Goal: Navigation & Orientation: Find specific page/section

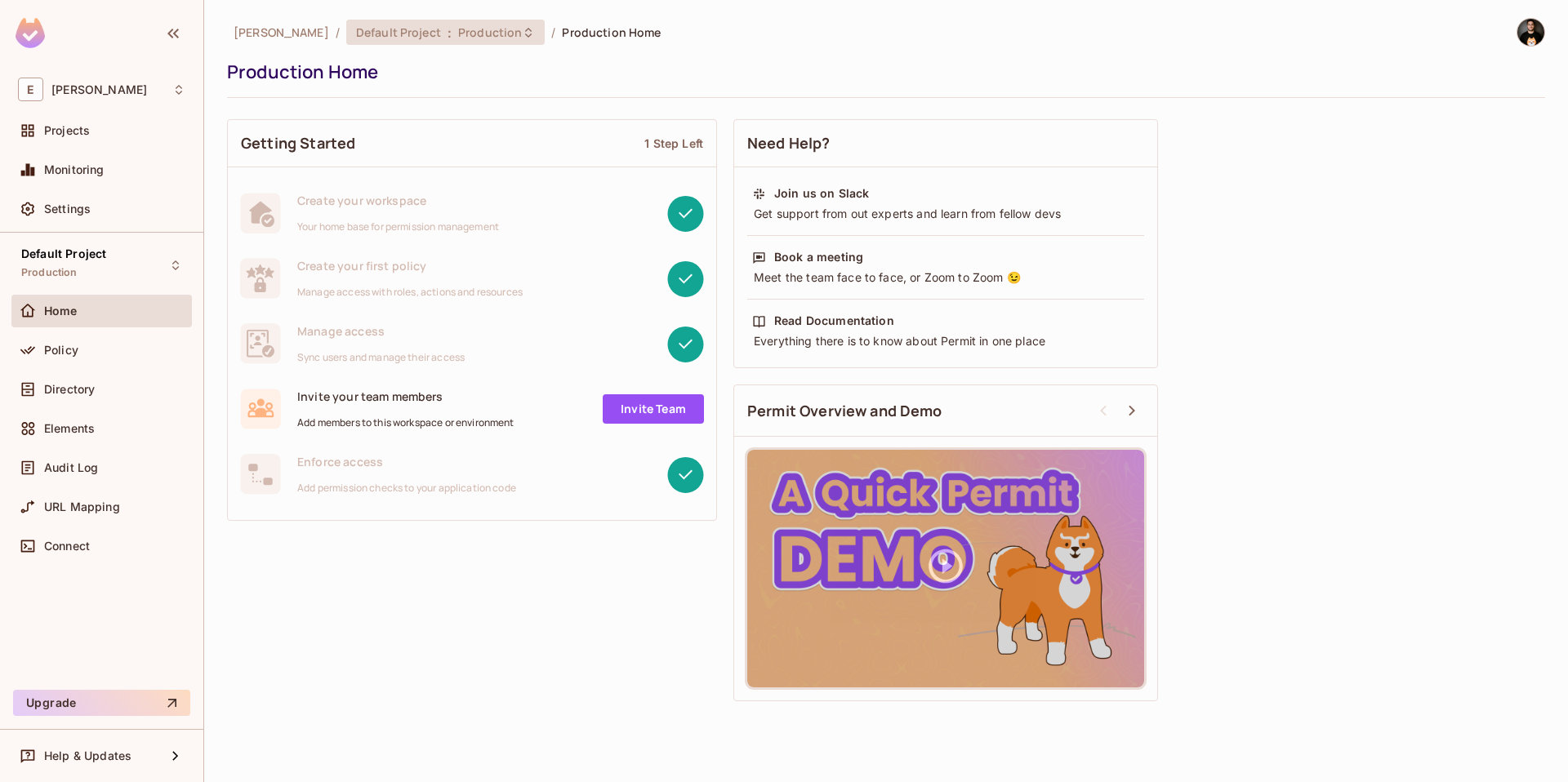
click at [458, 38] on span "Production" at bounding box center [490, 32] width 64 height 15
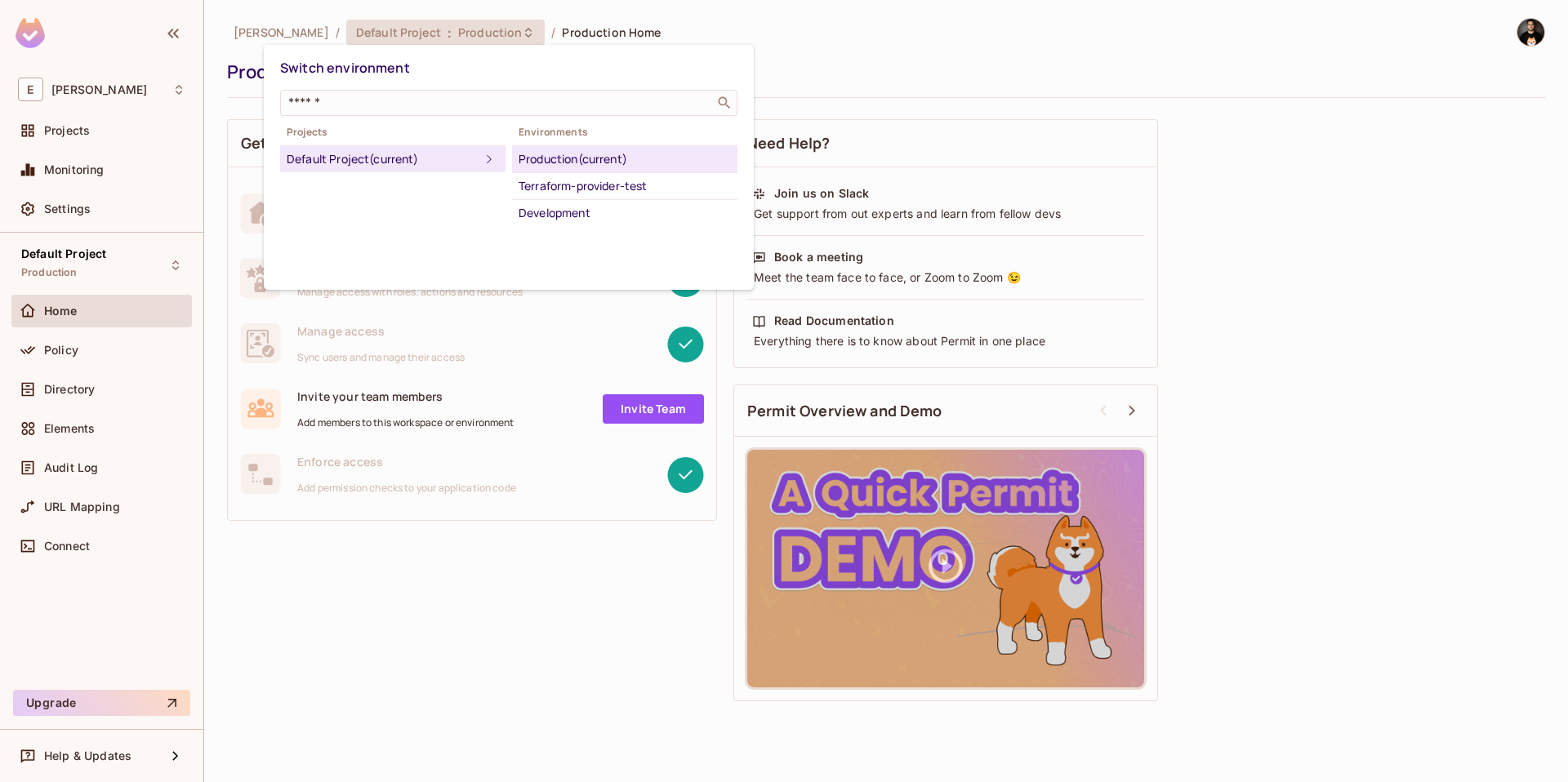
click at [808, 30] on div at bounding box center [784, 391] width 1568 height 782
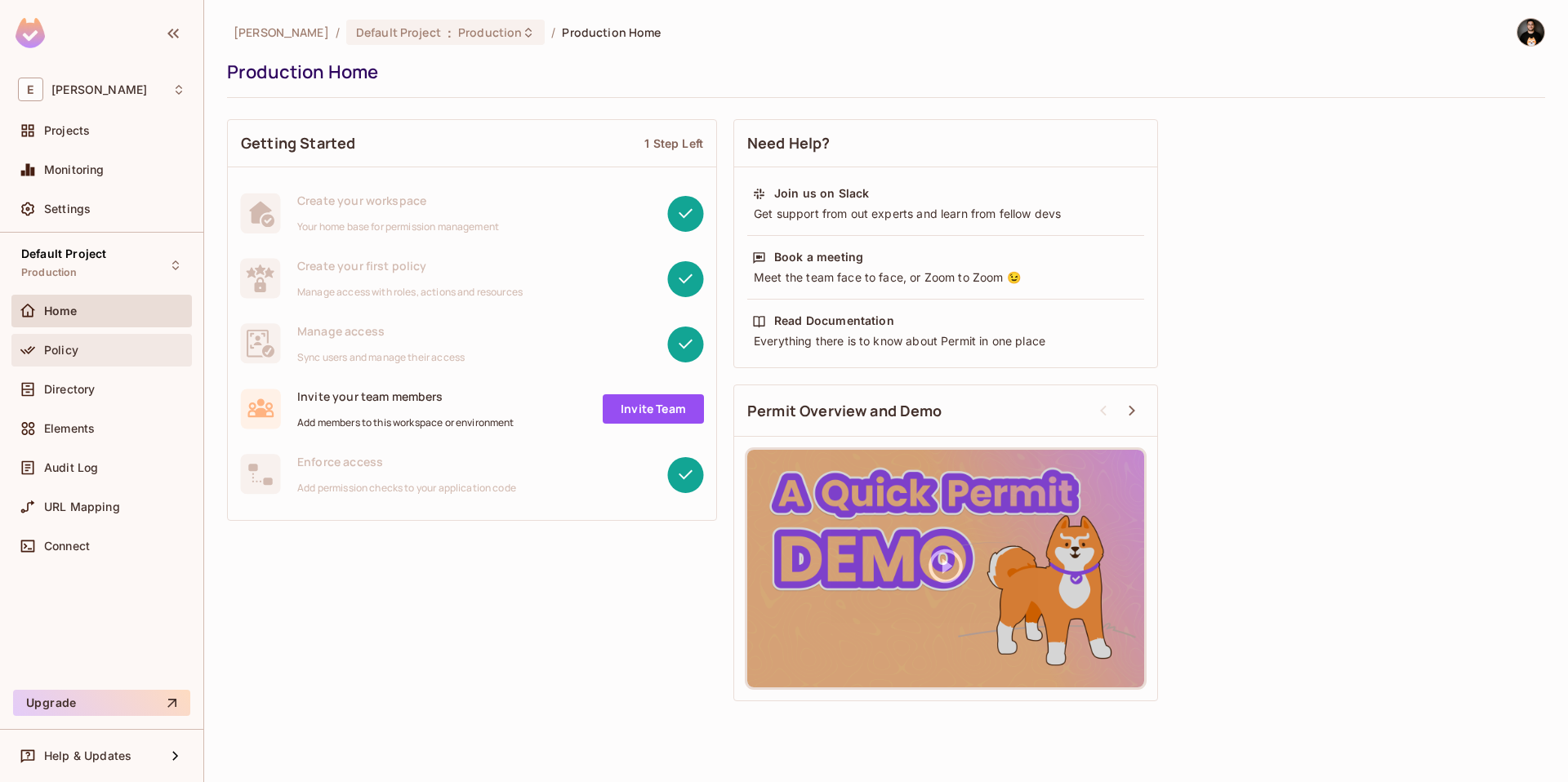
click at [76, 352] on span "Policy" at bounding box center [60, 350] width 34 height 13
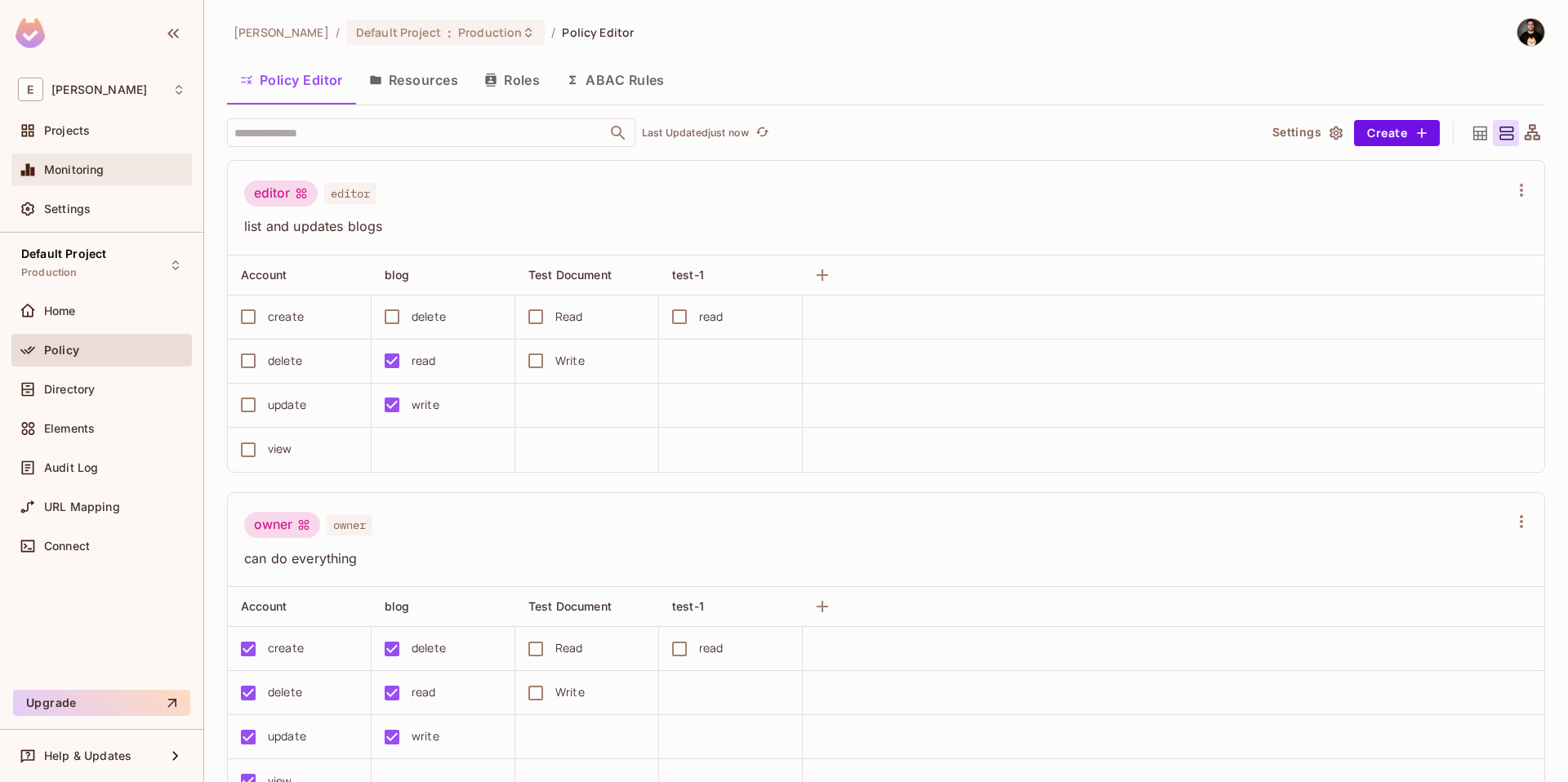
click at [128, 158] on div "Monitoring" at bounding box center [102, 170] width 181 height 33
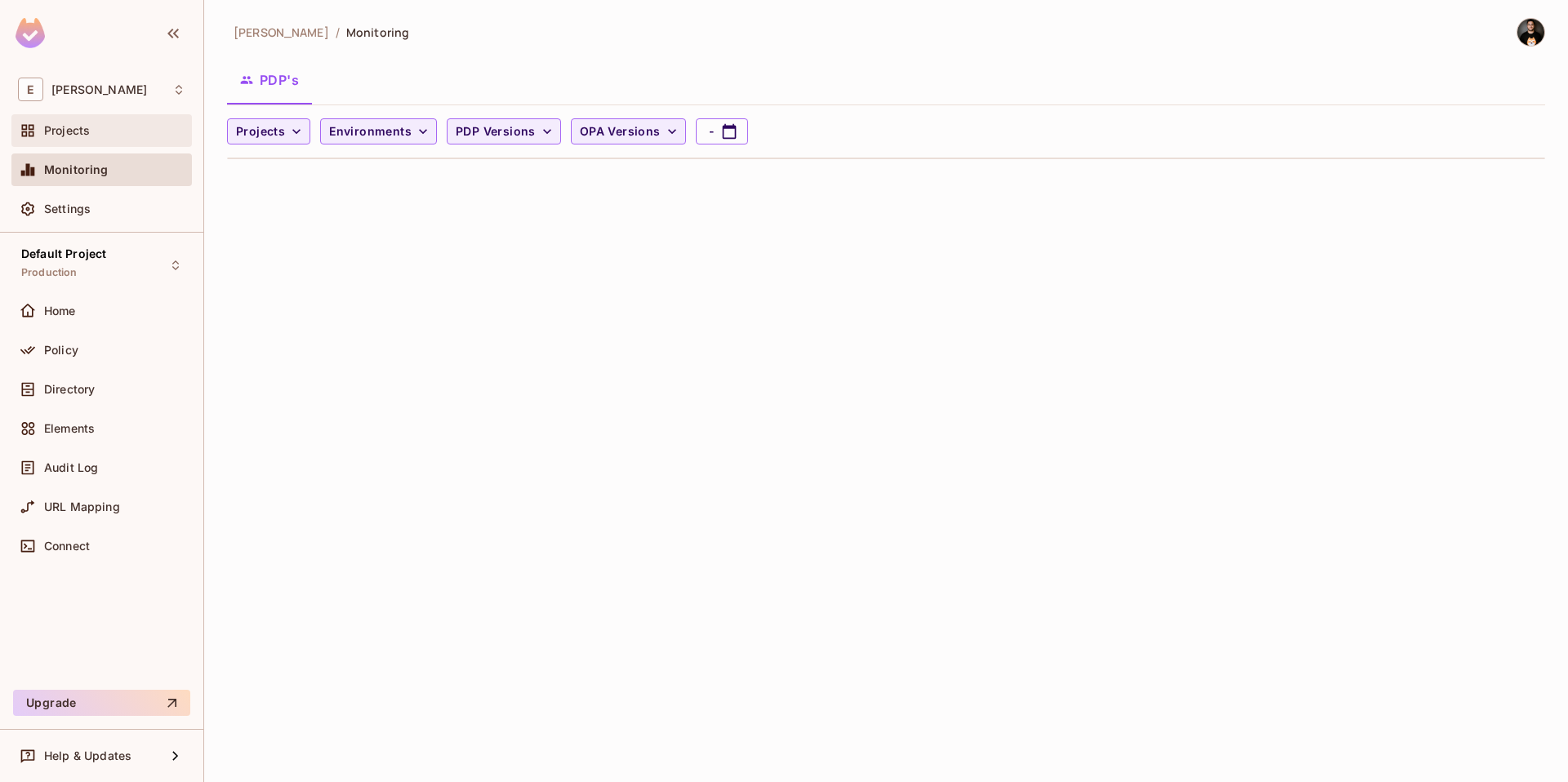
click at [125, 124] on div "Projects" at bounding box center [114, 131] width 141 height 13
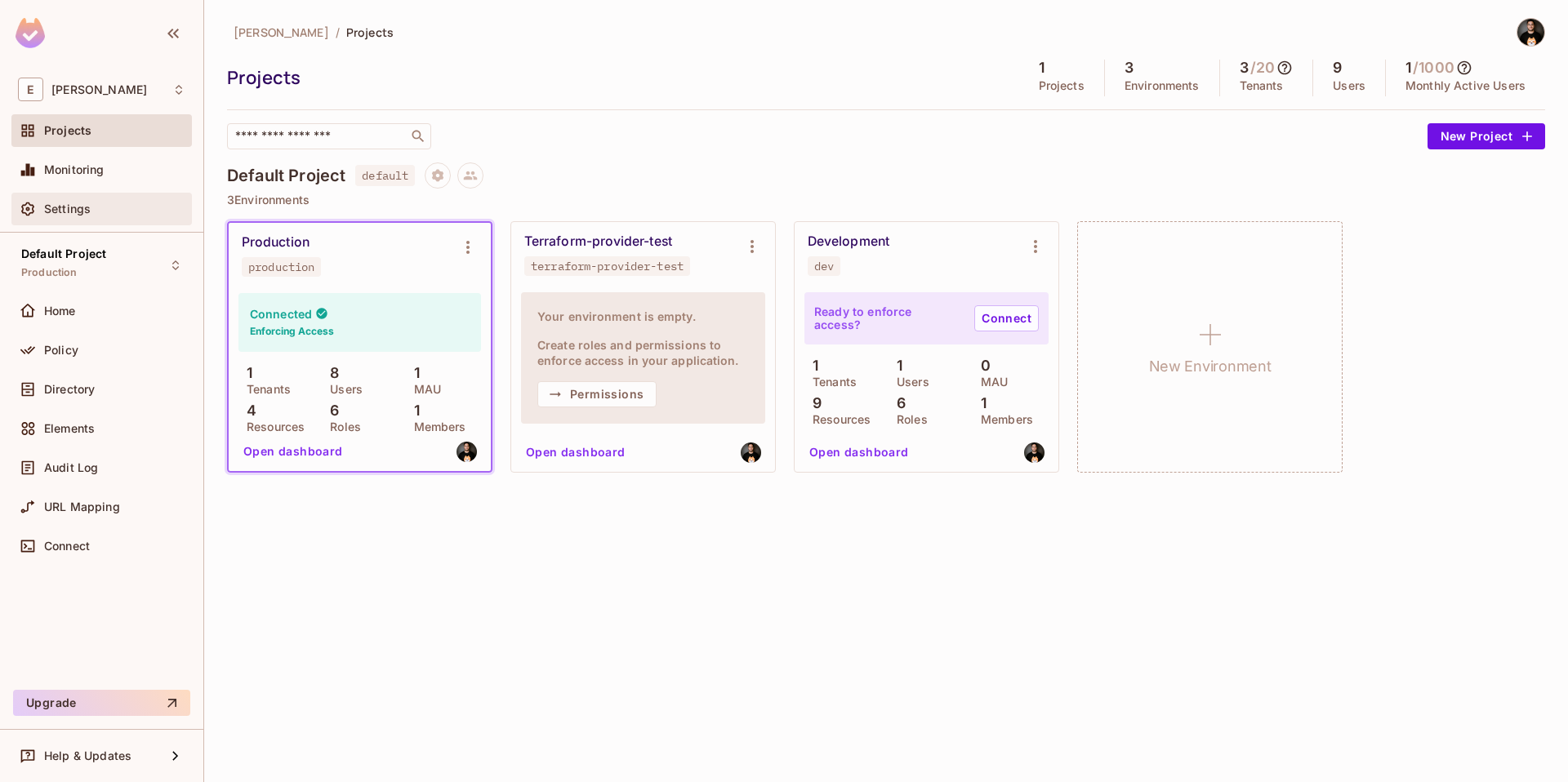
click at [85, 203] on span "Settings" at bounding box center [66, 209] width 46 height 13
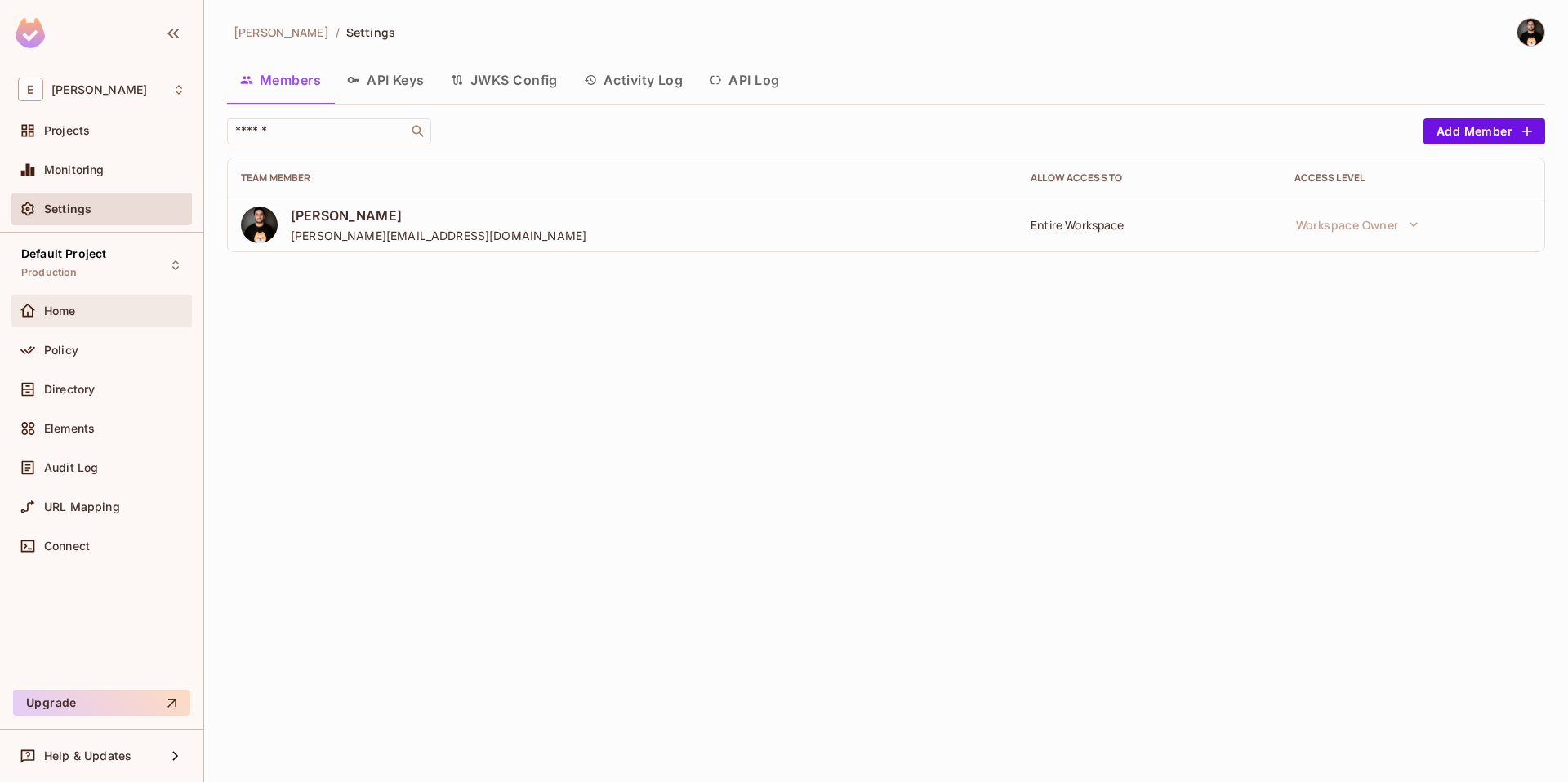
click at [73, 307] on span "Home" at bounding box center [60, 312] width 32 height 13
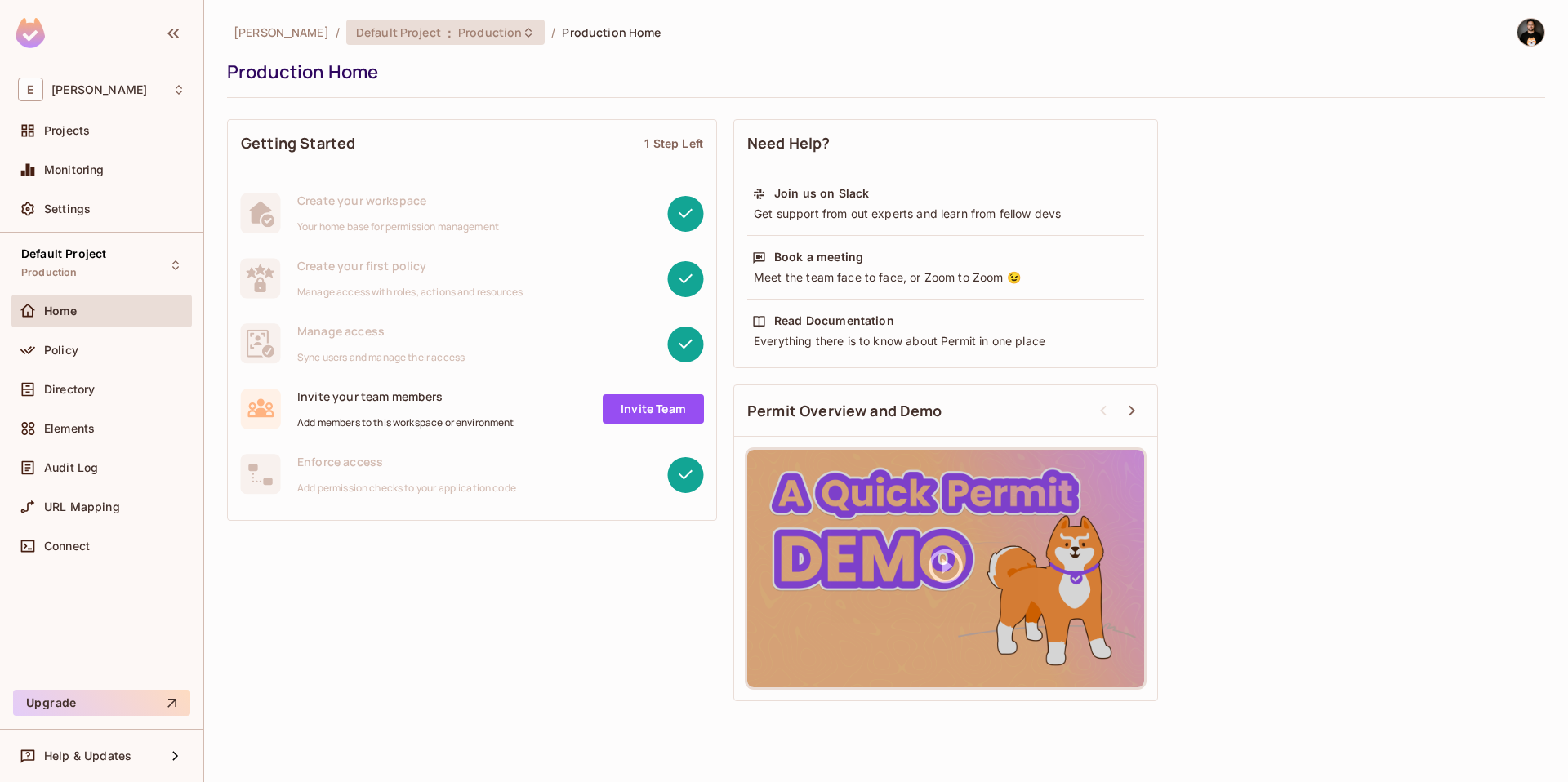
click at [458, 37] on span "Production" at bounding box center [490, 32] width 64 height 15
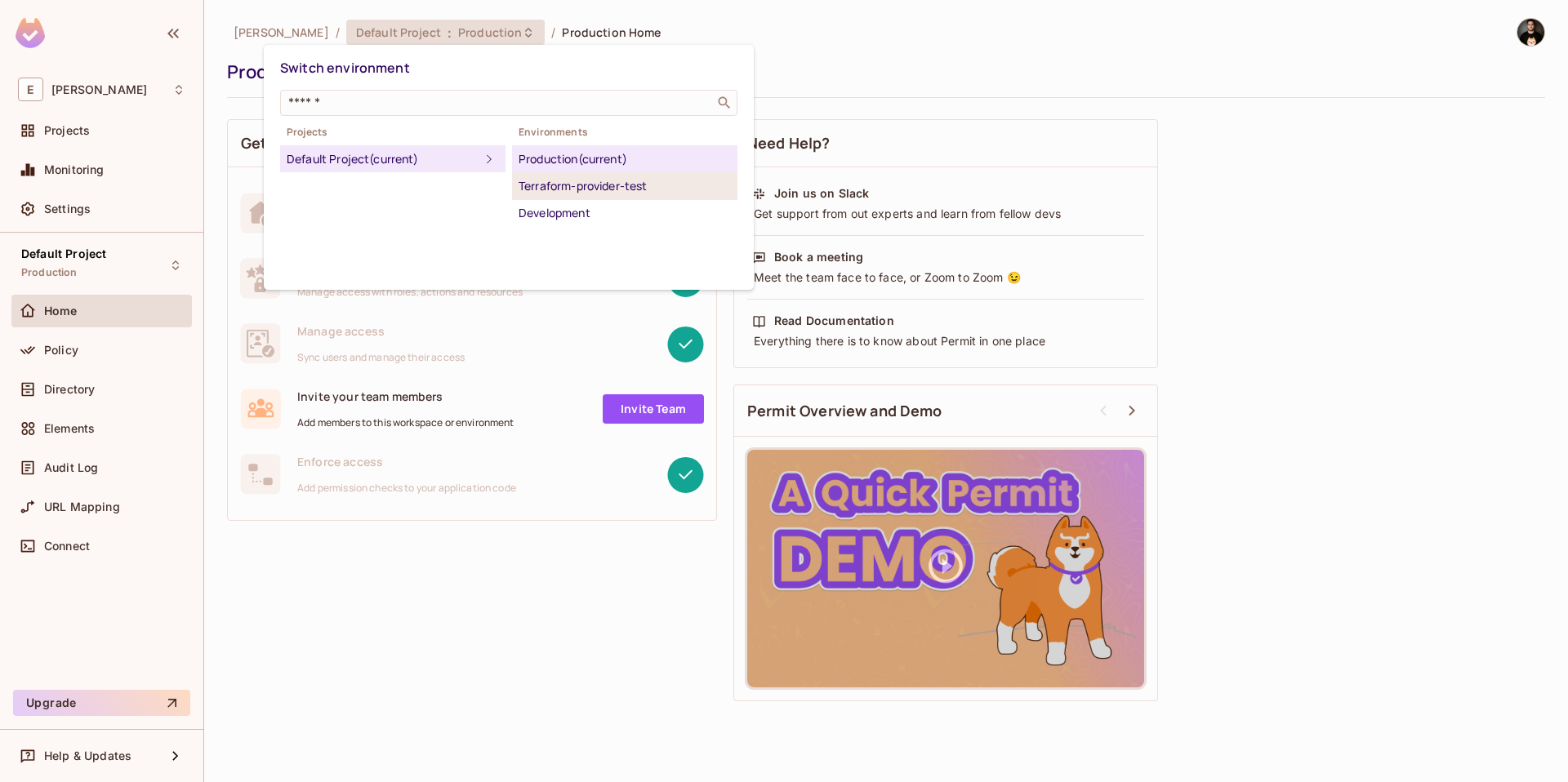
click at [572, 181] on div "Terraform-provider-test" at bounding box center [624, 186] width 212 height 19
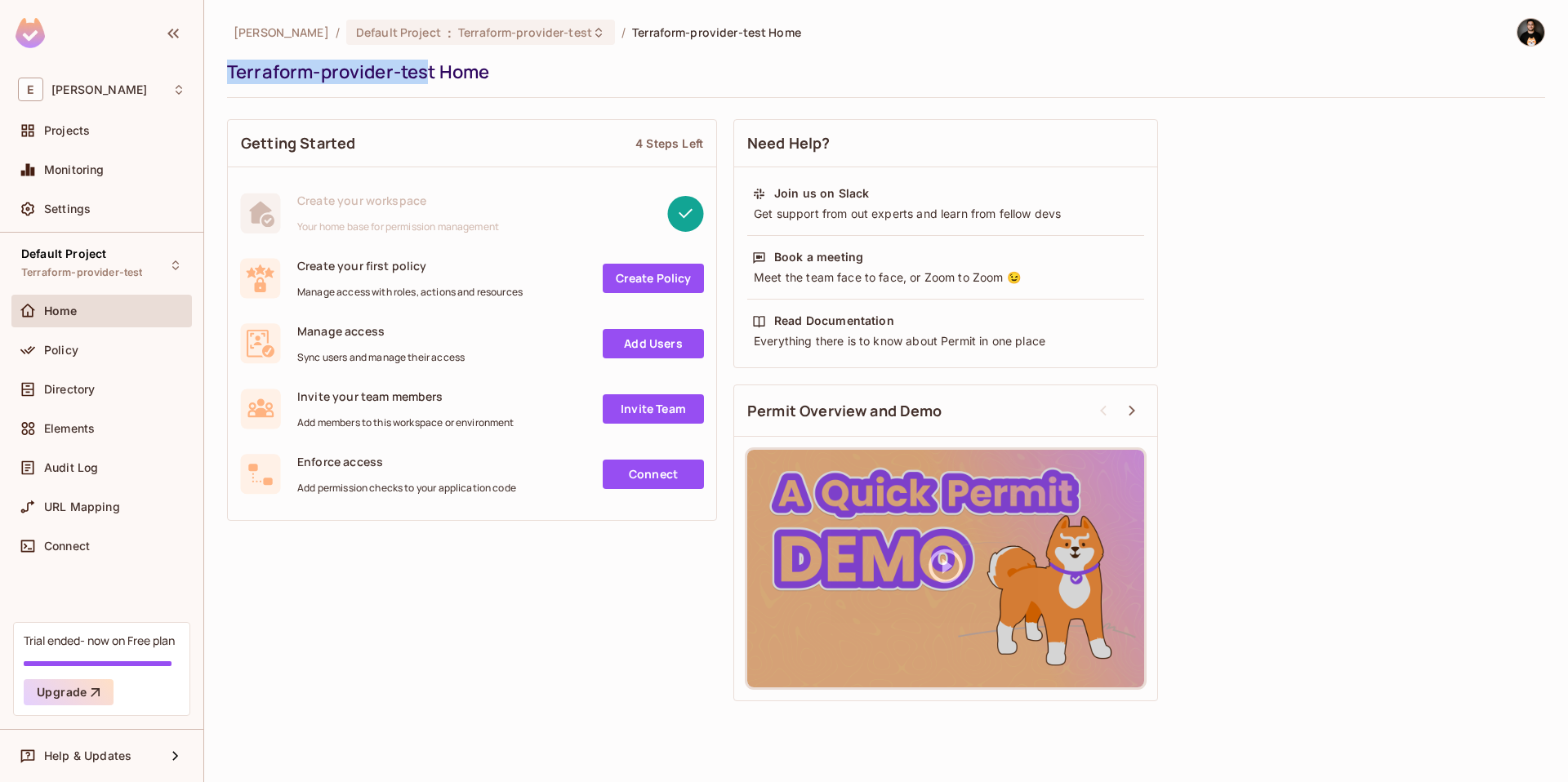
drag, startPoint x: 227, startPoint y: 71, endPoint x: 430, endPoint y: 73, distance: 203.0
click at [430, 73] on div "Terraform-provider-test Home" at bounding box center [881, 71] width 1309 height 24
drag, startPoint x: 218, startPoint y: 82, endPoint x: 228, endPoint y: 74, distance: 12.8
click at [220, 82] on div "Eli / Default Project : Terraform-provider-test / Terraform-provider-test Home …" at bounding box center [885, 391] width 1363 height 782
drag, startPoint x: 230, startPoint y: 72, endPoint x: 390, endPoint y: 69, distance: 160.0
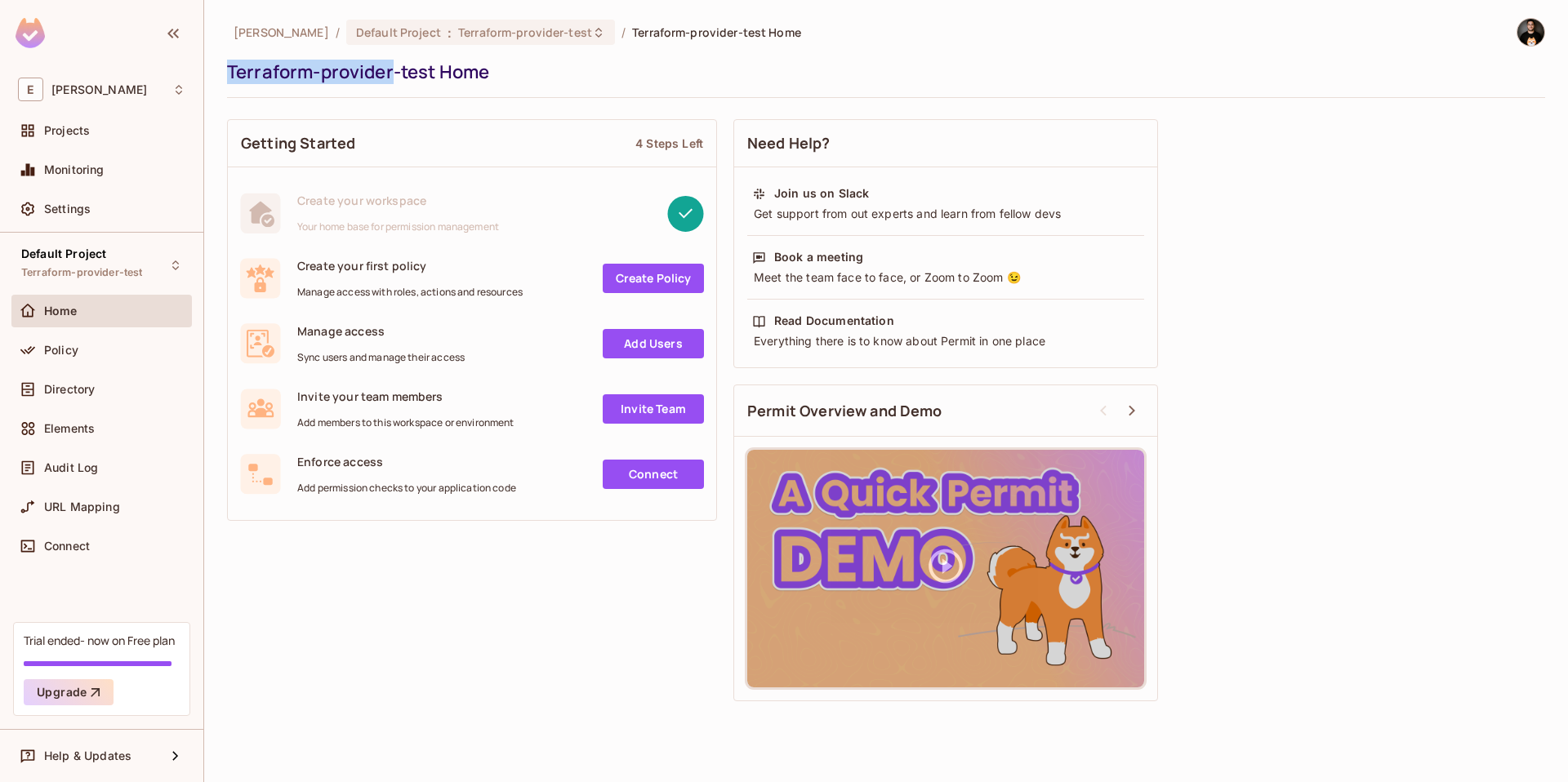
click at [390, 69] on div "Terraform-provider-test Home" at bounding box center [881, 71] width 1309 height 24
copy div "Terraform-provider"
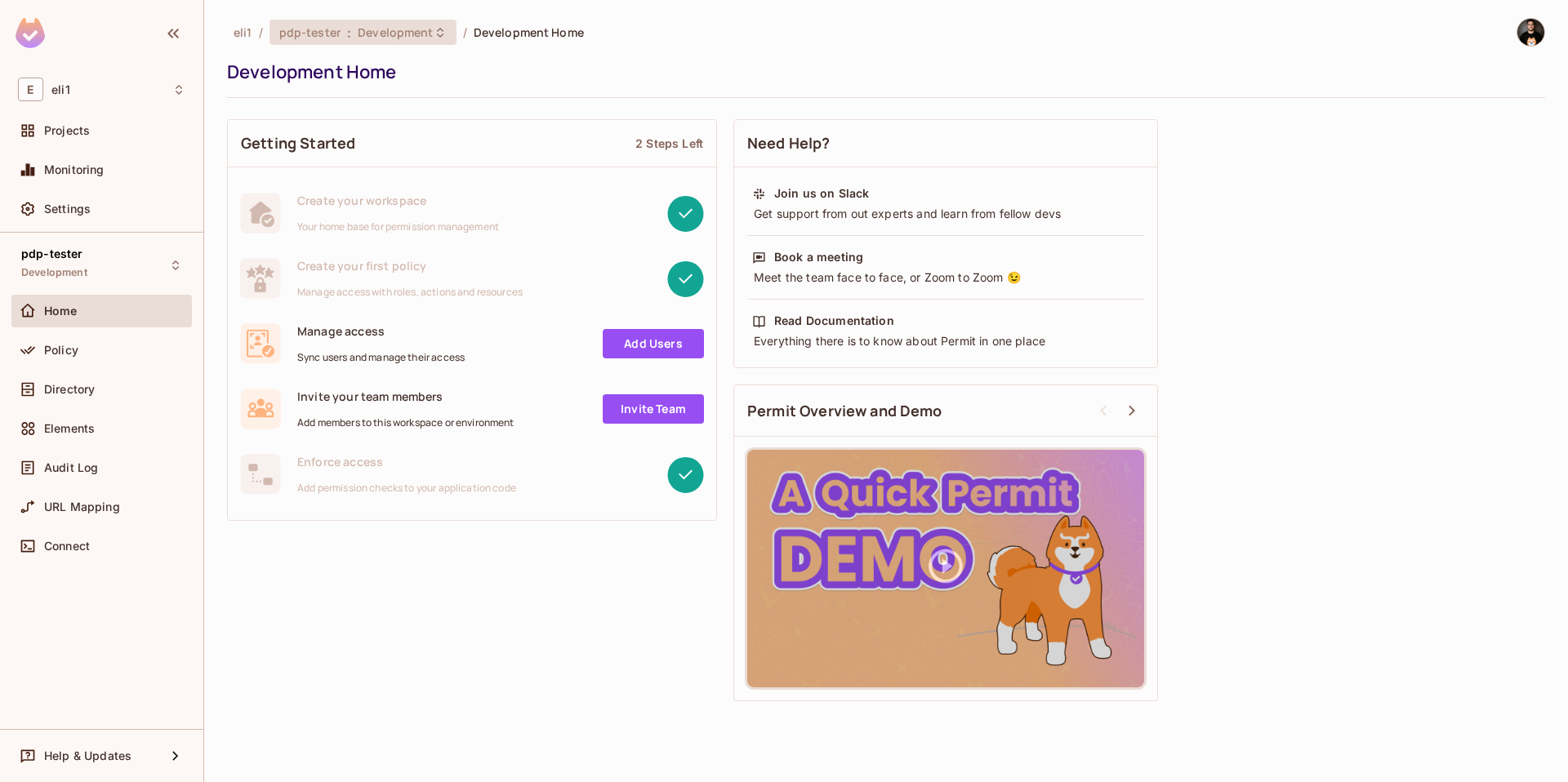
click at [391, 31] on span "Development" at bounding box center [395, 32] width 75 height 15
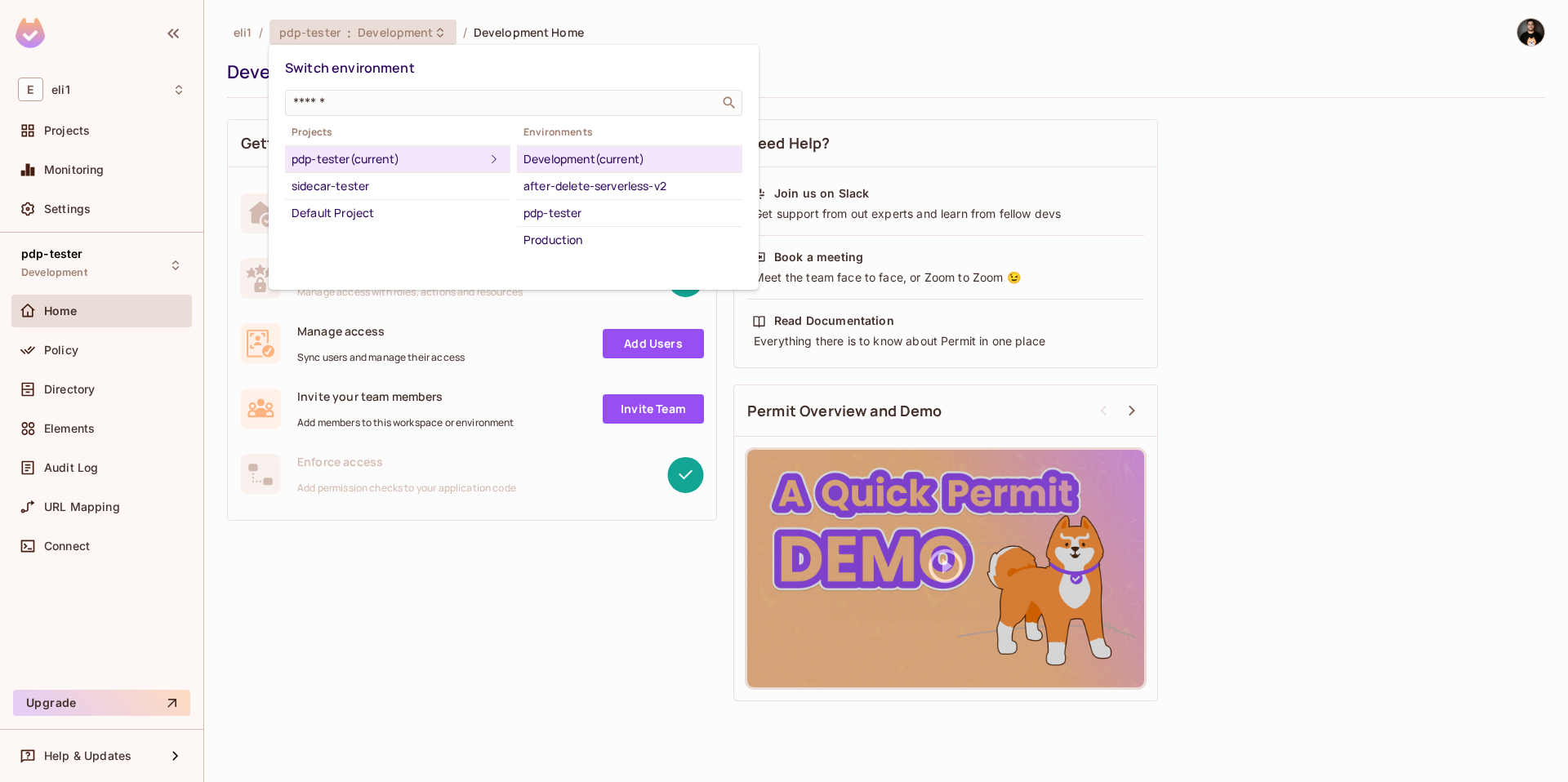
click at [438, 234] on div "Projects pdp-tester (current) sidecar-tester Default Project Environments Devel…" at bounding box center [513, 188] width 457 height 131
click at [326, 540] on div at bounding box center [784, 391] width 1568 height 782
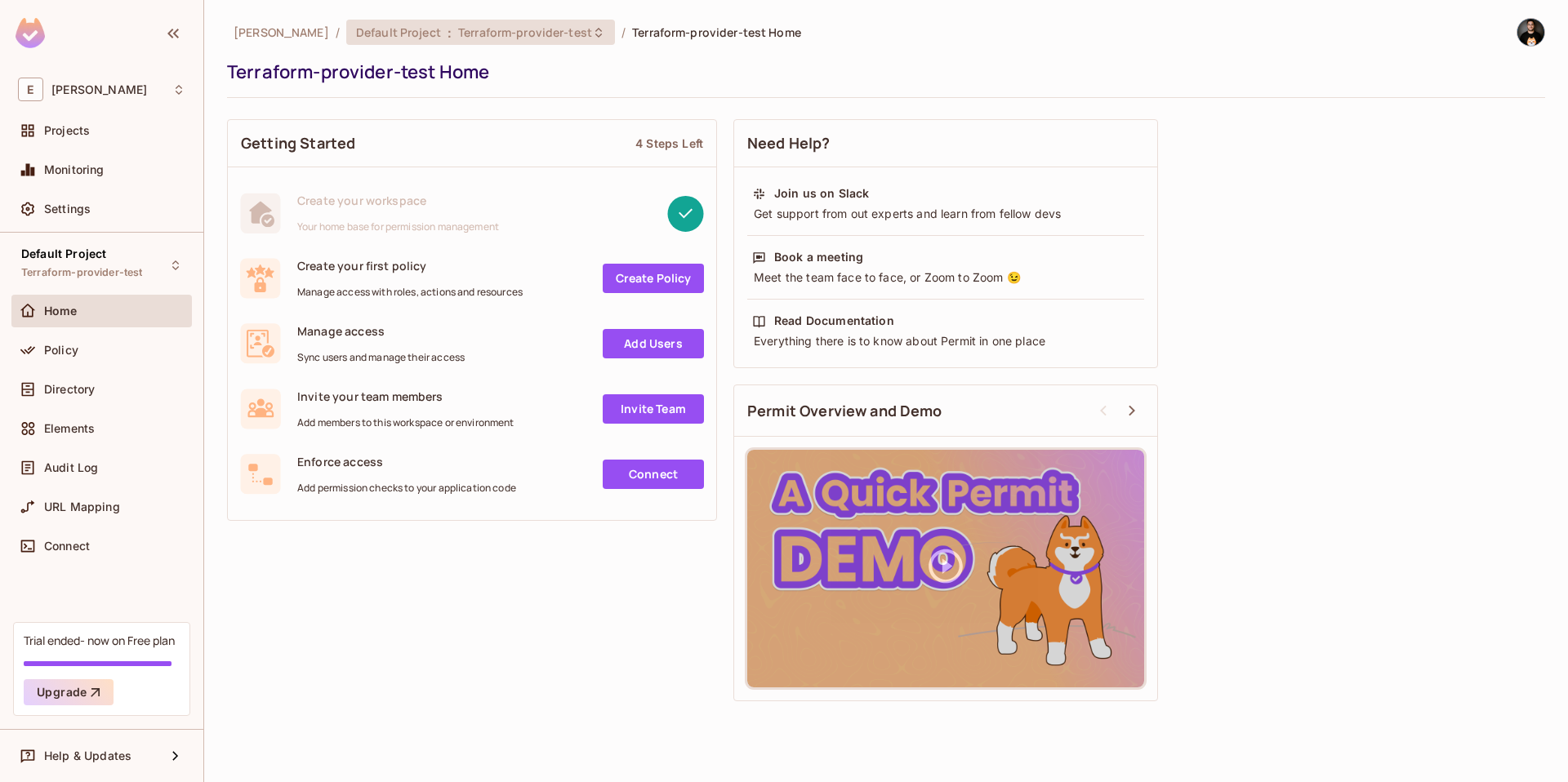
click at [475, 37] on span "Terraform-provider-test" at bounding box center [524, 32] width 134 height 15
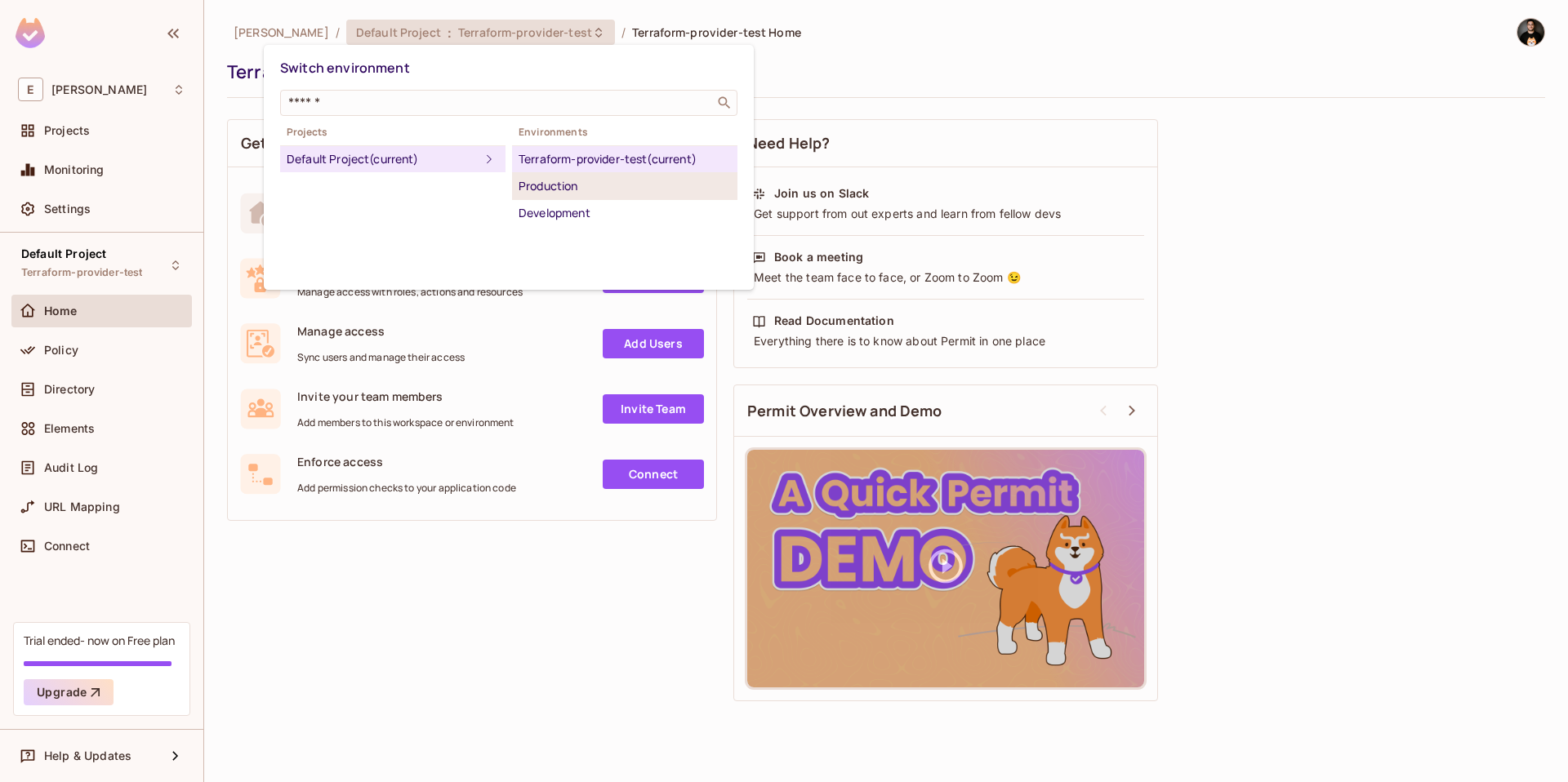
click at [546, 190] on div "Production" at bounding box center [624, 186] width 212 height 19
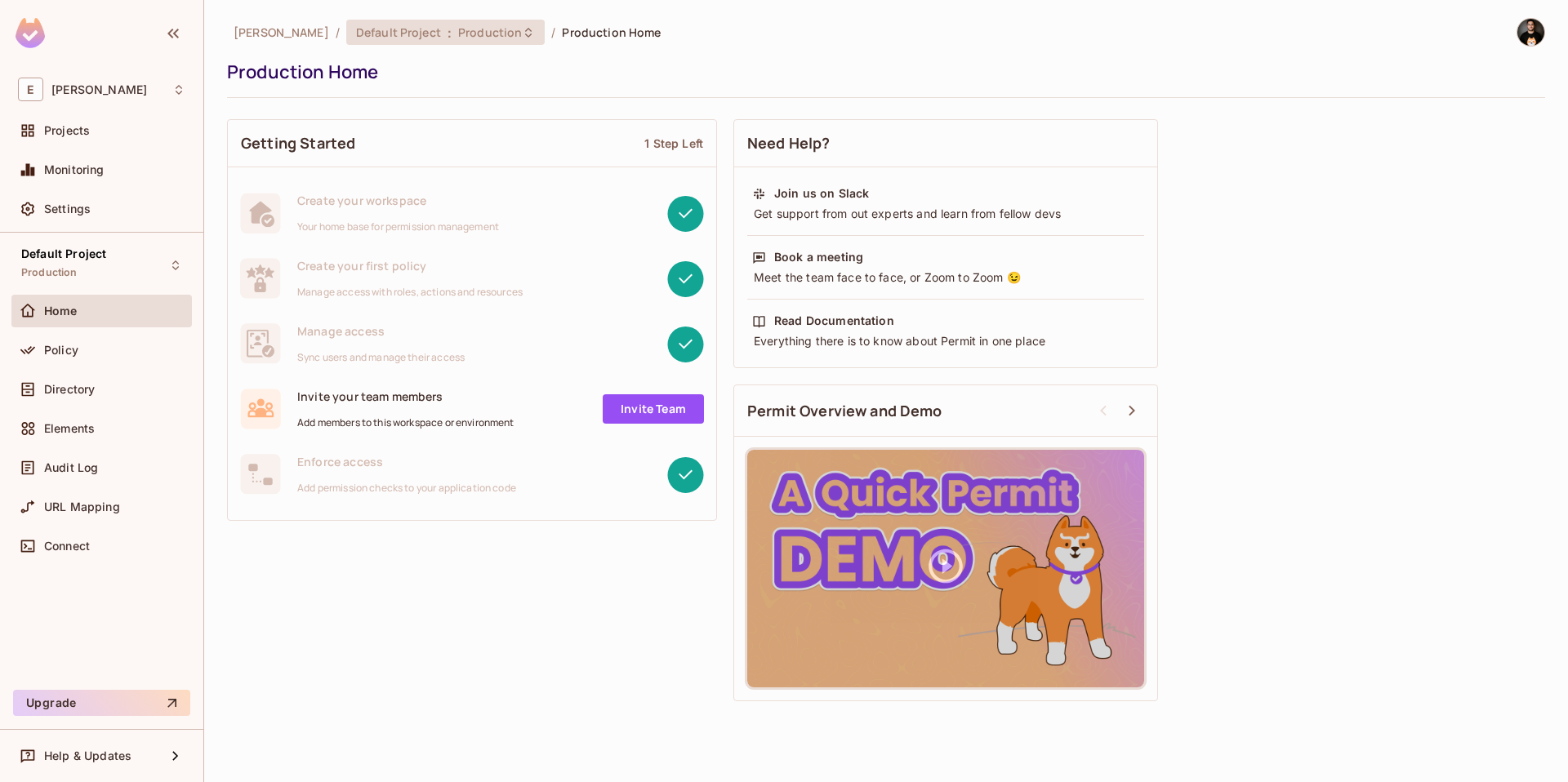
click at [522, 35] on icon at bounding box center [528, 33] width 13 height 13
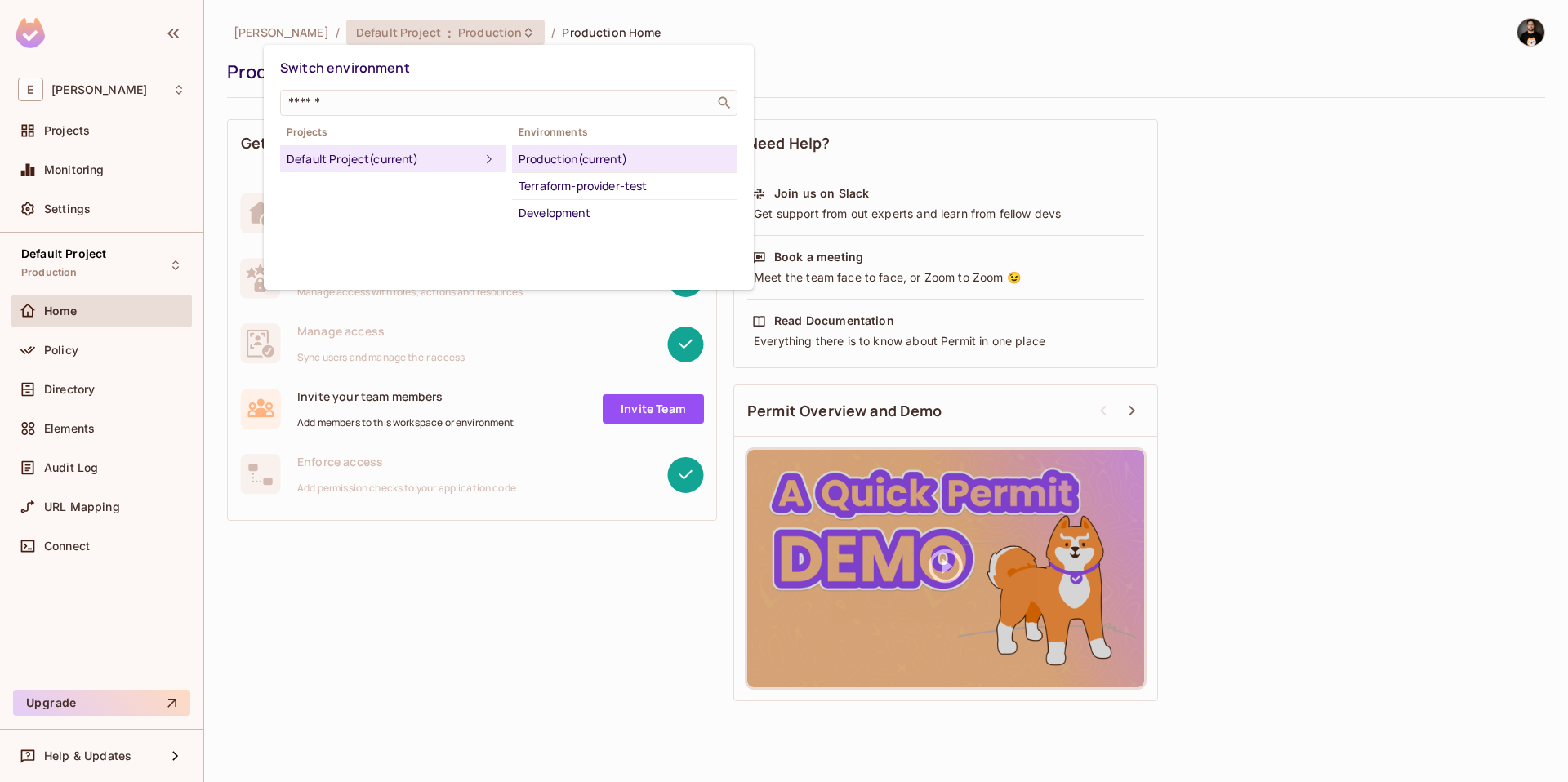
click at [85, 342] on div at bounding box center [784, 391] width 1568 height 782
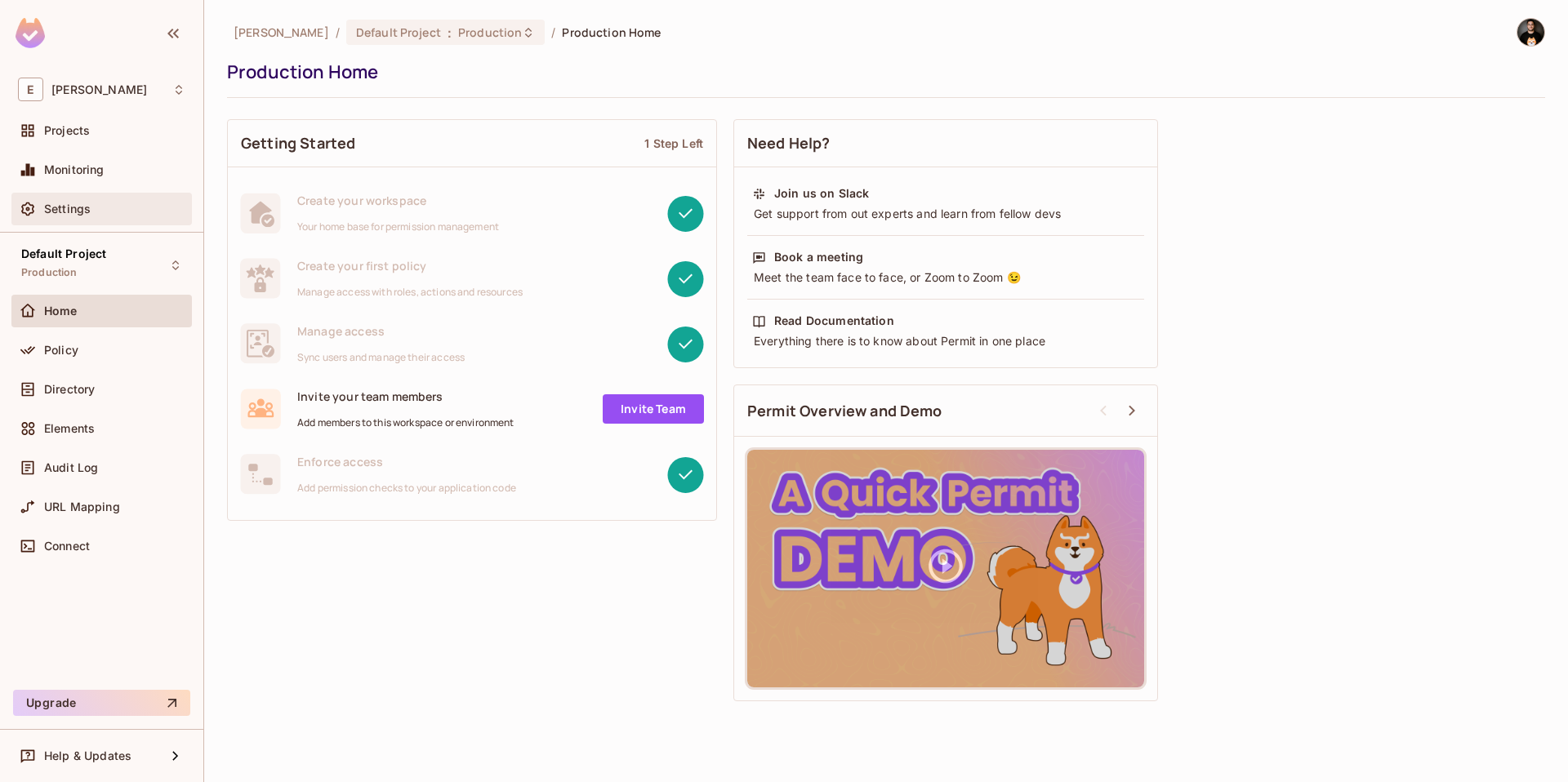
click at [89, 206] on span "Settings" at bounding box center [66, 209] width 46 height 13
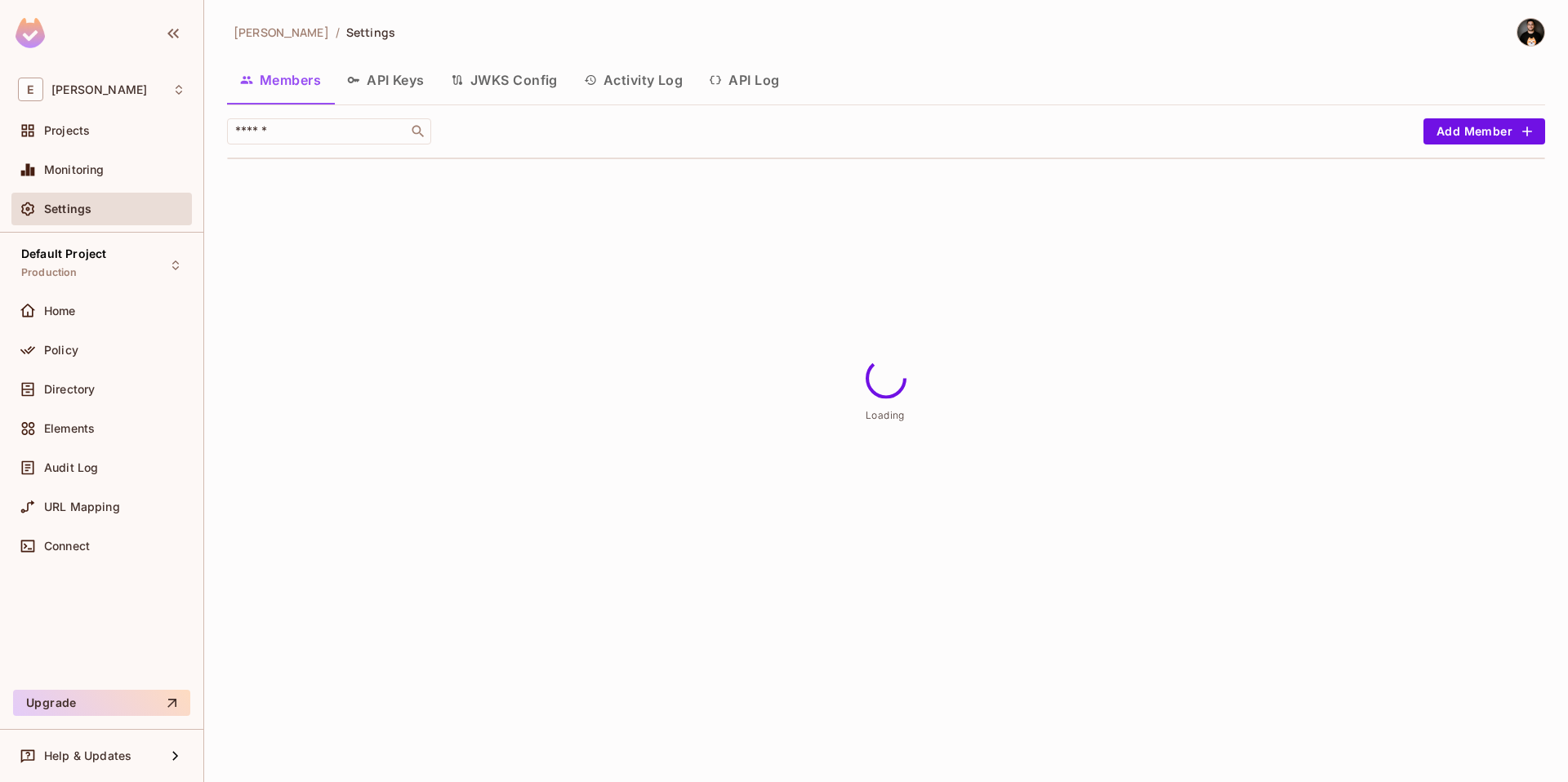
click at [732, 81] on button "API Log" at bounding box center [743, 80] width 97 height 41
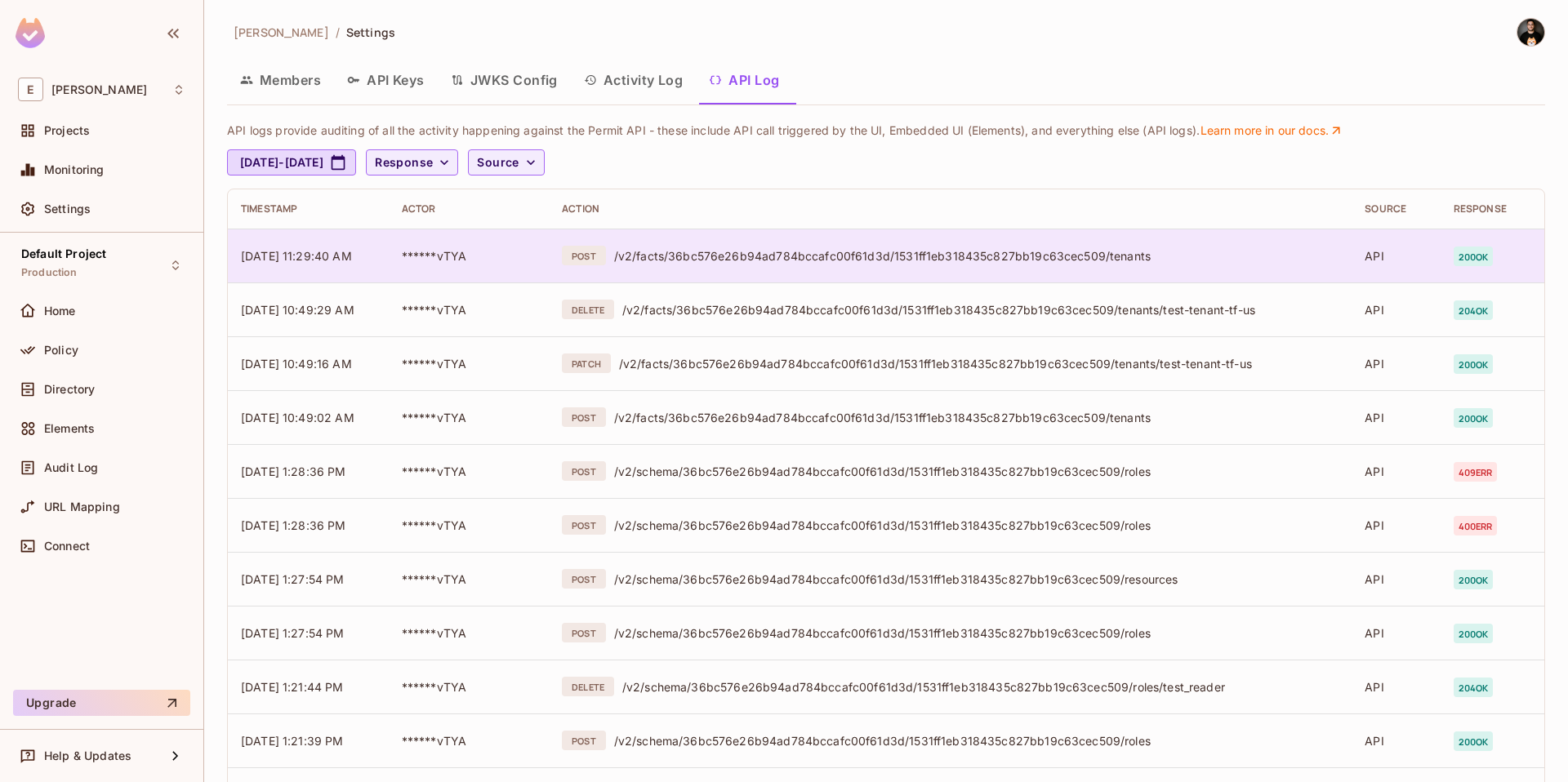
click at [653, 249] on div "/v2/facts/36bc576e26b94ad784bccafc00f61d3d/1531ff1eb318435c827bb19c63cec509/ten…" at bounding box center [976, 256] width 725 height 15
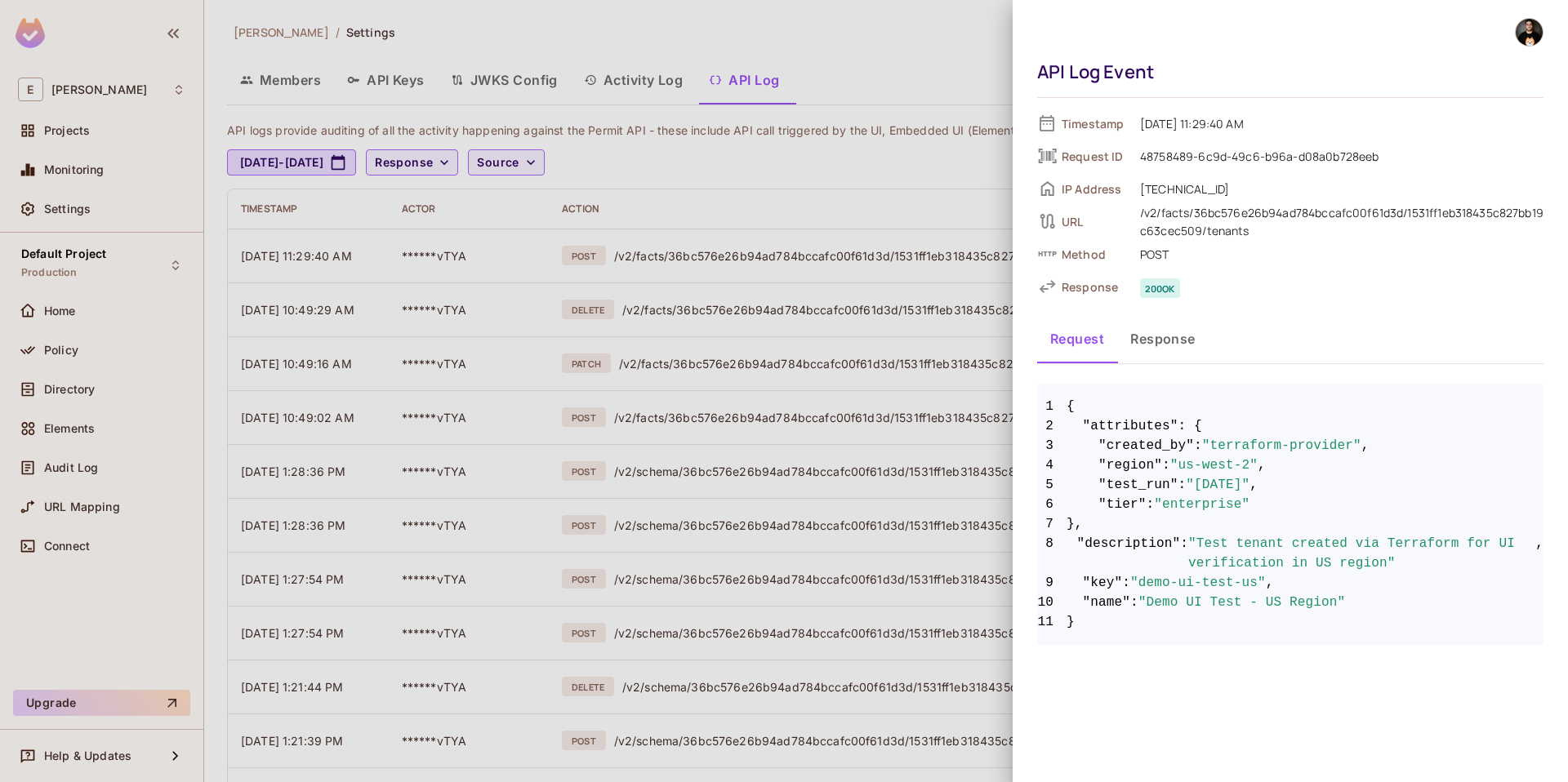
click at [916, 64] on div at bounding box center [784, 391] width 1568 height 782
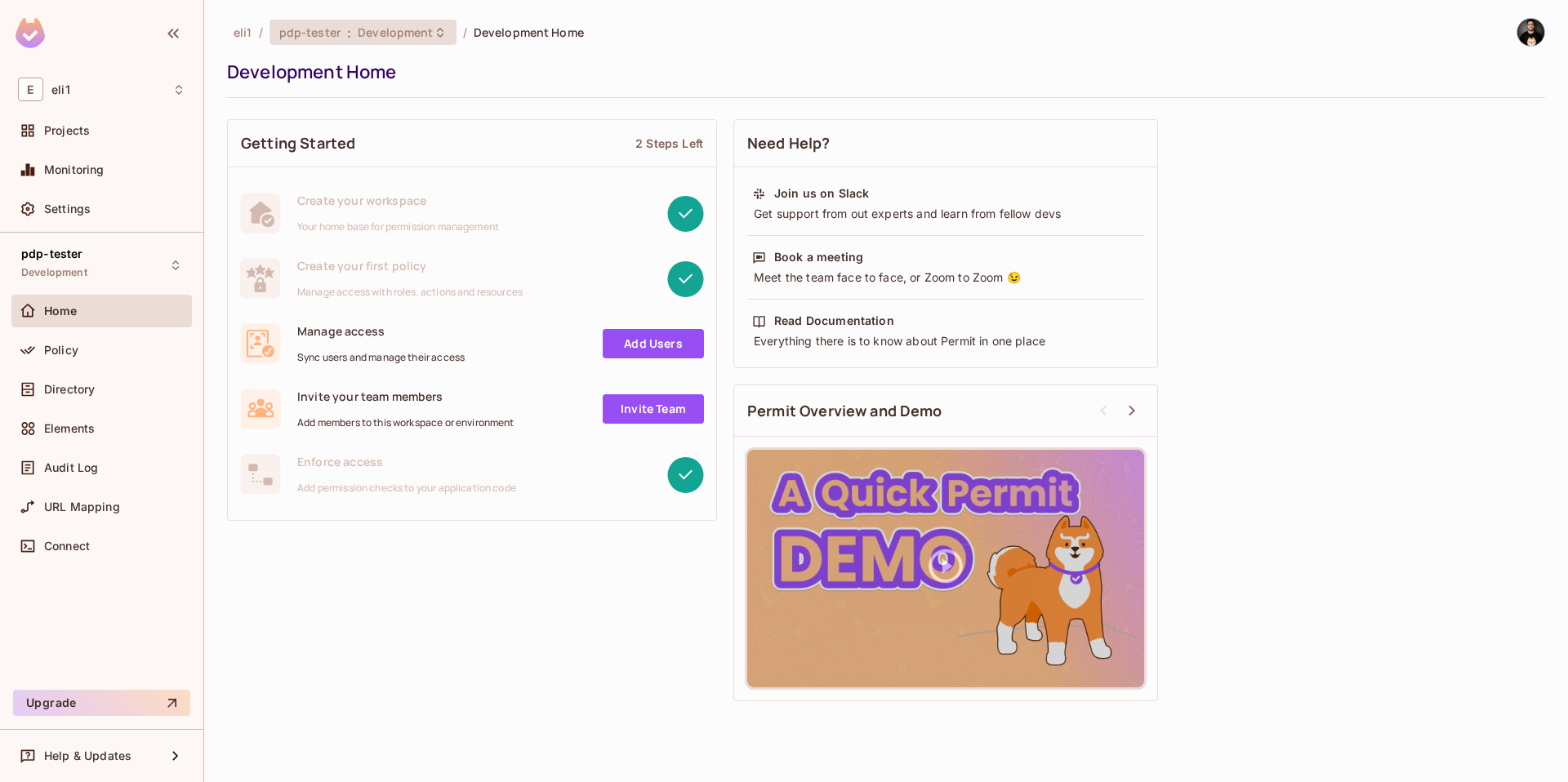
click at [415, 35] on span "Development" at bounding box center [395, 32] width 75 height 15
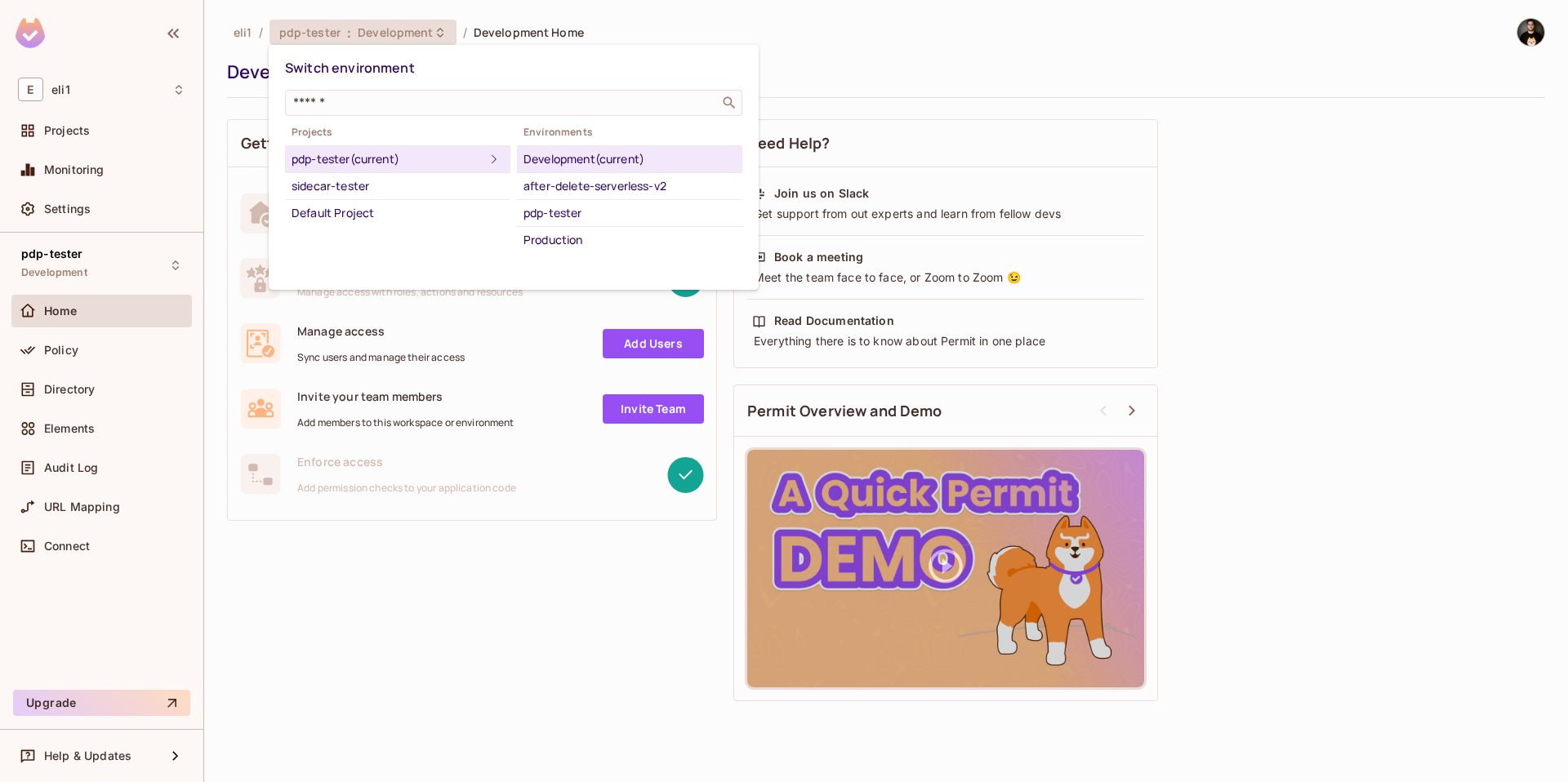
click at [814, 72] on div at bounding box center [784, 391] width 1568 height 782
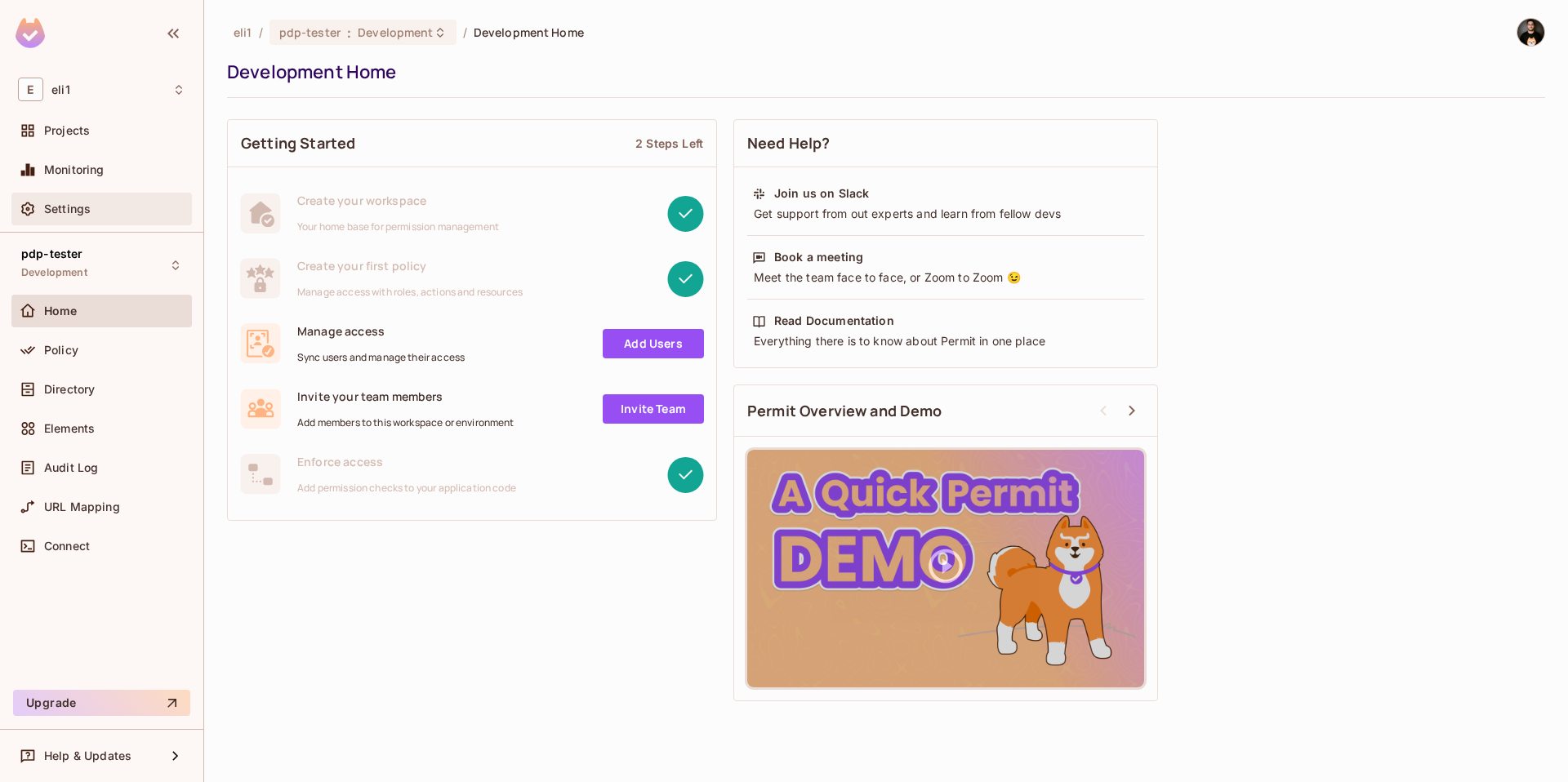
click at [114, 212] on div "Settings" at bounding box center [114, 209] width 141 height 13
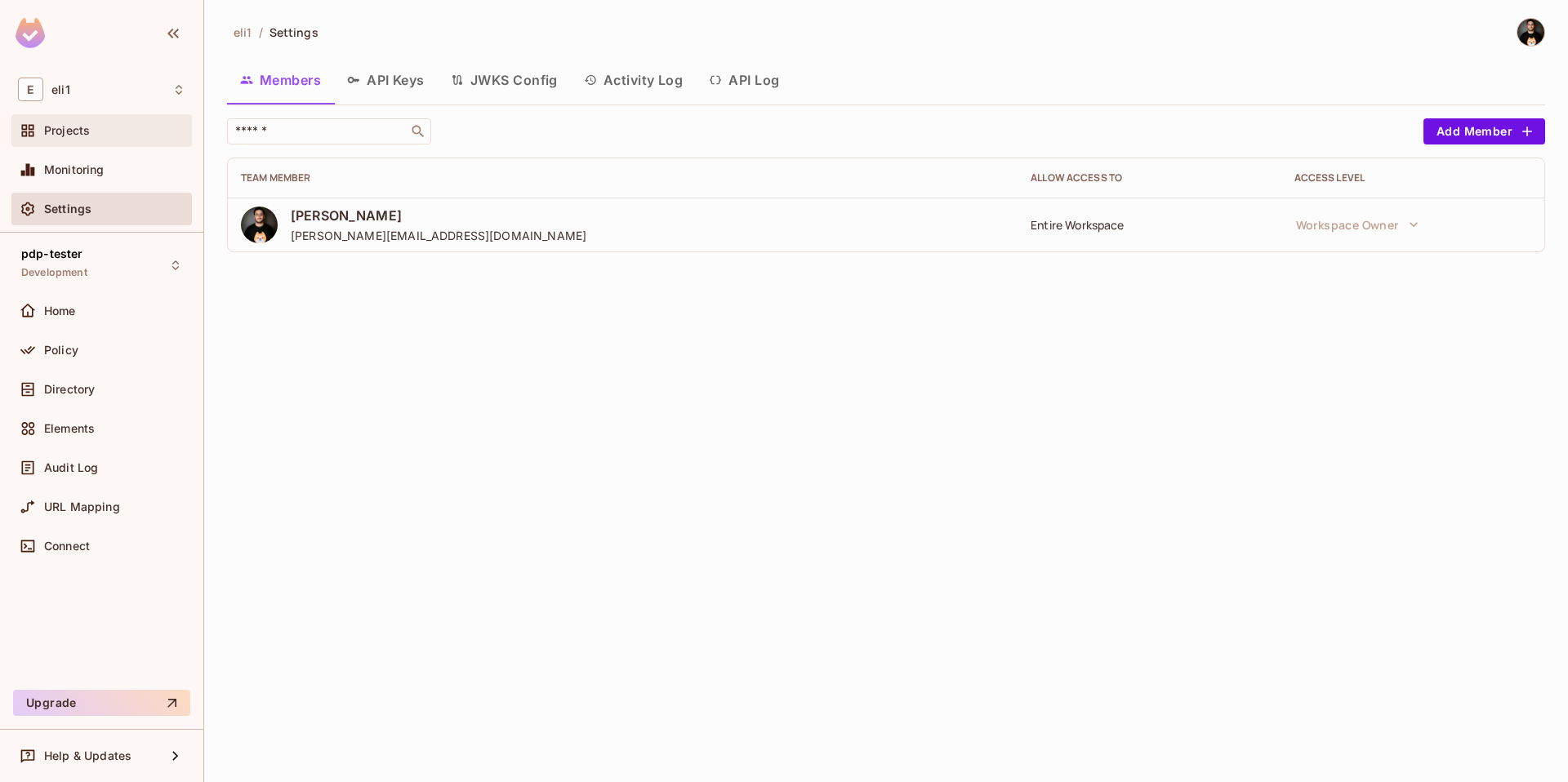
click at [85, 136] on span "Projects" at bounding box center [66, 131] width 45 height 13
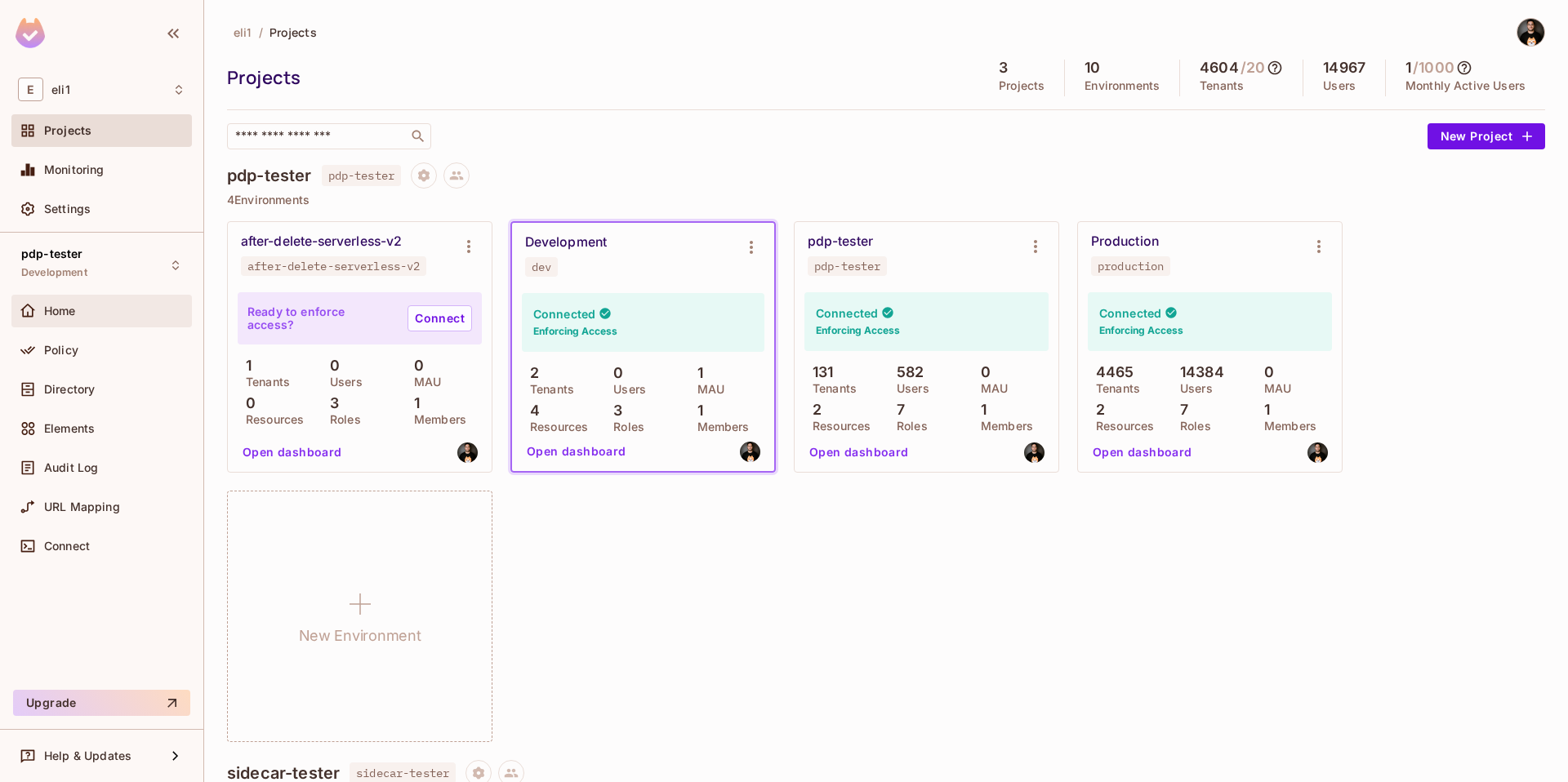
click at [107, 317] on div "Home" at bounding box center [114, 312] width 141 height 13
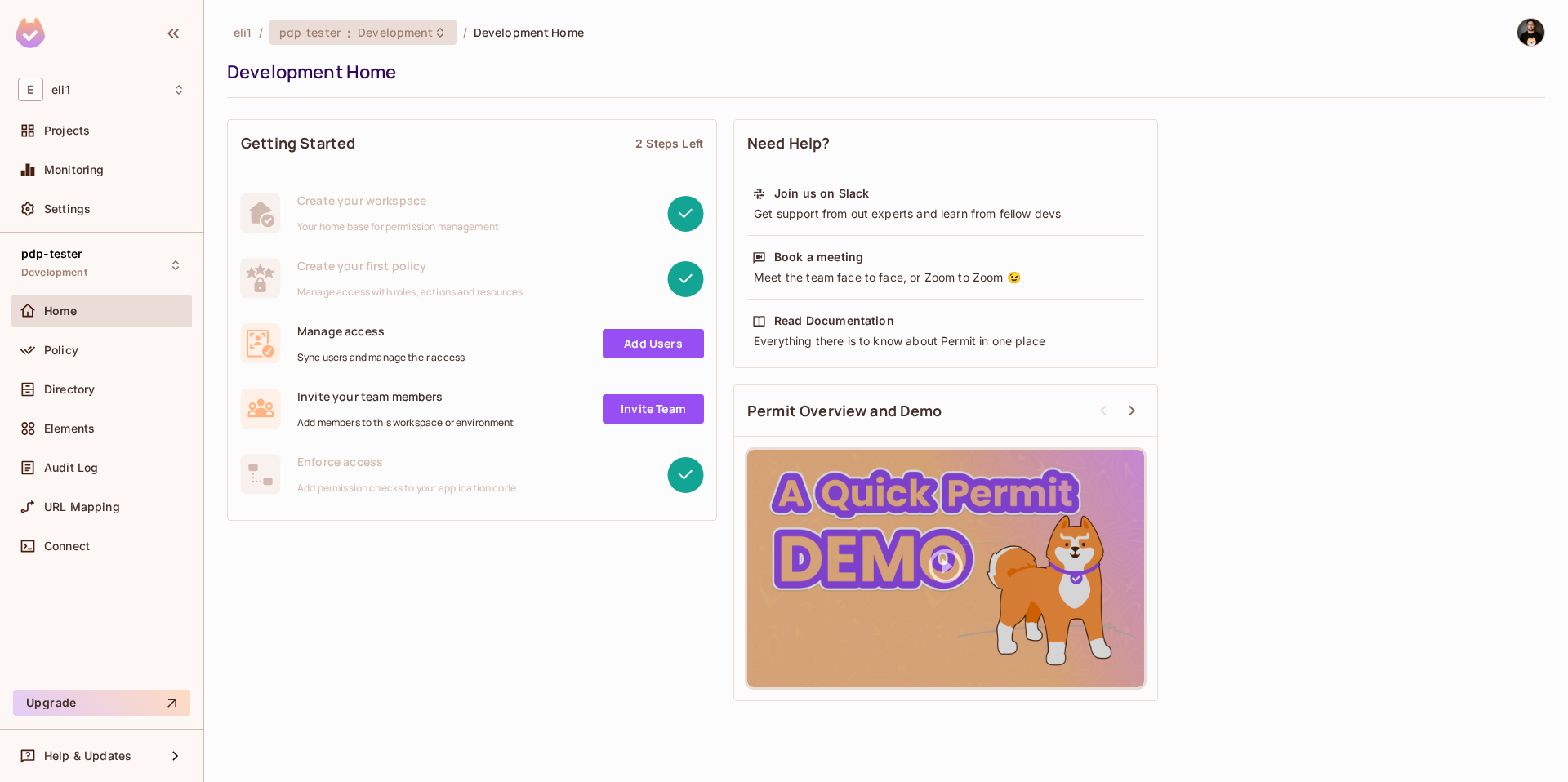
click at [326, 35] on span "pdp-tester" at bounding box center [309, 32] width 61 height 15
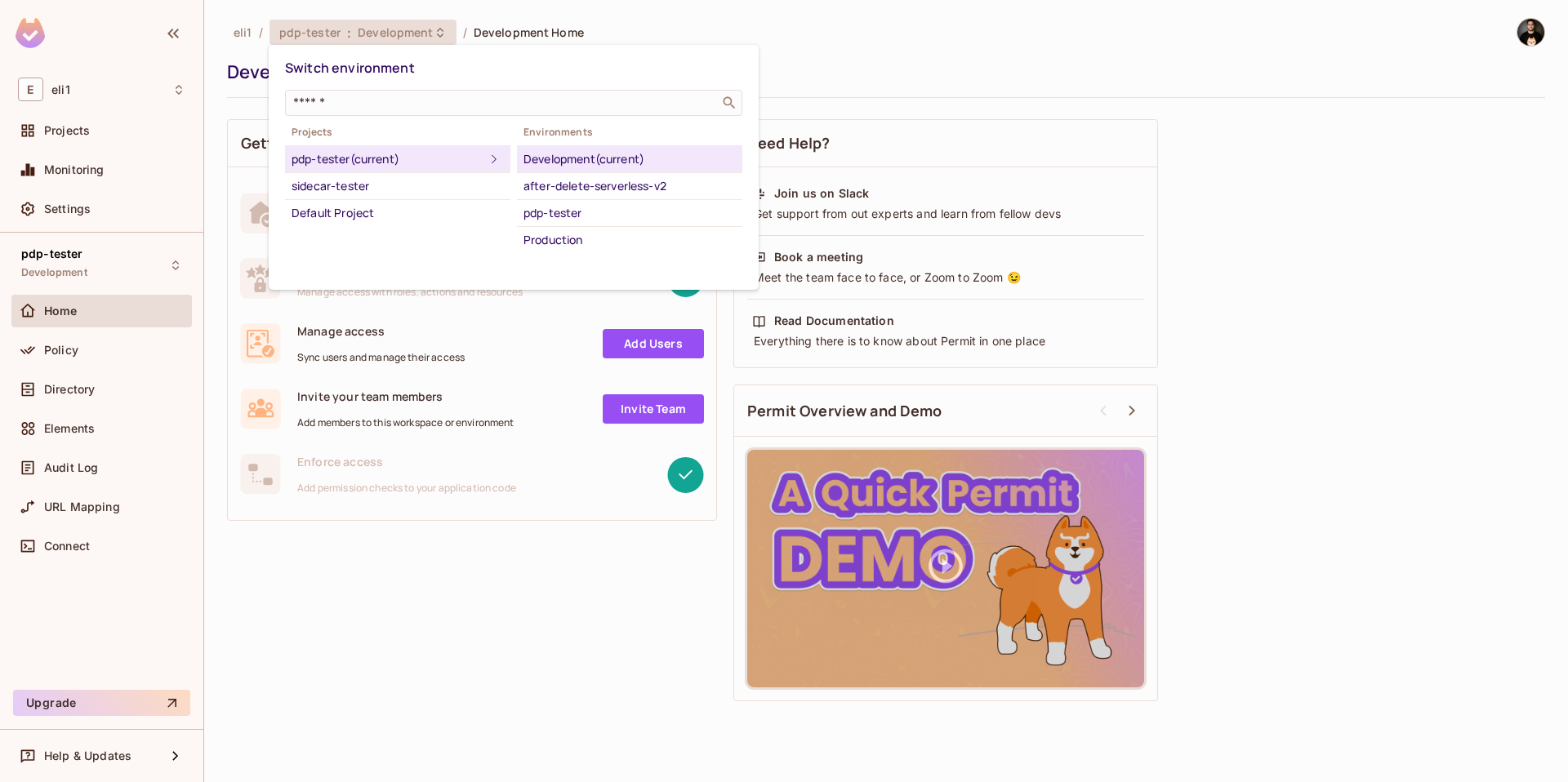
click at [65, 470] on div at bounding box center [784, 391] width 1568 height 782
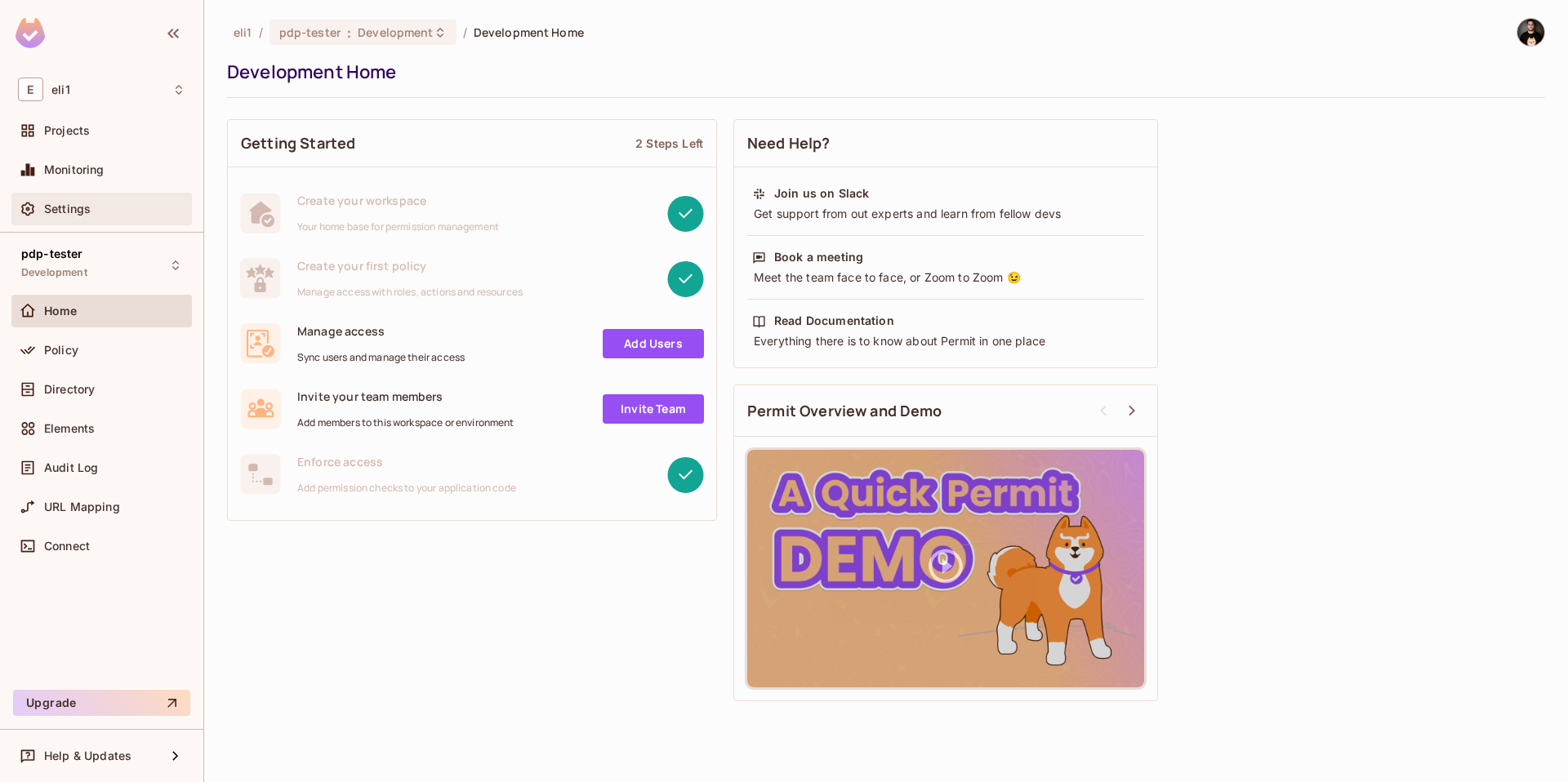
click at [76, 203] on span "Settings" at bounding box center [66, 209] width 46 height 13
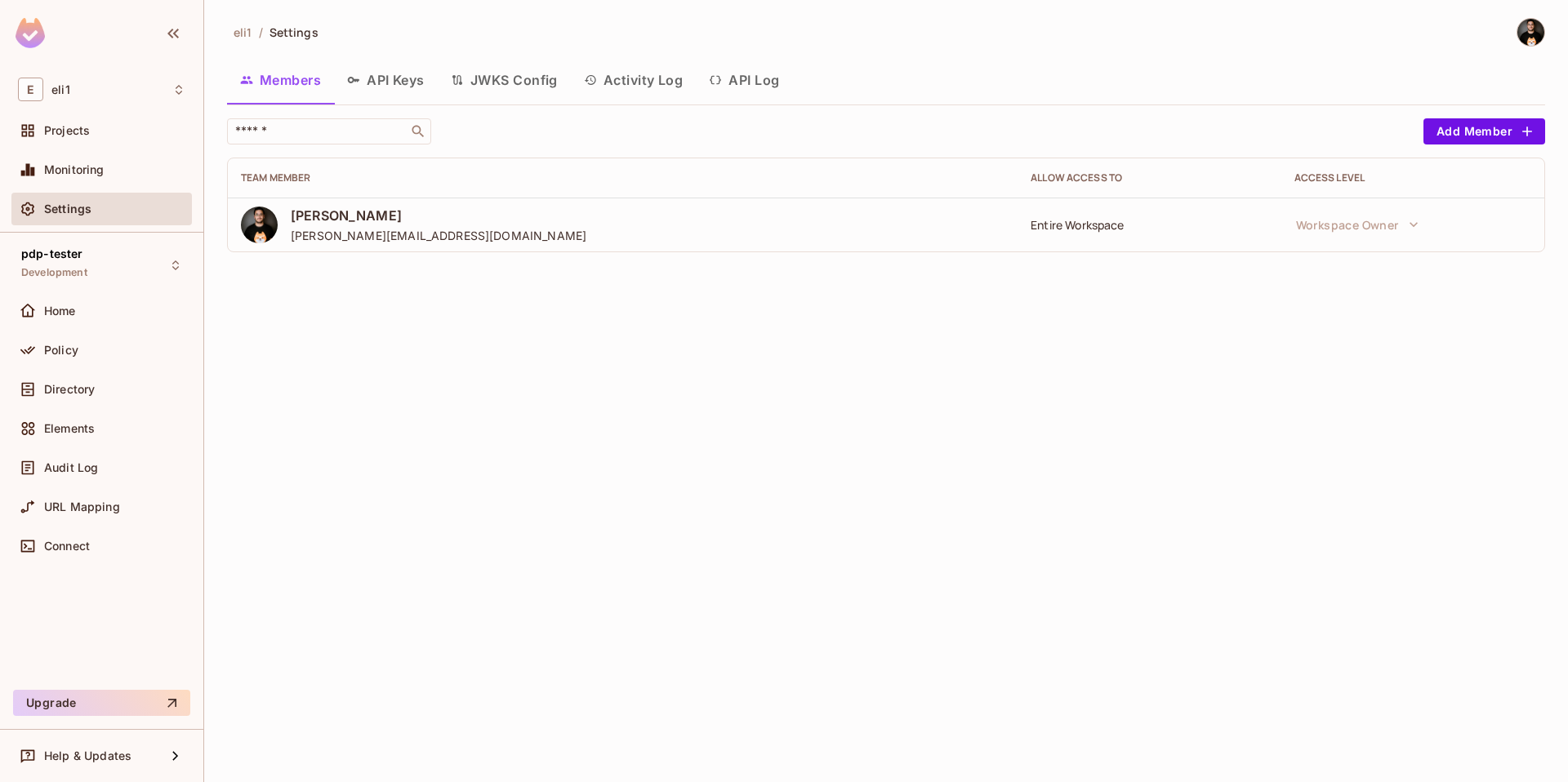
click at [743, 79] on button "API Log" at bounding box center [743, 80] width 97 height 41
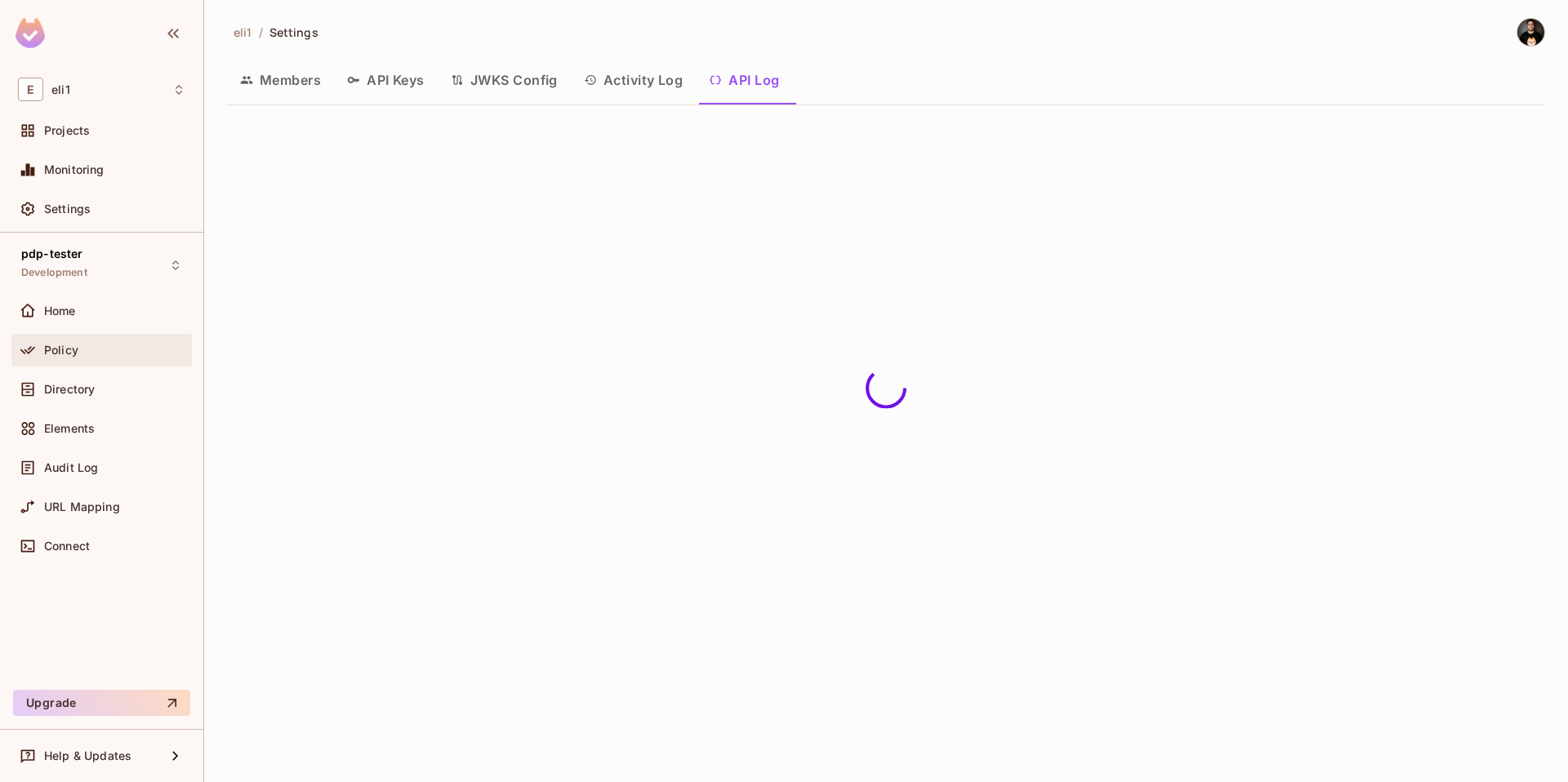
click at [81, 344] on div "Policy" at bounding box center [114, 350] width 141 height 13
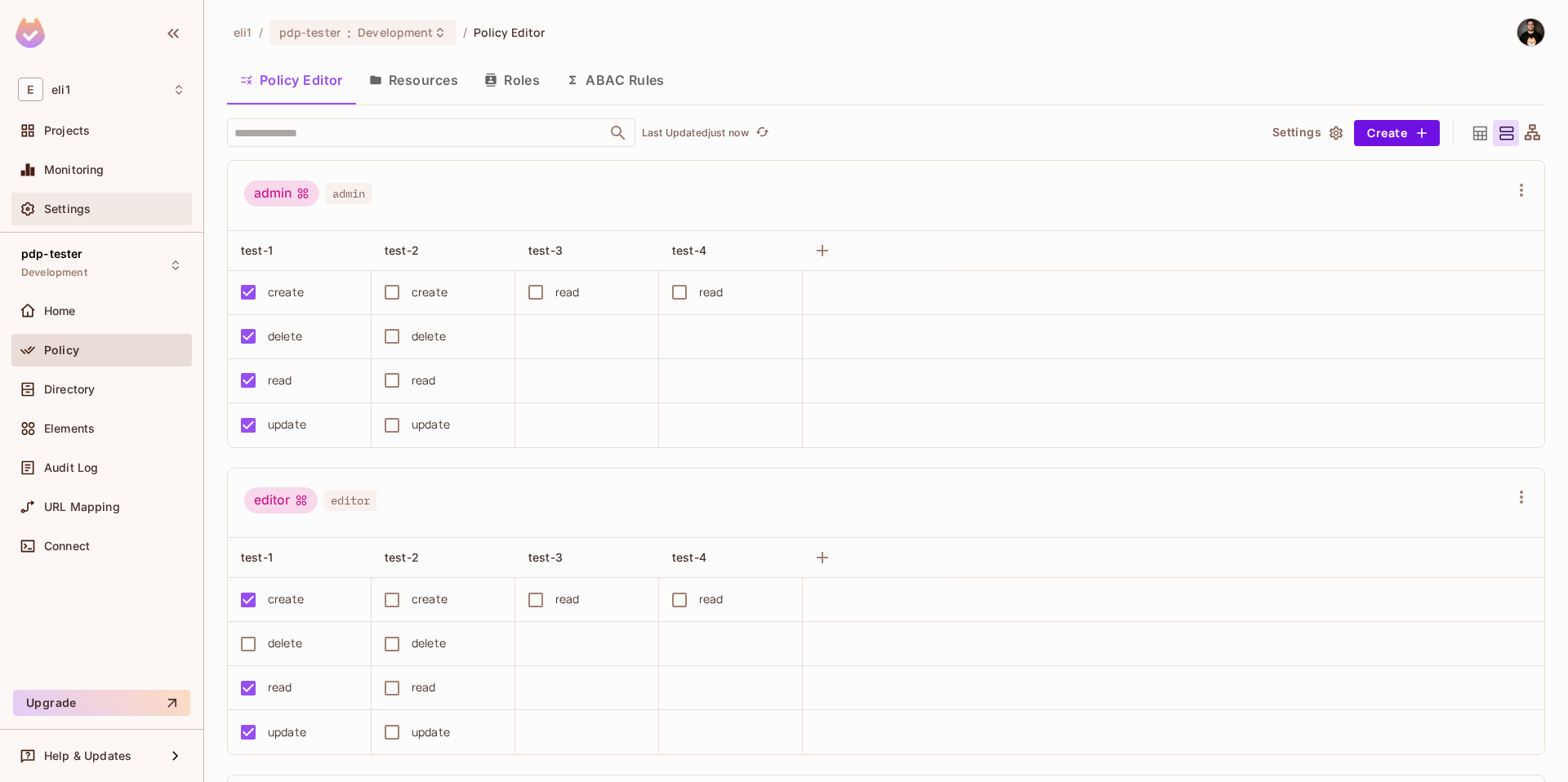
click at [79, 215] on span "Settings" at bounding box center [66, 209] width 46 height 13
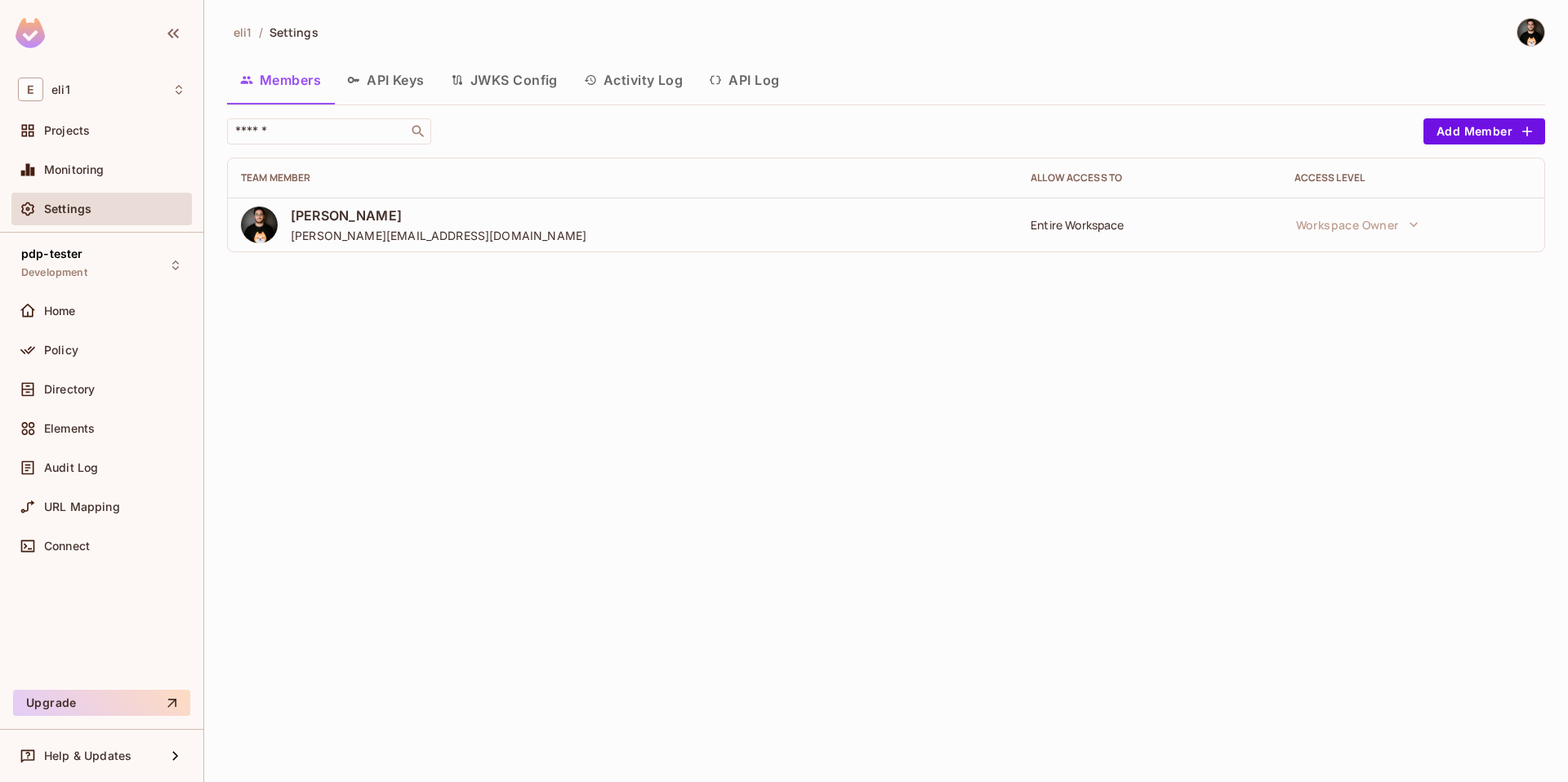
click at [734, 81] on button "API Log" at bounding box center [743, 80] width 97 height 41
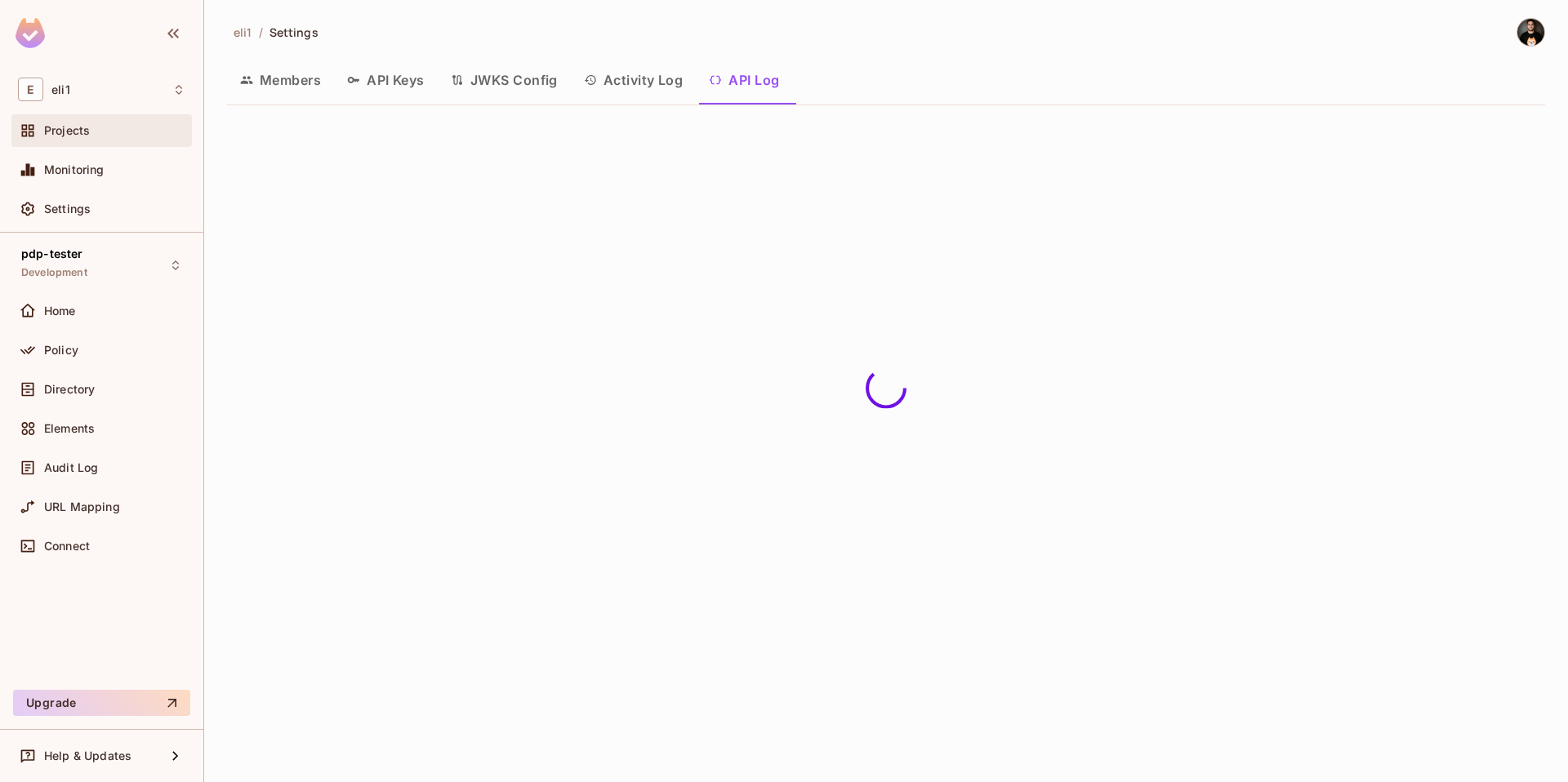
click at [83, 141] on div "Projects" at bounding box center [102, 130] width 181 height 33
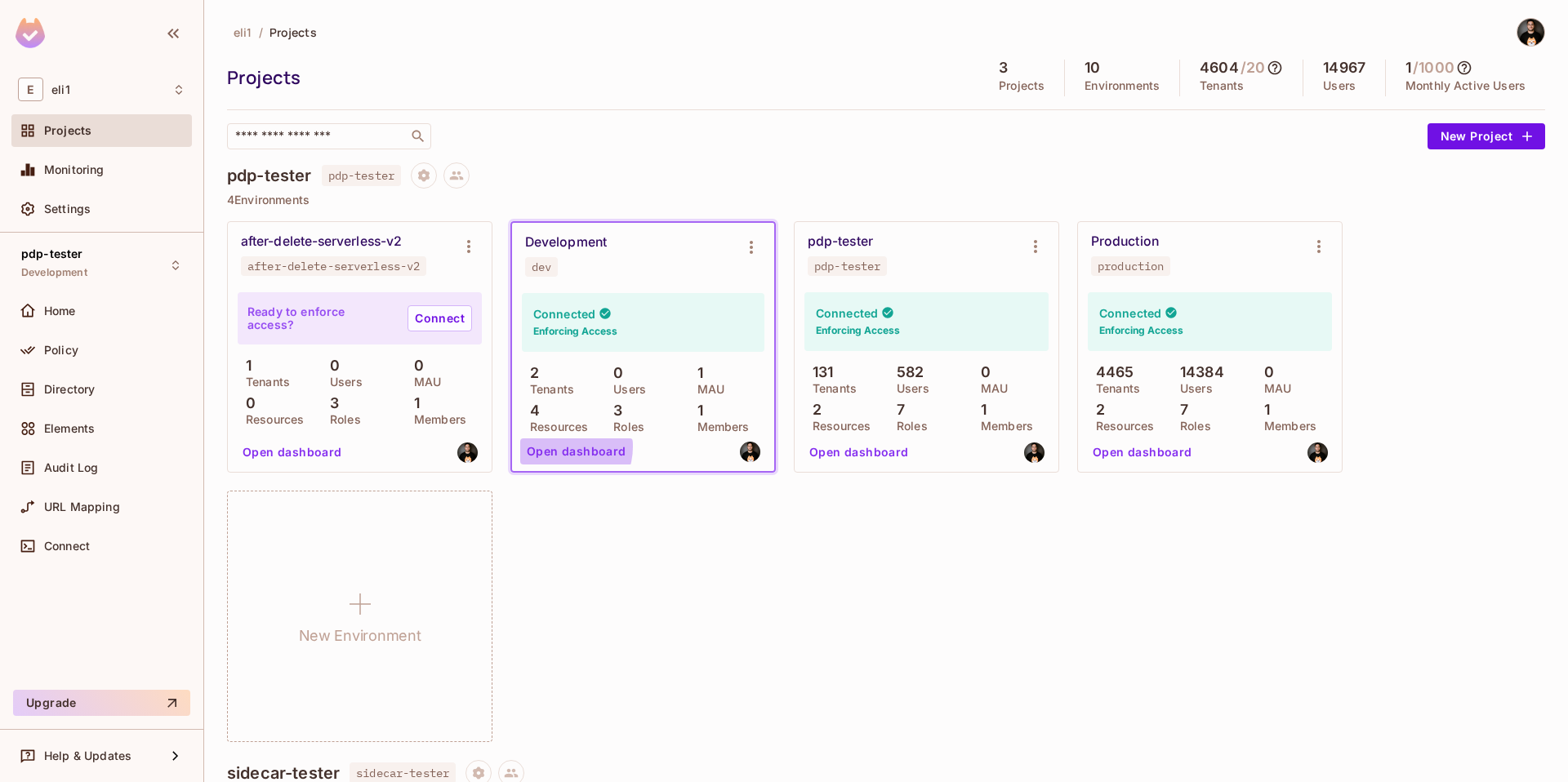
click at [559, 447] on button "Open dashboard" at bounding box center [576, 451] width 113 height 26
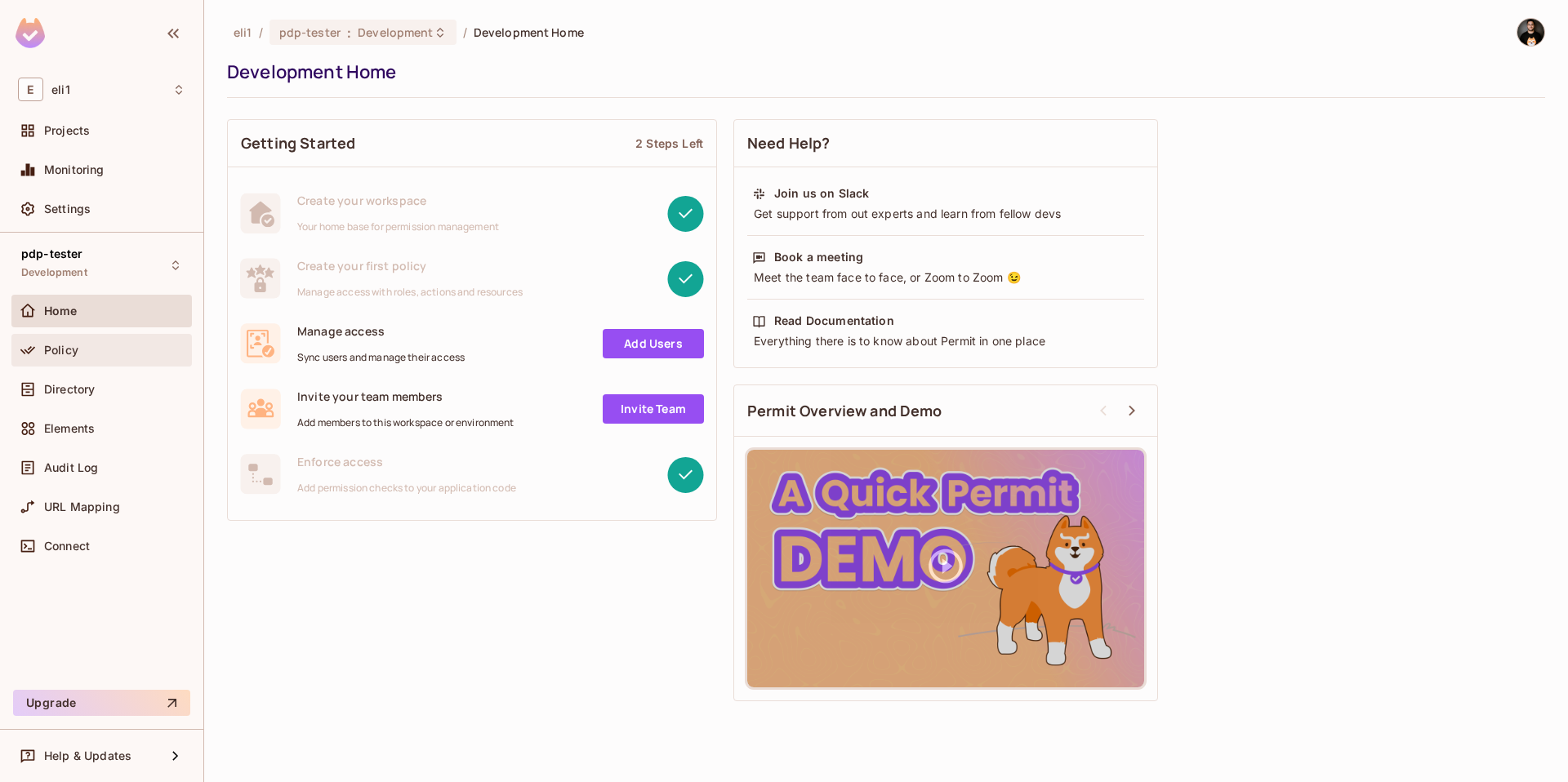
click at [81, 360] on div "Policy" at bounding box center [101, 349] width 167 height 19
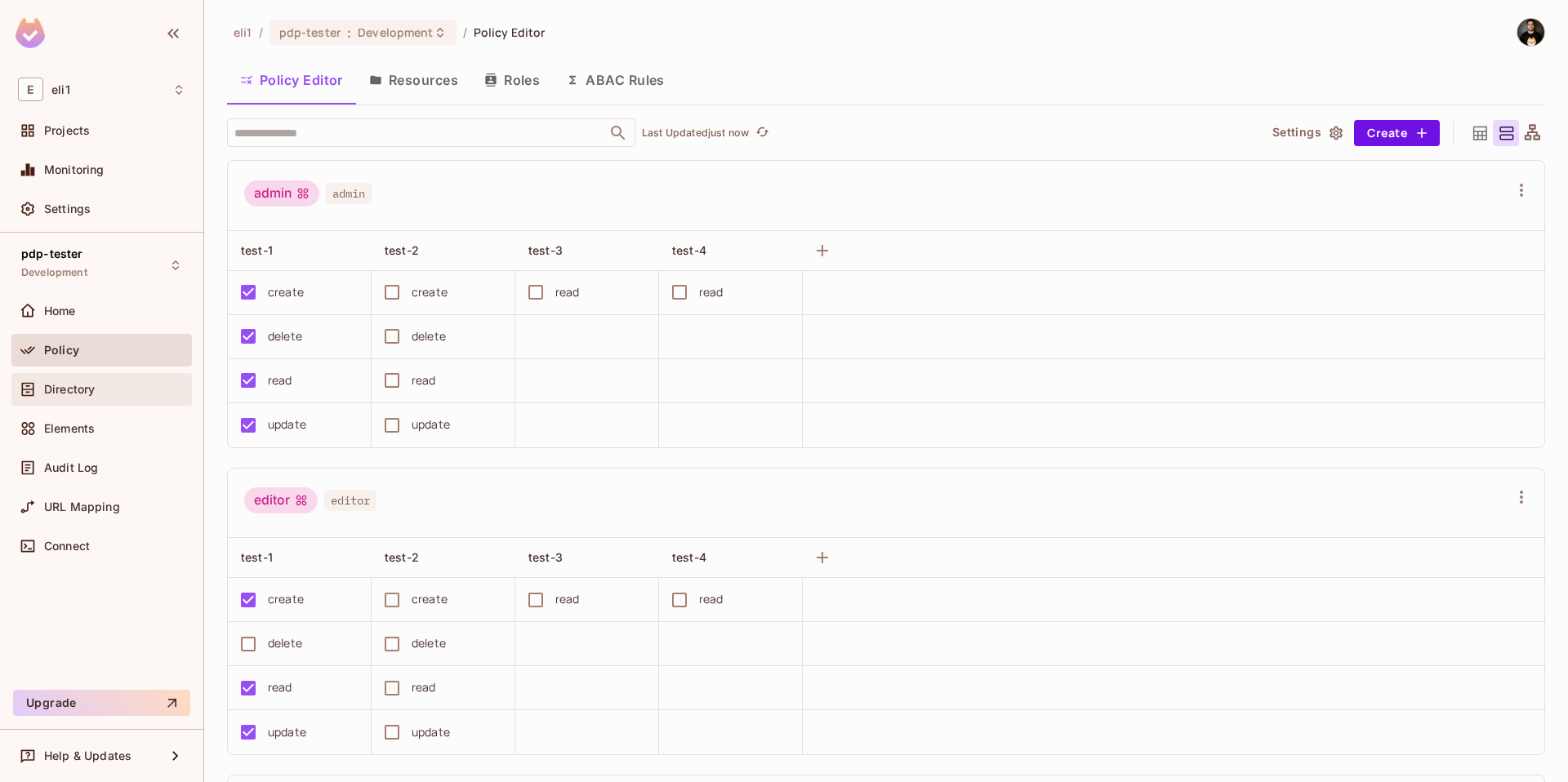
click at [75, 383] on span "Directory" at bounding box center [69, 390] width 50 height 13
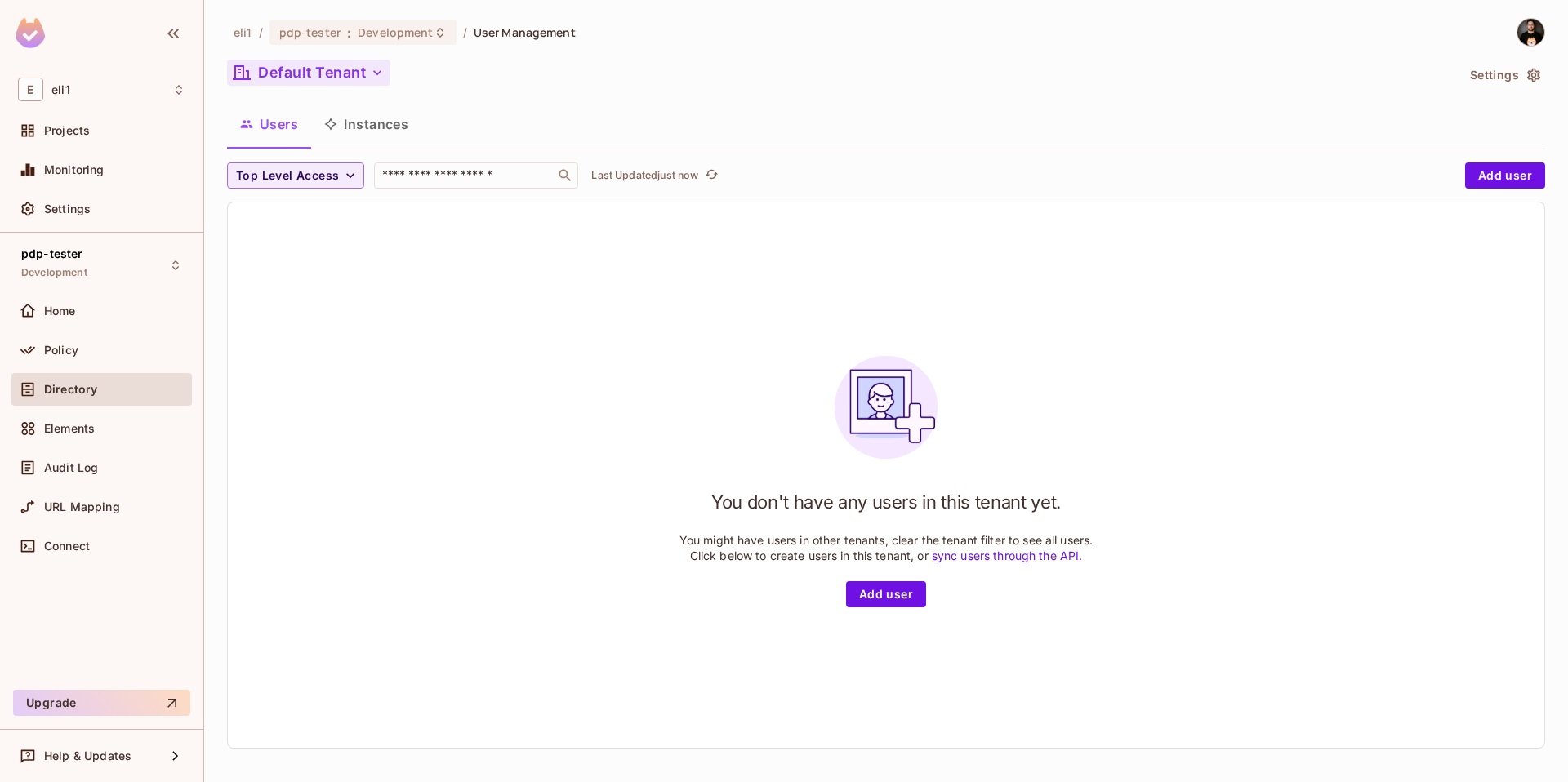
click at [350, 73] on button "Default Tenant" at bounding box center [308, 72] width 163 height 26
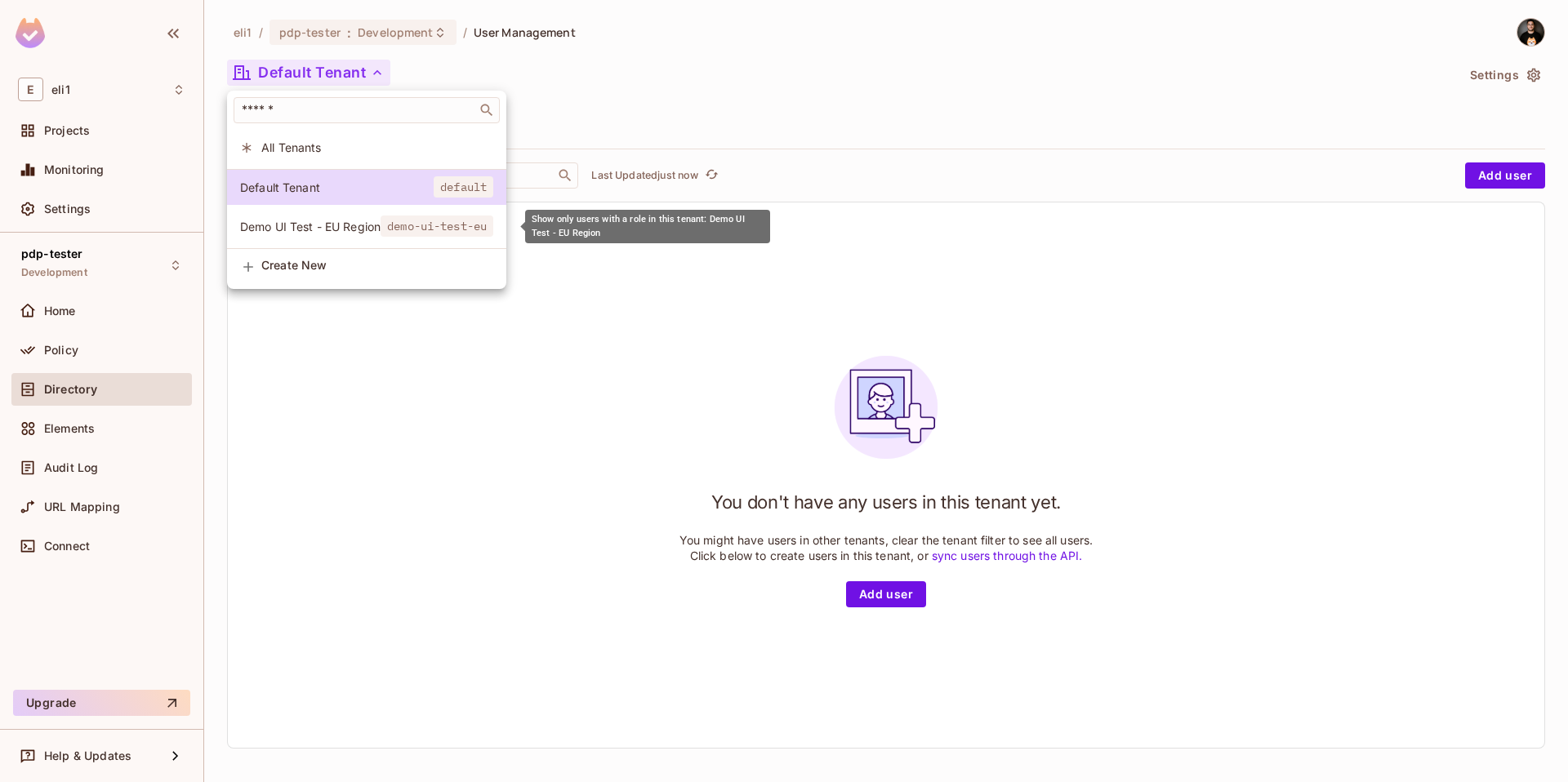
click at [320, 228] on span "Demo UI Test - EU Region" at bounding box center [310, 227] width 140 height 15
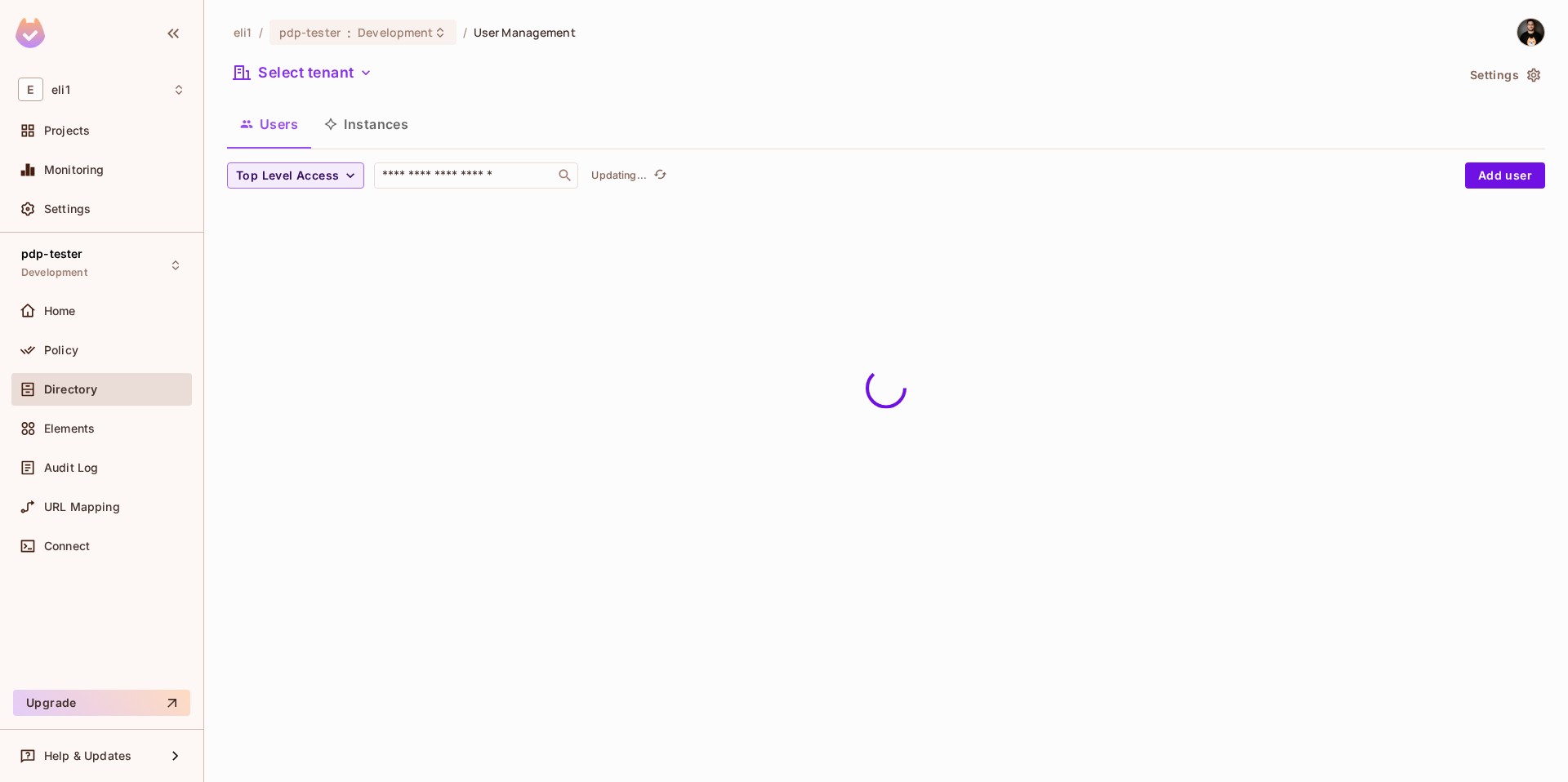
click at [320, 171] on span "Demo UI Test - EU Region" at bounding box center [289, 166] width 105 height 9
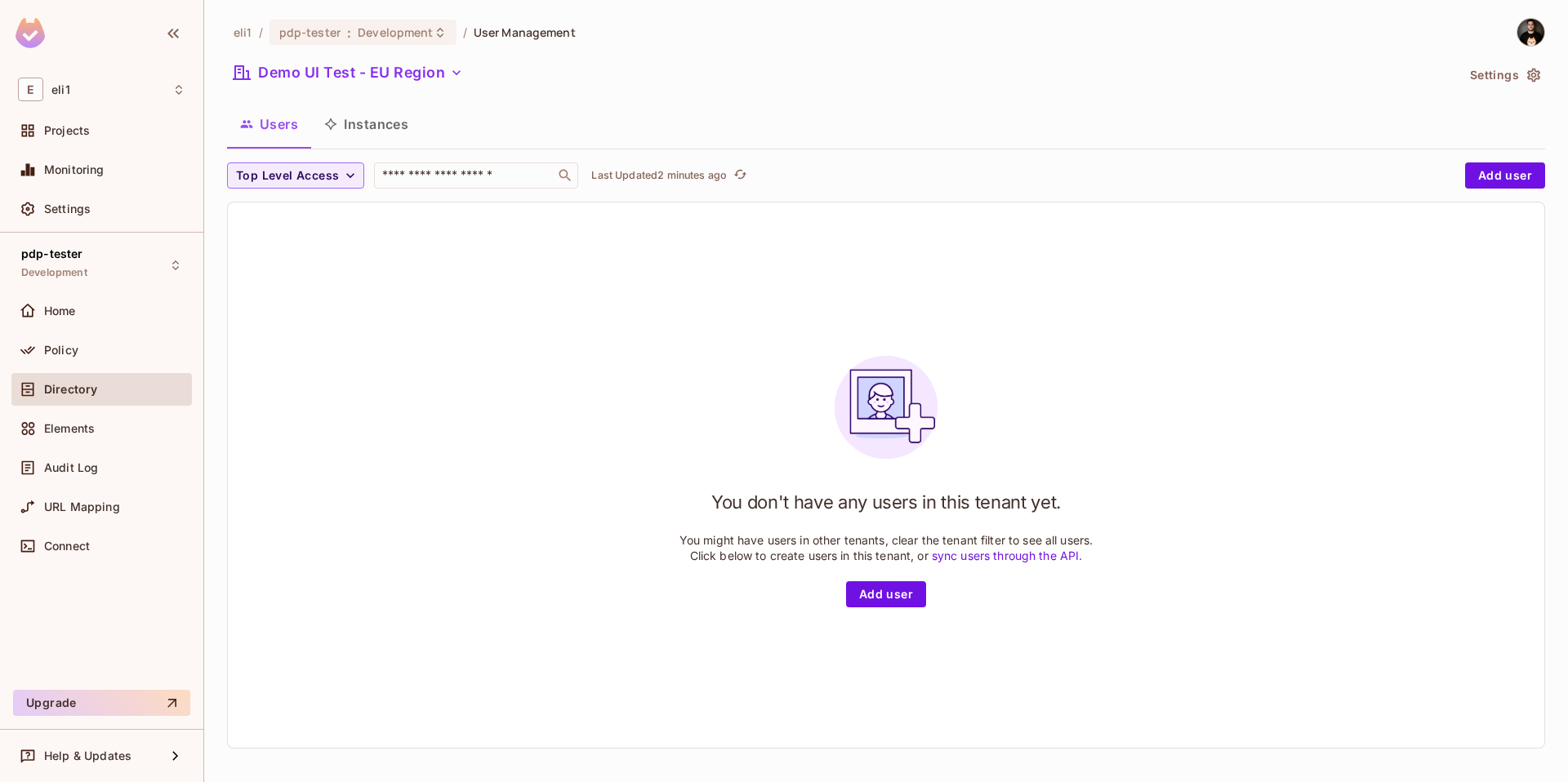
click at [401, 391] on div "You don't have any users in this tenant yet. You might have users in other tena…" at bounding box center [885, 475] width 1316 height 545
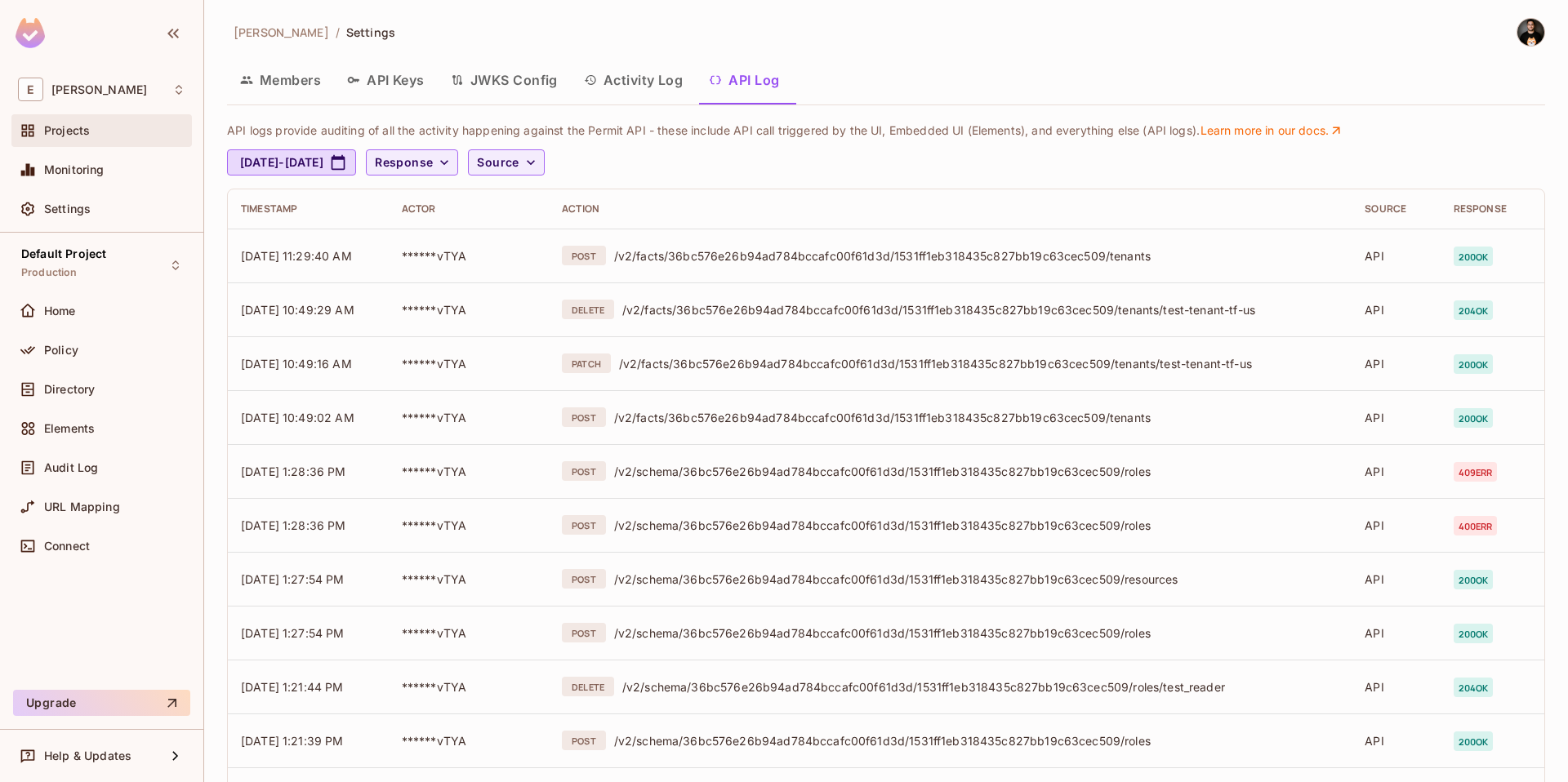
click at [71, 128] on span "Projects" at bounding box center [66, 131] width 45 height 13
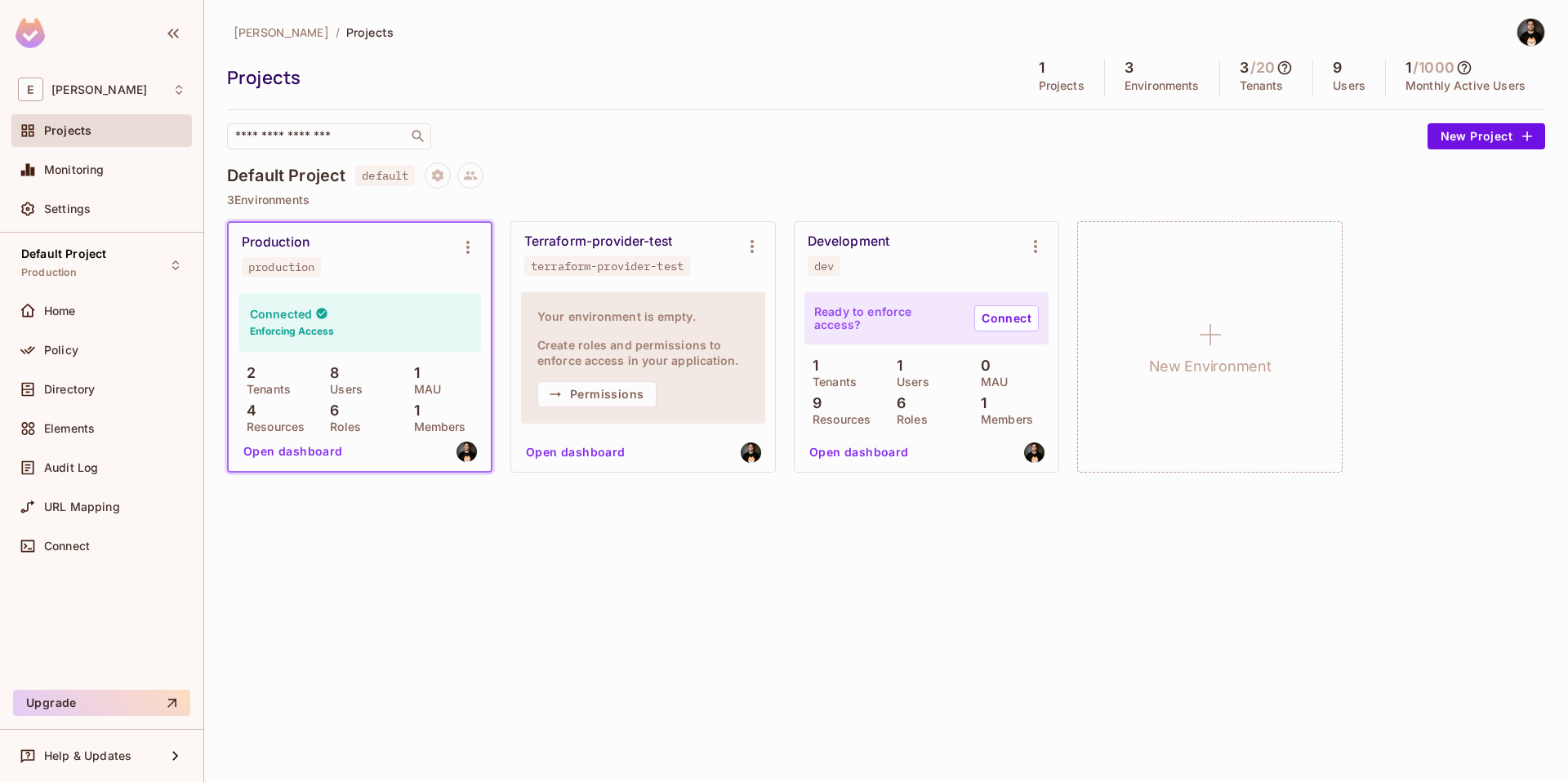
click at [279, 453] on button "Open dashboard" at bounding box center [293, 451] width 113 height 26
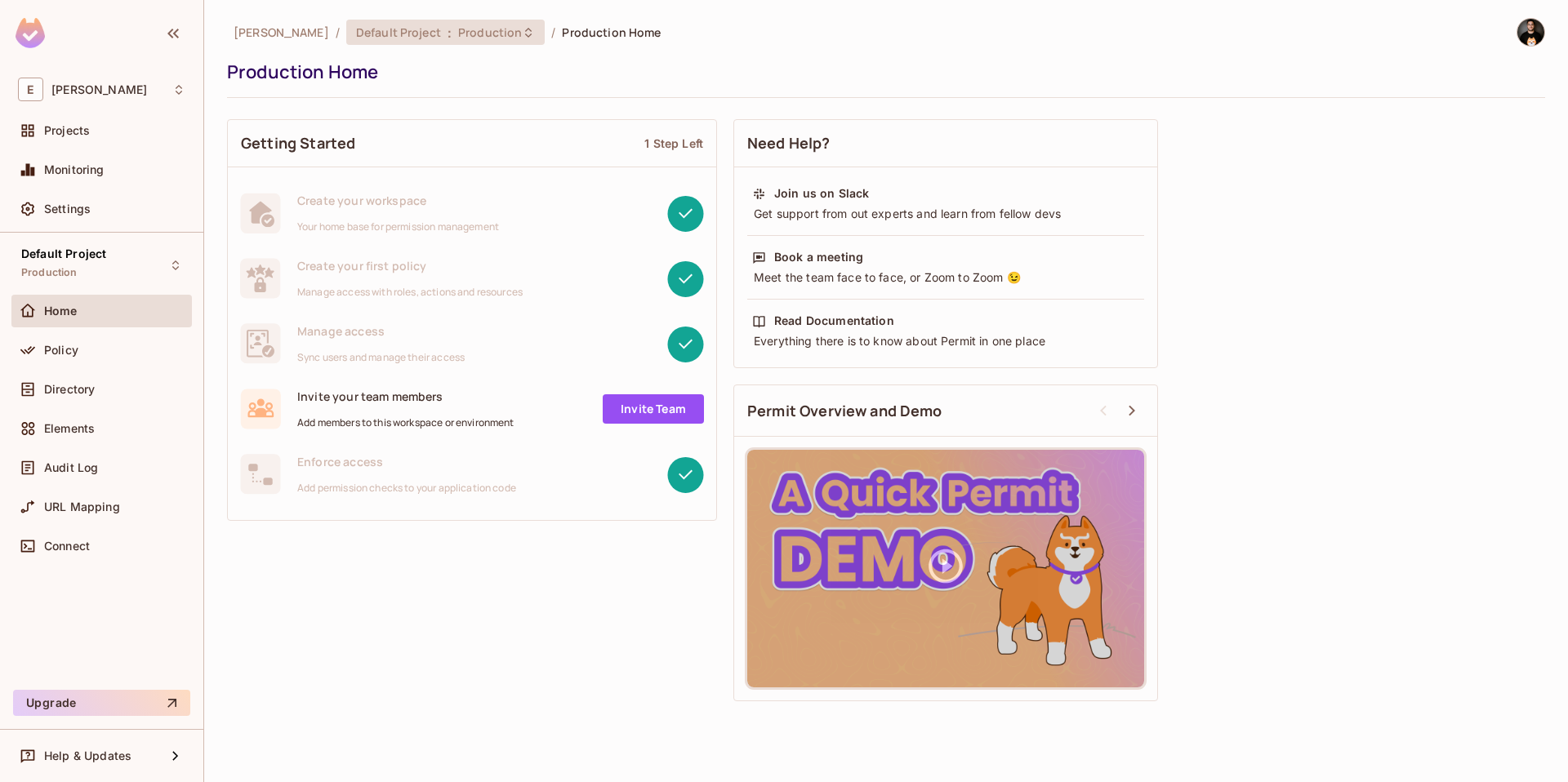
click at [458, 38] on span "Production" at bounding box center [490, 32] width 64 height 15
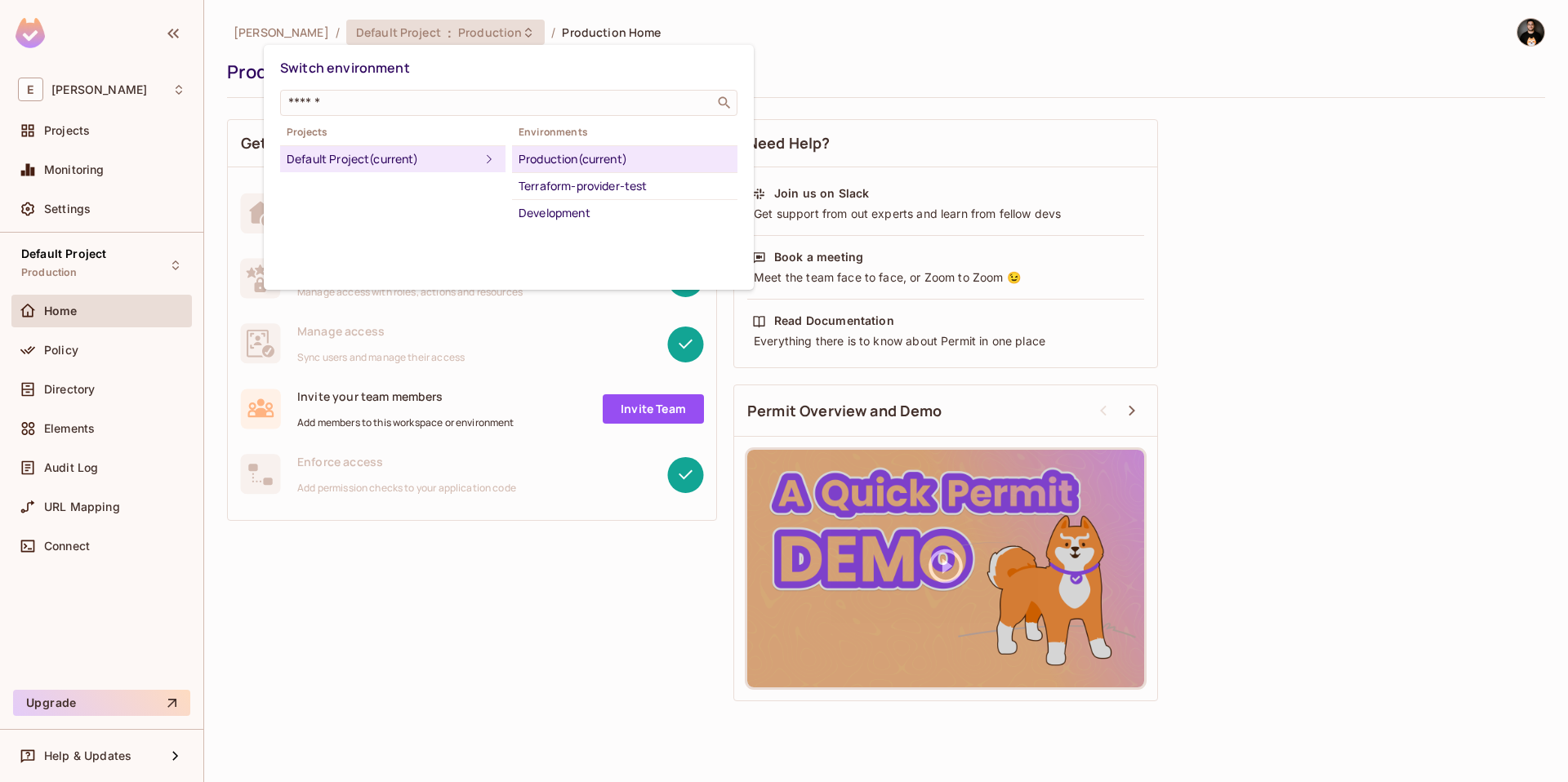
click at [1256, 197] on div at bounding box center [784, 391] width 1568 height 782
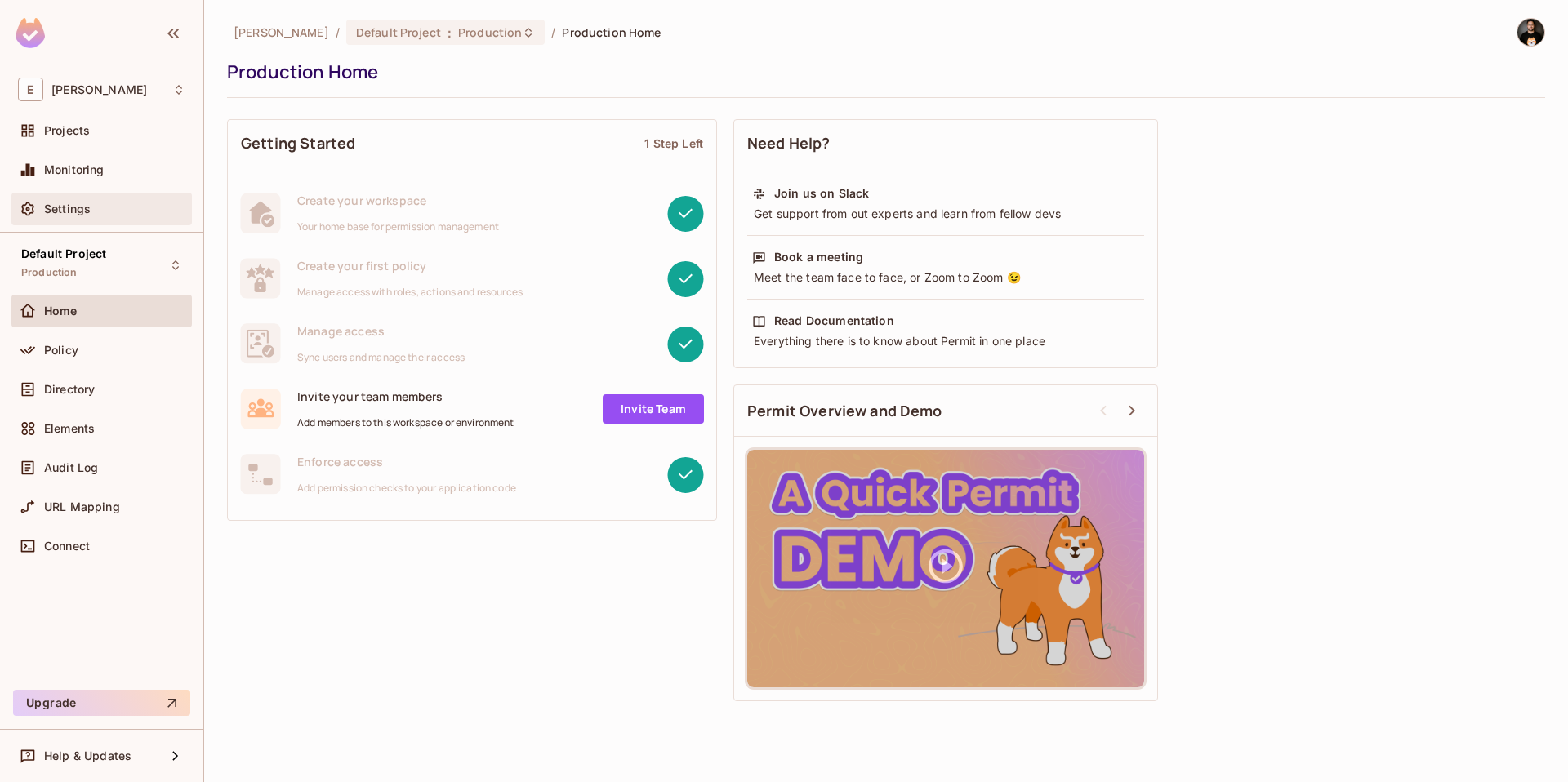
click at [93, 215] on div "Settings" at bounding box center [114, 209] width 141 height 13
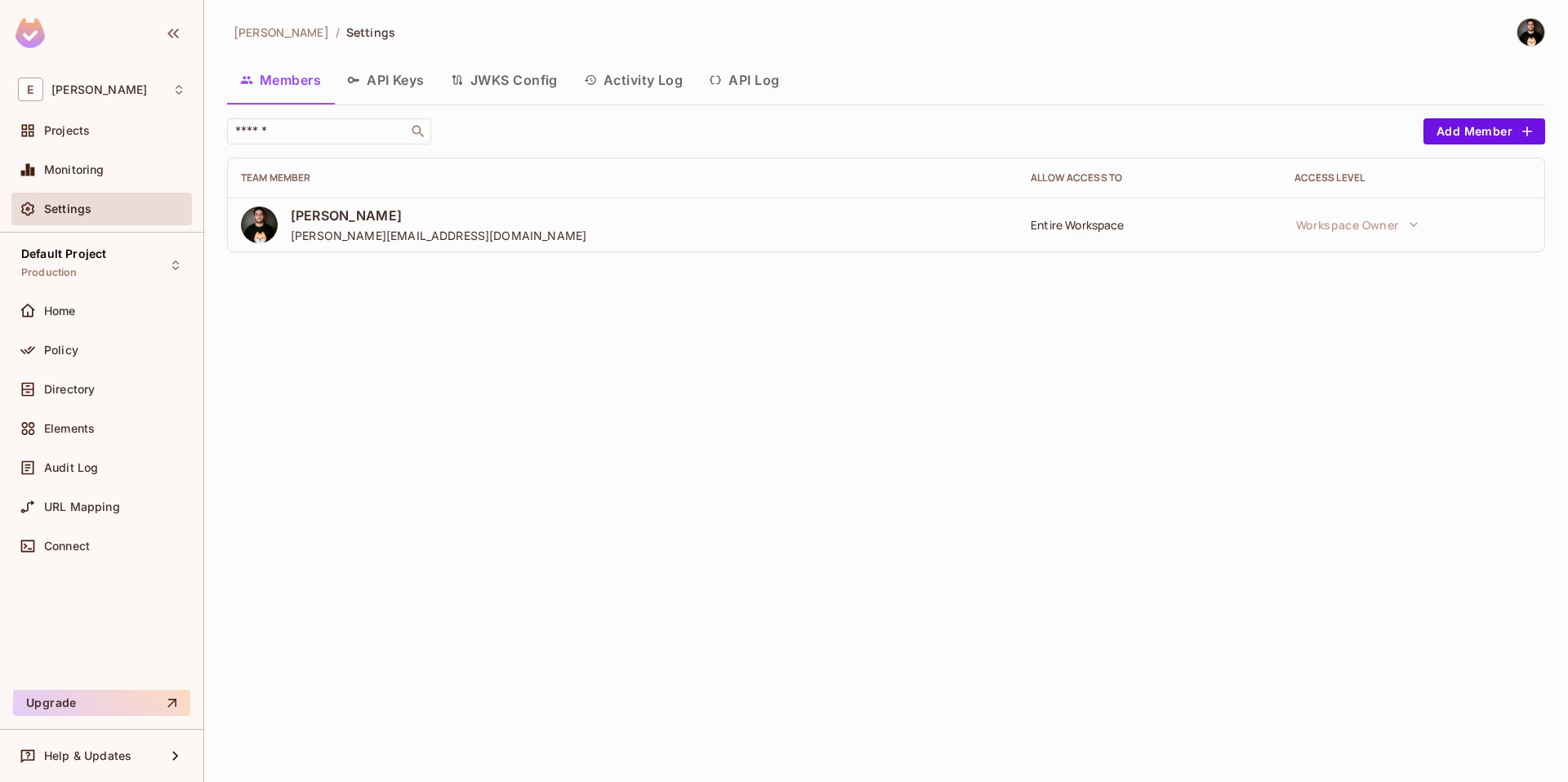
click at [381, 87] on button "API Keys" at bounding box center [385, 80] width 103 height 41
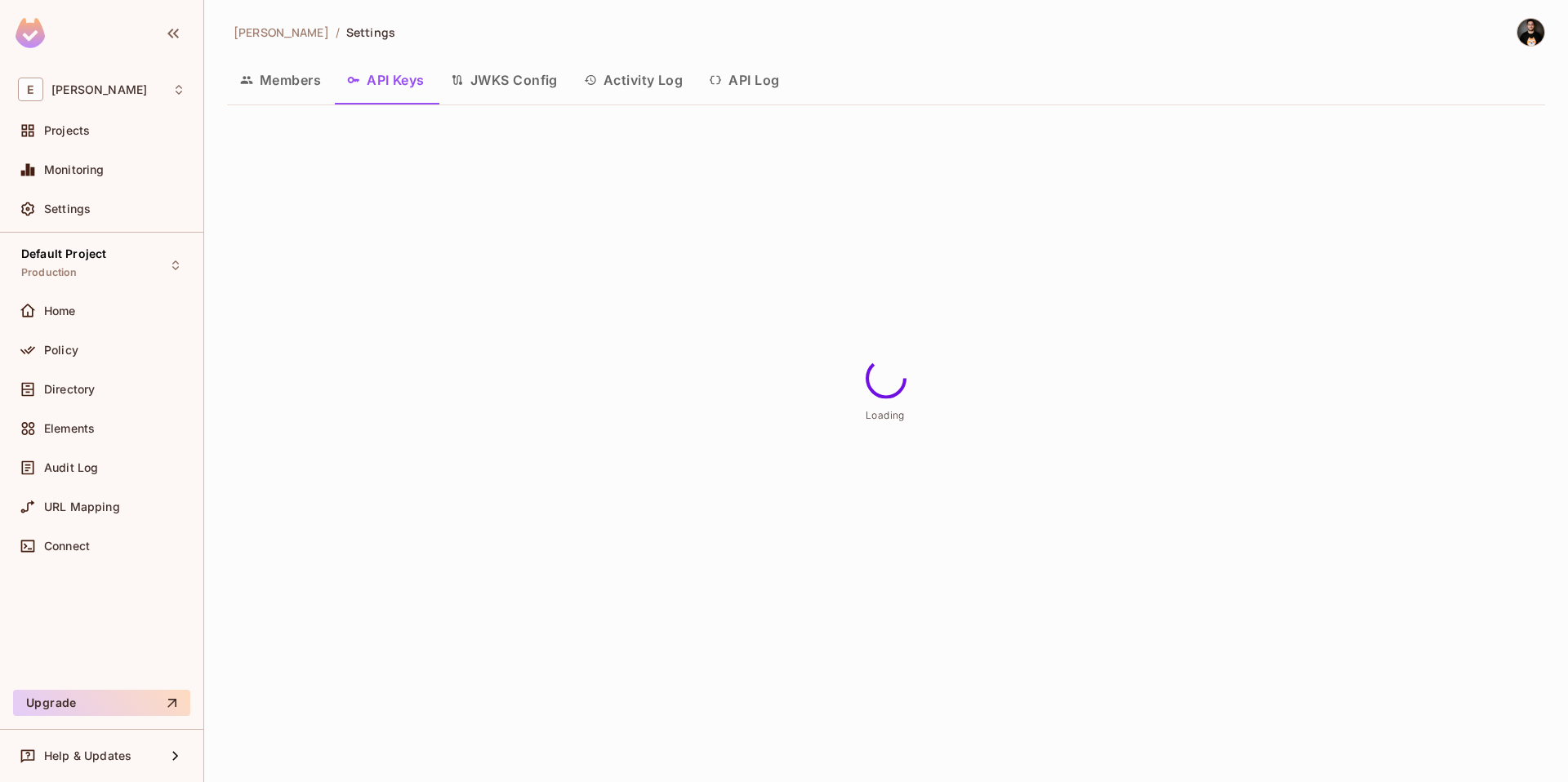
click at [504, 68] on button "JWKS Config" at bounding box center [504, 80] width 133 height 41
click at [641, 77] on button "Activity Log" at bounding box center [634, 80] width 126 height 41
click at [756, 78] on button "API Log" at bounding box center [743, 80] width 97 height 41
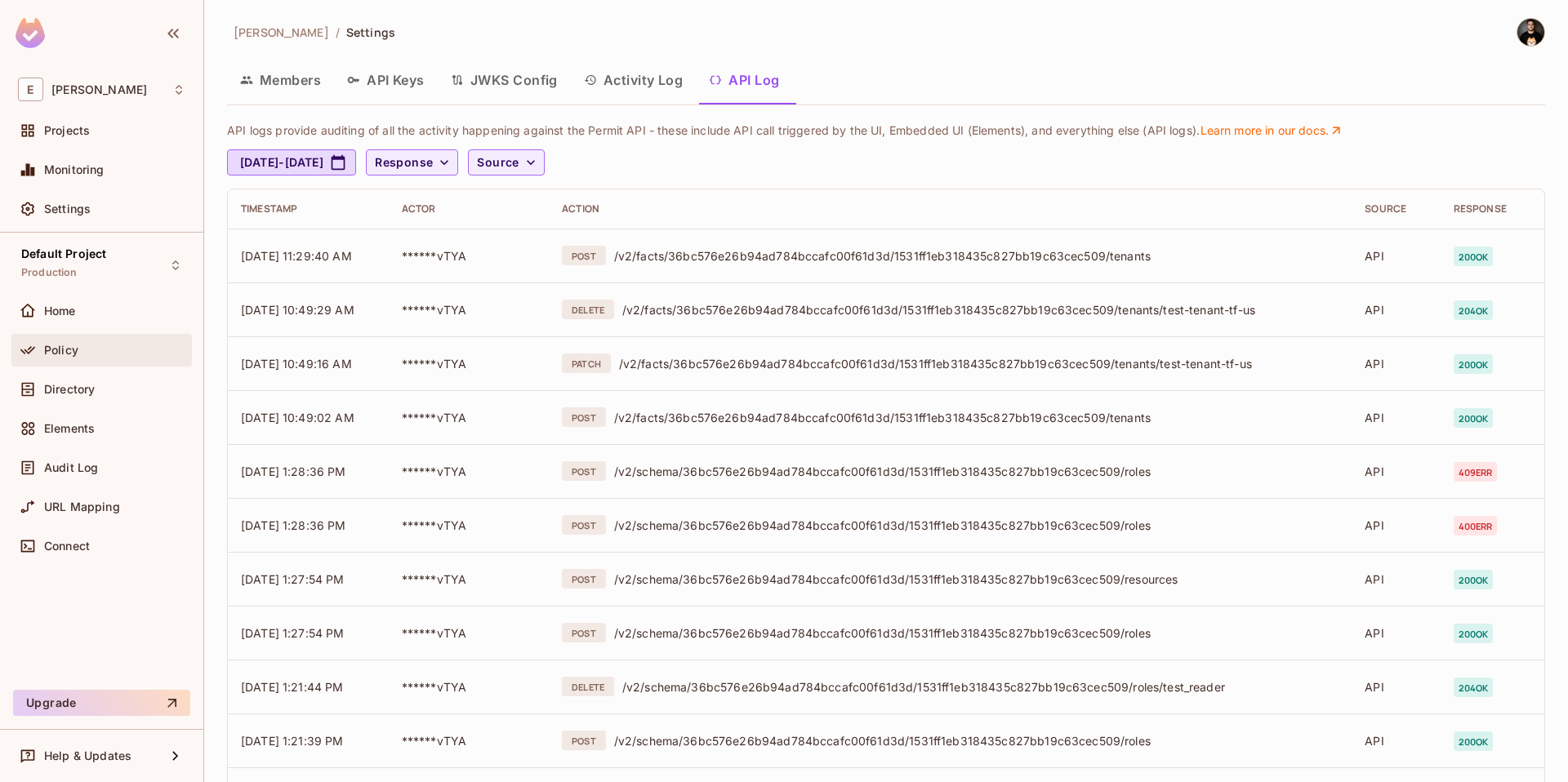
click at [101, 344] on div "Policy" at bounding box center [114, 350] width 141 height 13
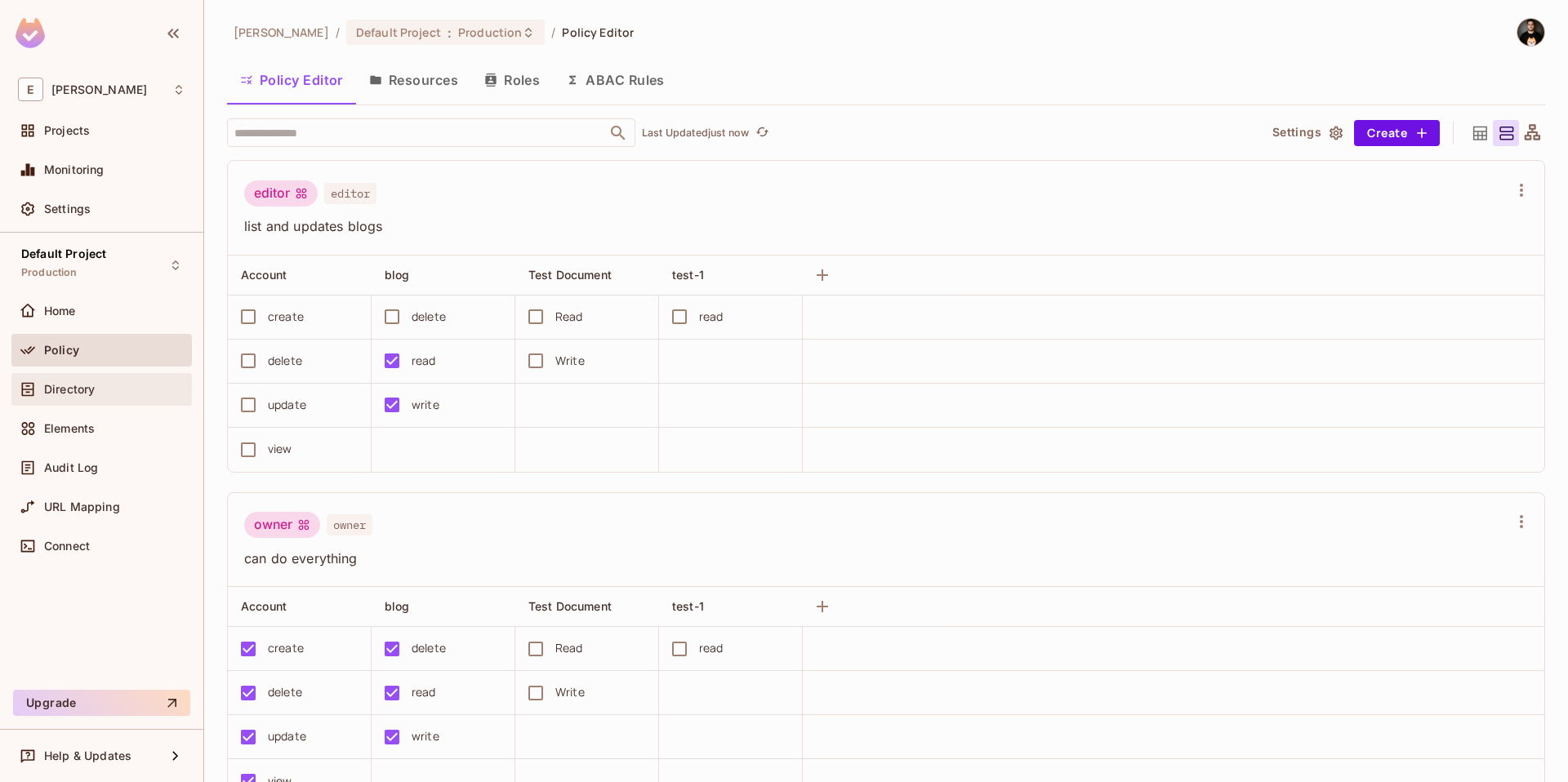
click at [99, 380] on div "Directory" at bounding box center [101, 389] width 167 height 19
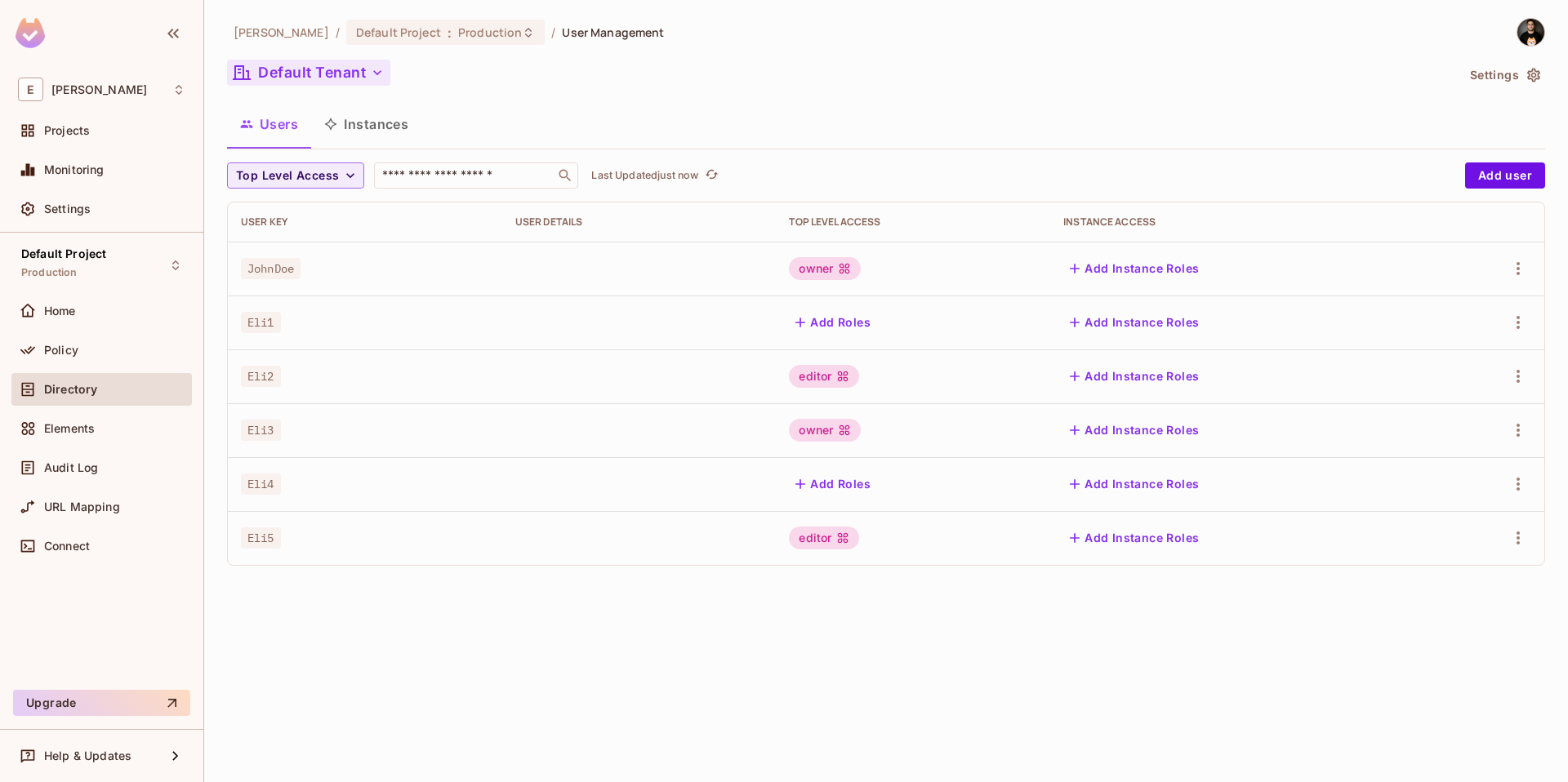
click at [346, 74] on button "Default Tenant" at bounding box center [308, 72] width 163 height 26
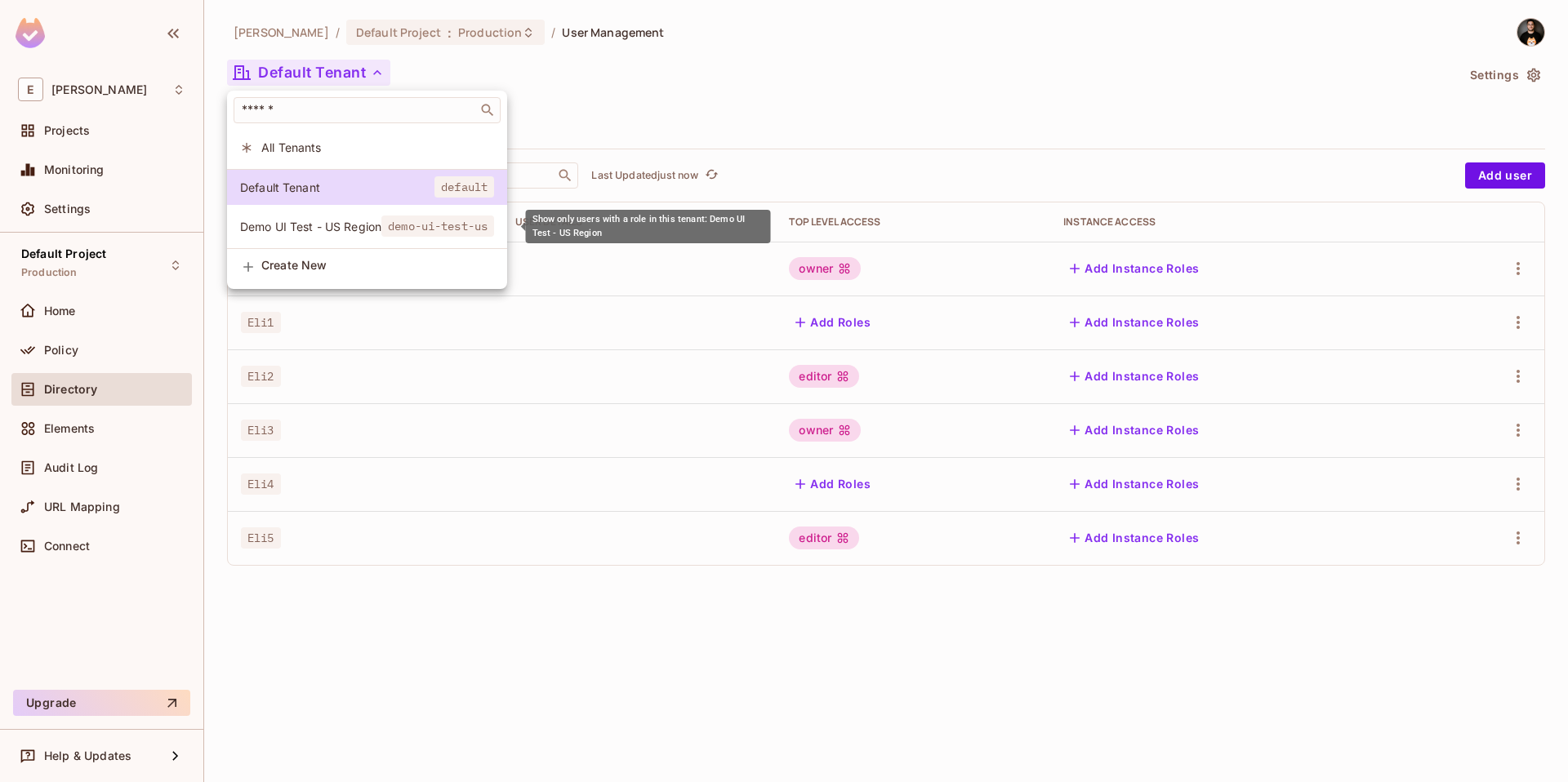
click at [342, 231] on span "Demo UI Test - US Region" at bounding box center [311, 227] width 141 height 15
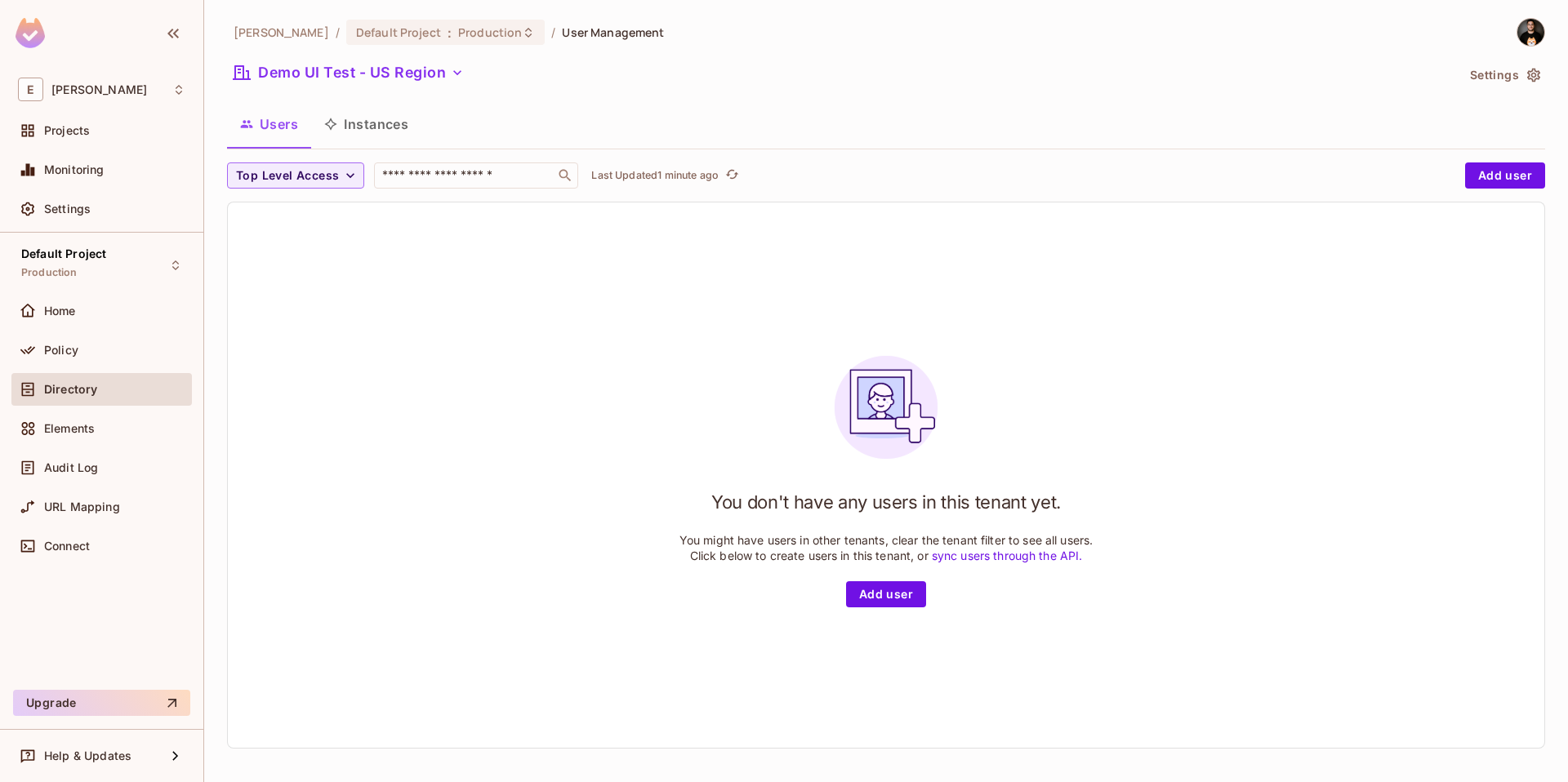
click at [1143, 108] on div "Users Instances" at bounding box center [885, 123] width 1318 height 41
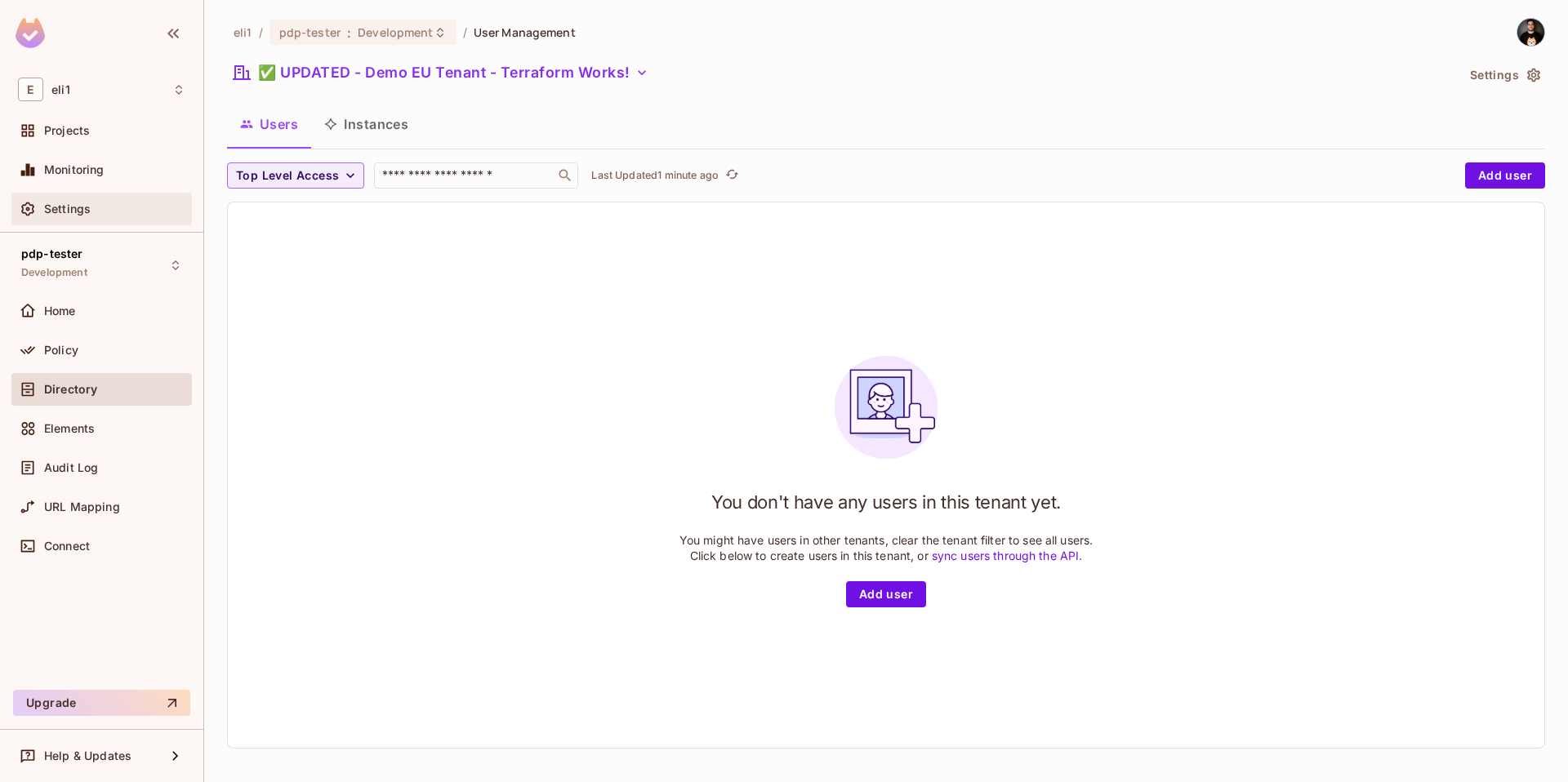
click at [93, 209] on div "Settings" at bounding box center [114, 209] width 141 height 13
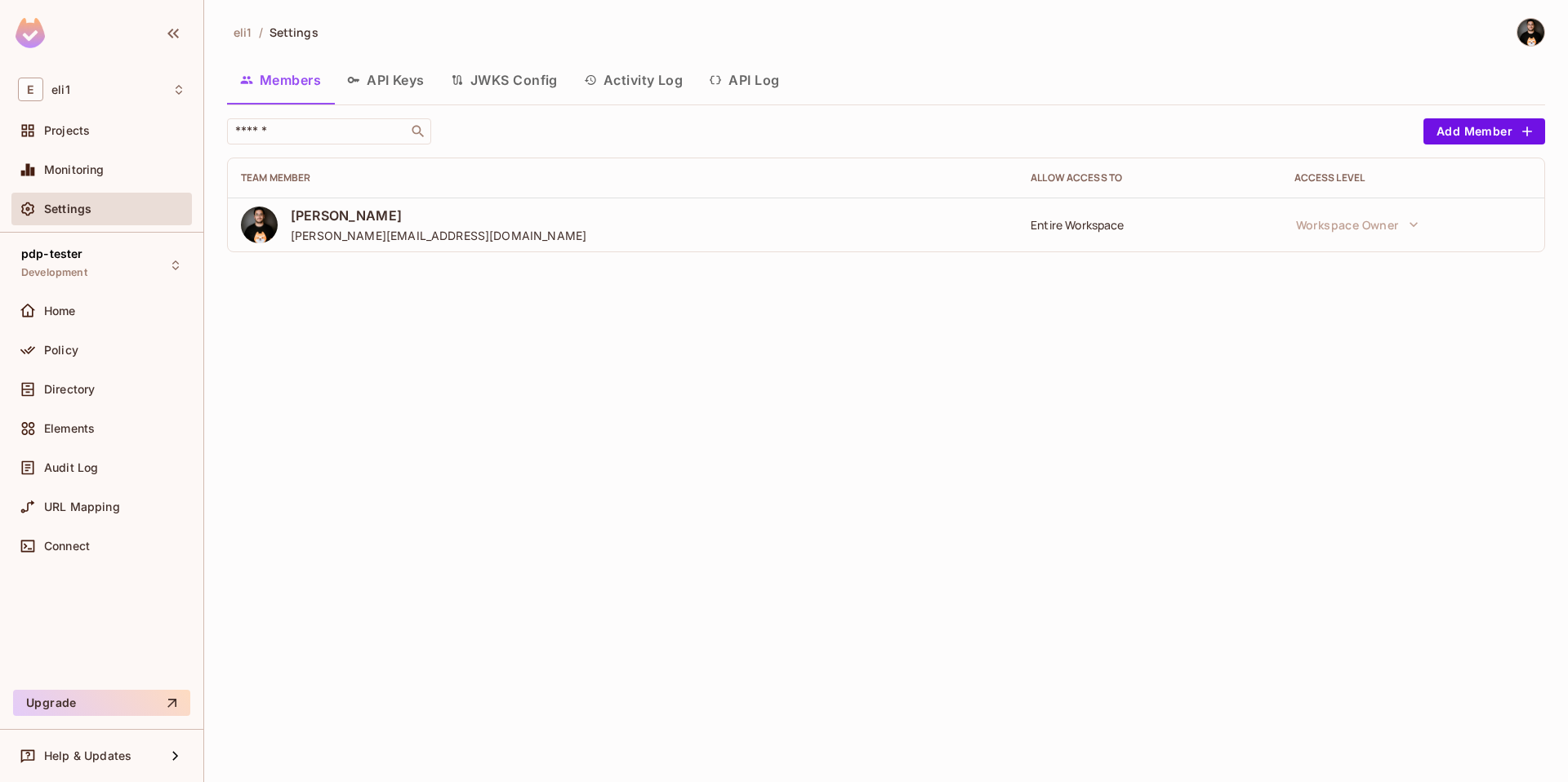
click at [745, 78] on button "API Log" at bounding box center [743, 80] width 97 height 41
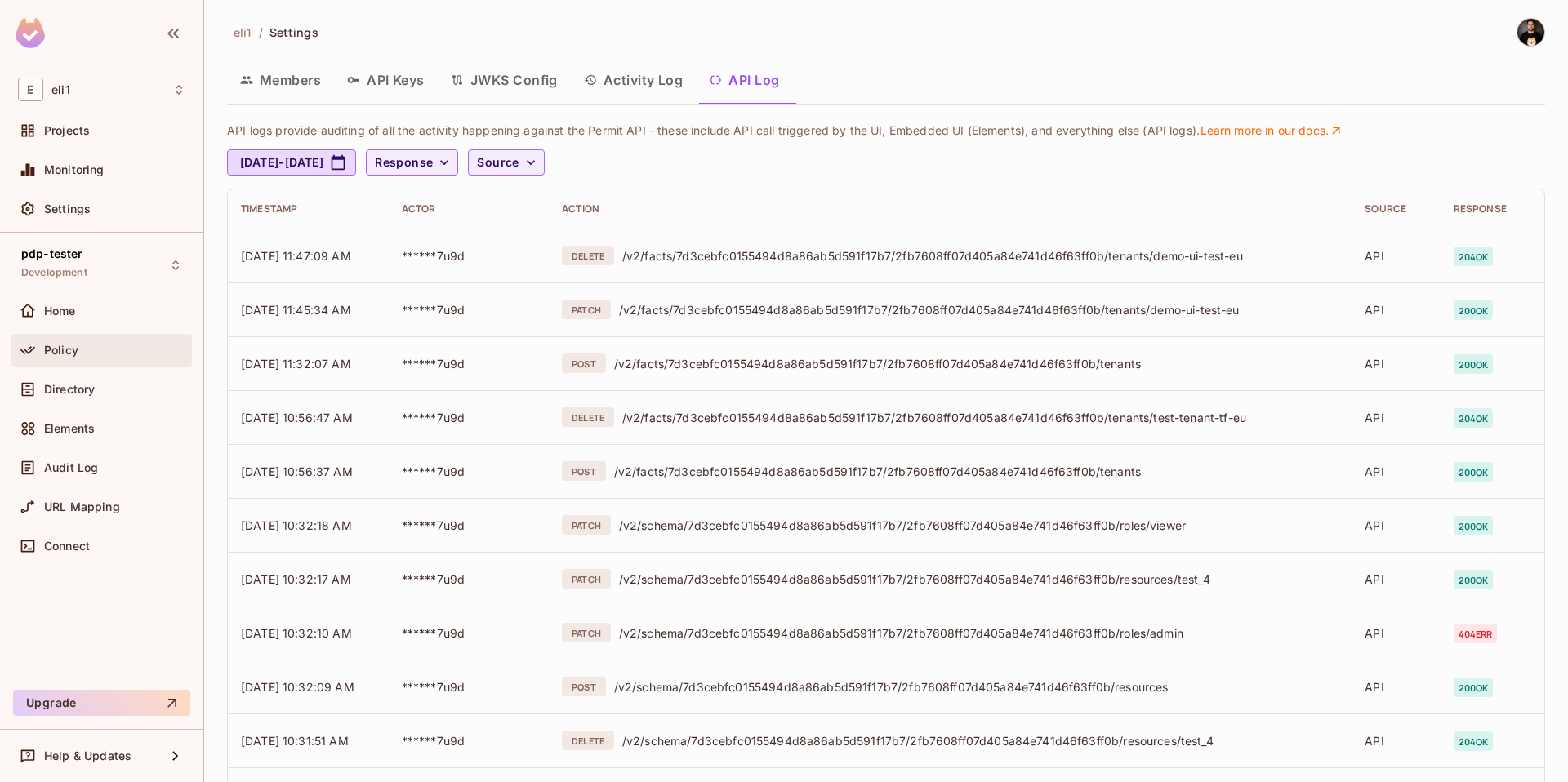
click at [81, 354] on div "Policy" at bounding box center [114, 350] width 141 height 13
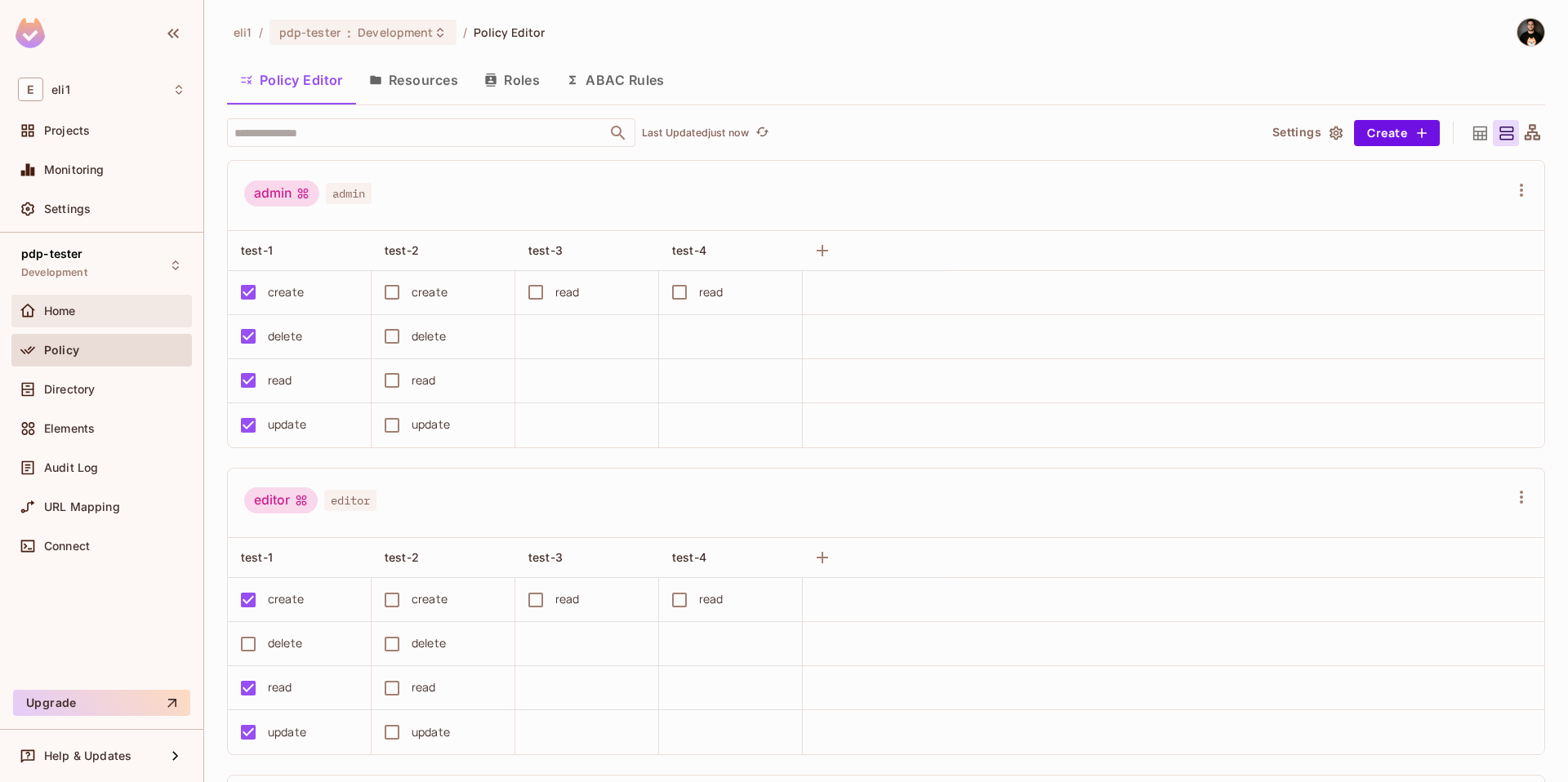
click at [88, 302] on div "Home" at bounding box center [101, 311] width 167 height 19
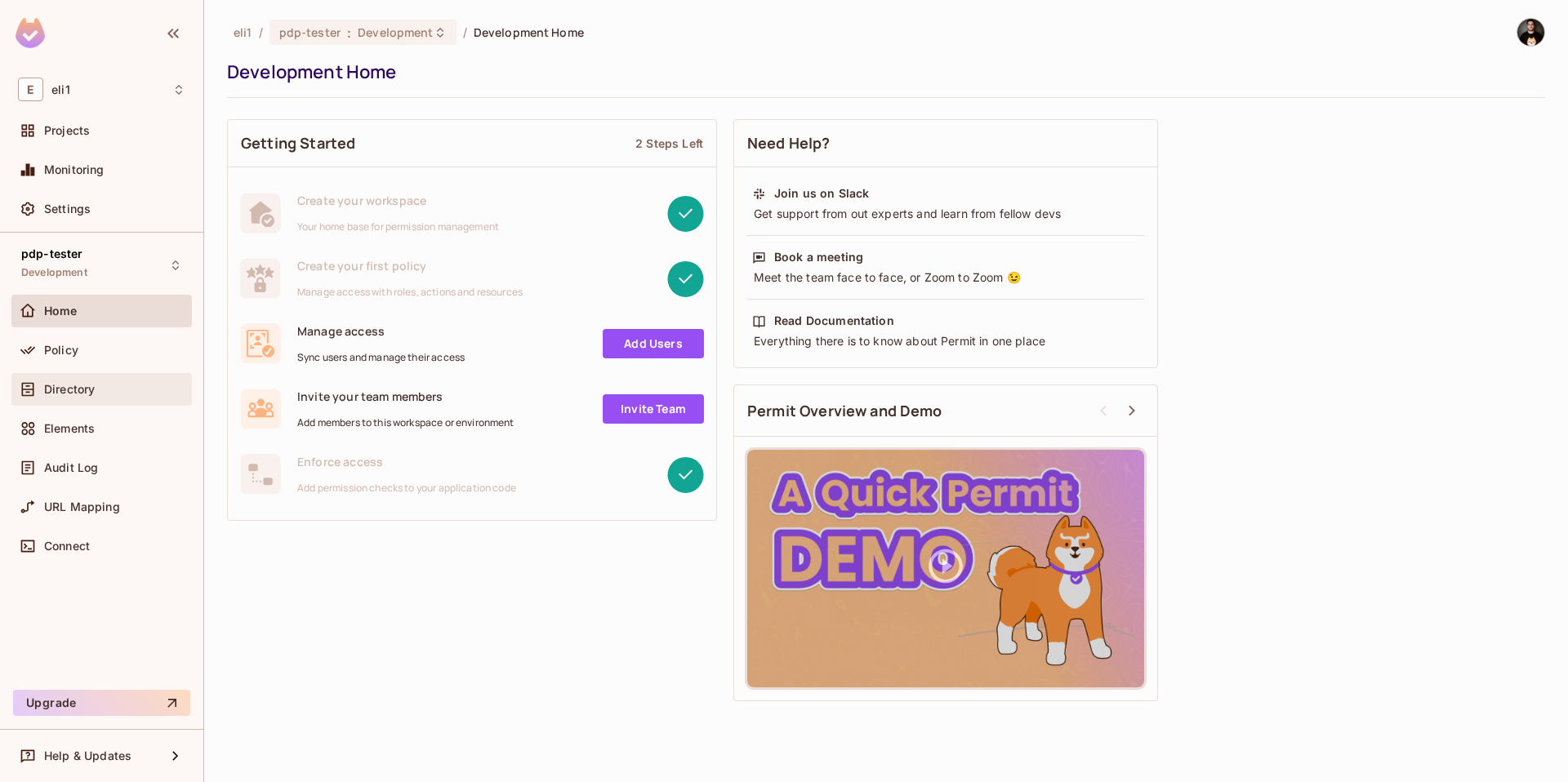
click at [108, 397] on div "Directory" at bounding box center [101, 389] width 167 height 19
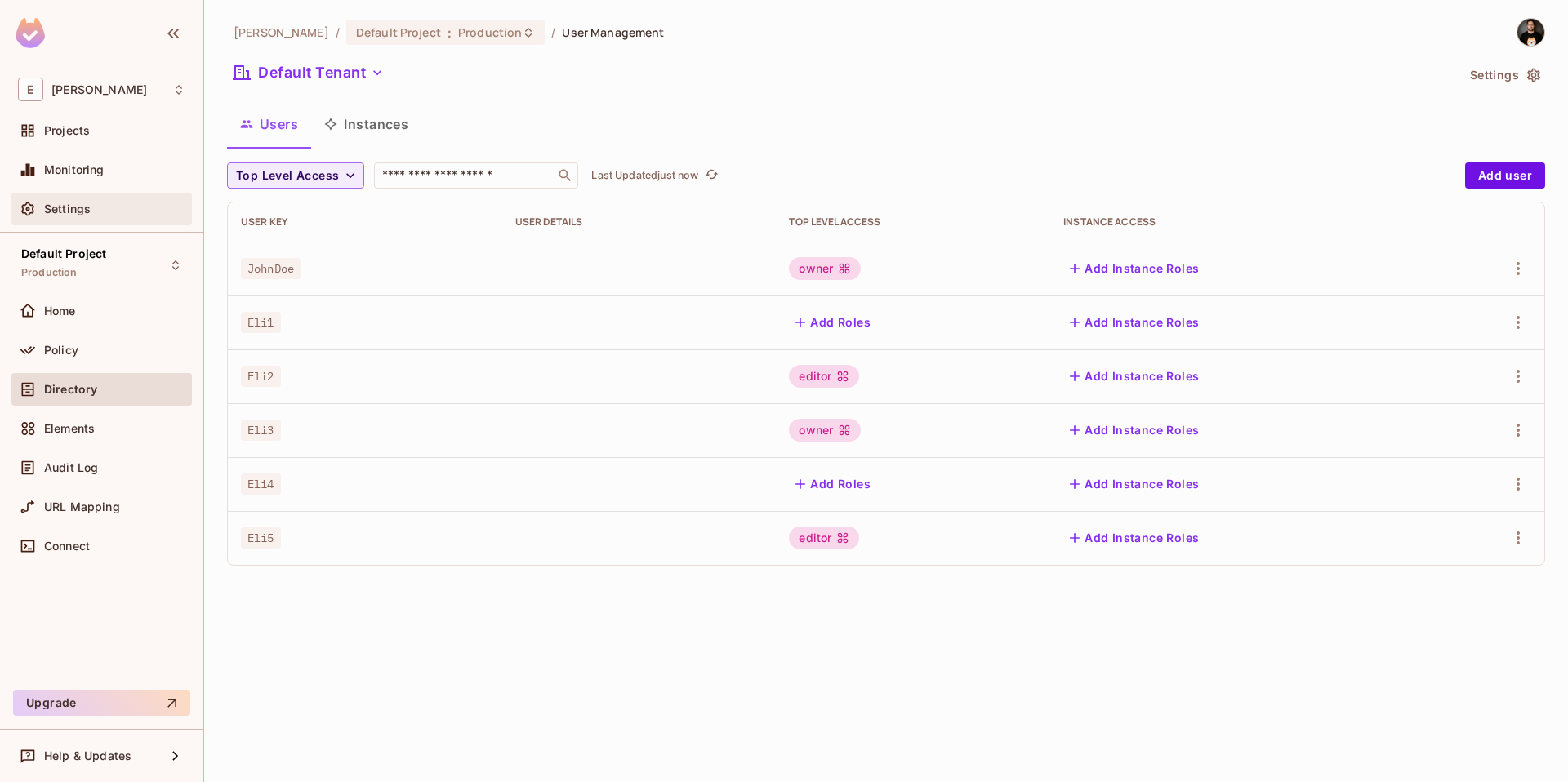
click at [97, 203] on div "Settings" at bounding box center [114, 209] width 141 height 13
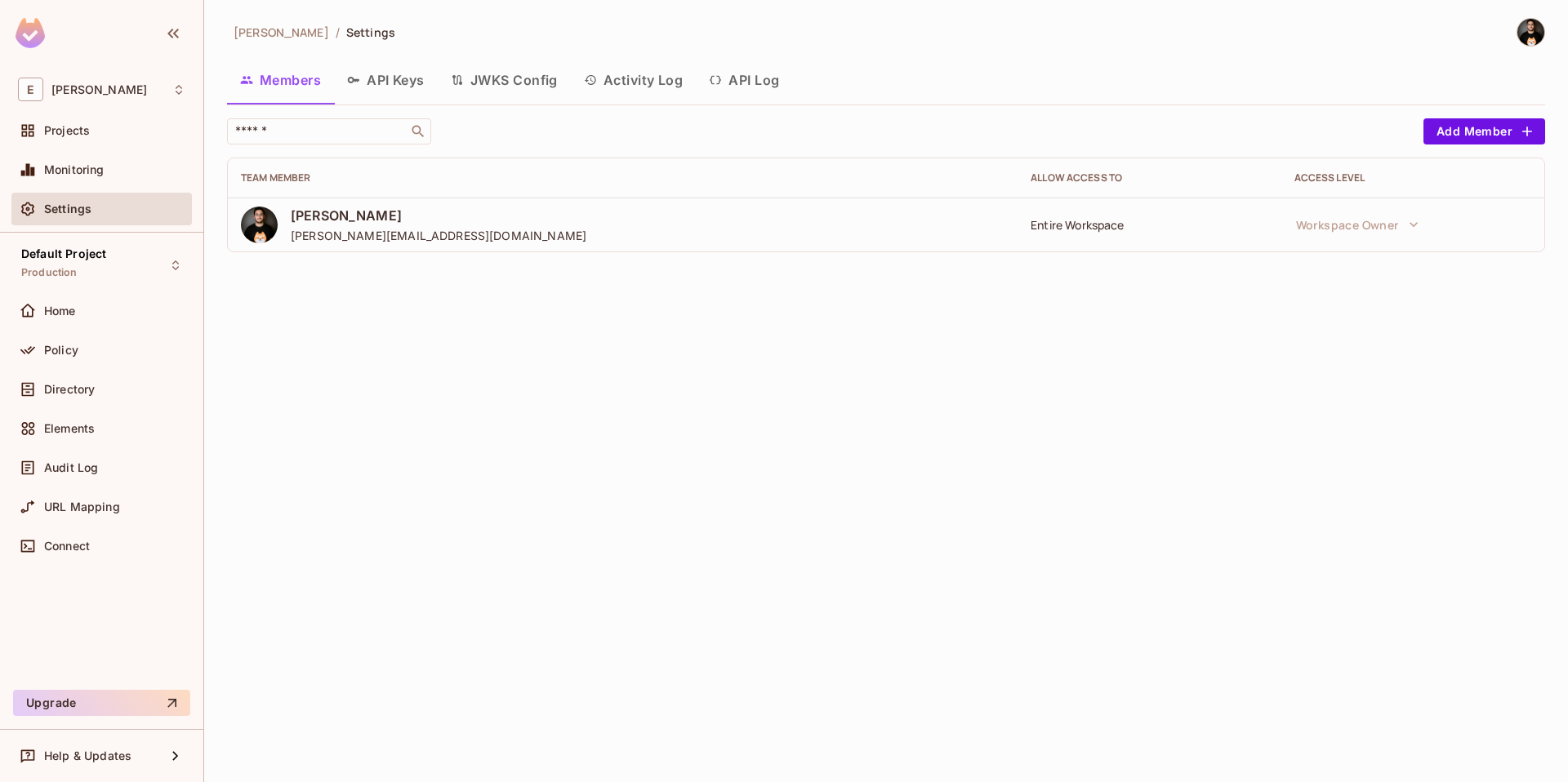
click at [759, 91] on button "API Log" at bounding box center [743, 80] width 97 height 41
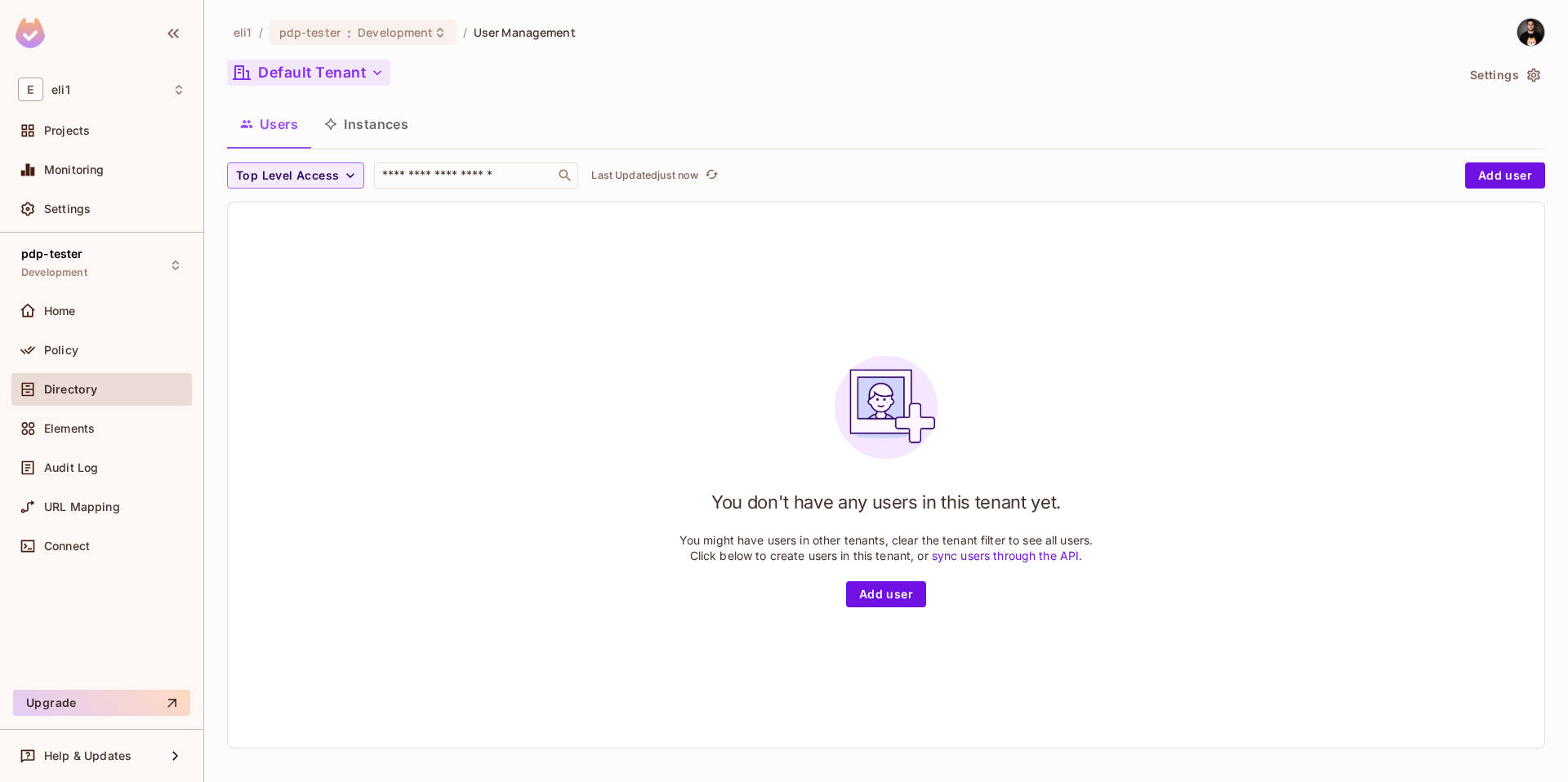
click at [367, 76] on button "Default Tenant" at bounding box center [308, 72] width 163 height 26
